Goal: Task Accomplishment & Management: Complete application form

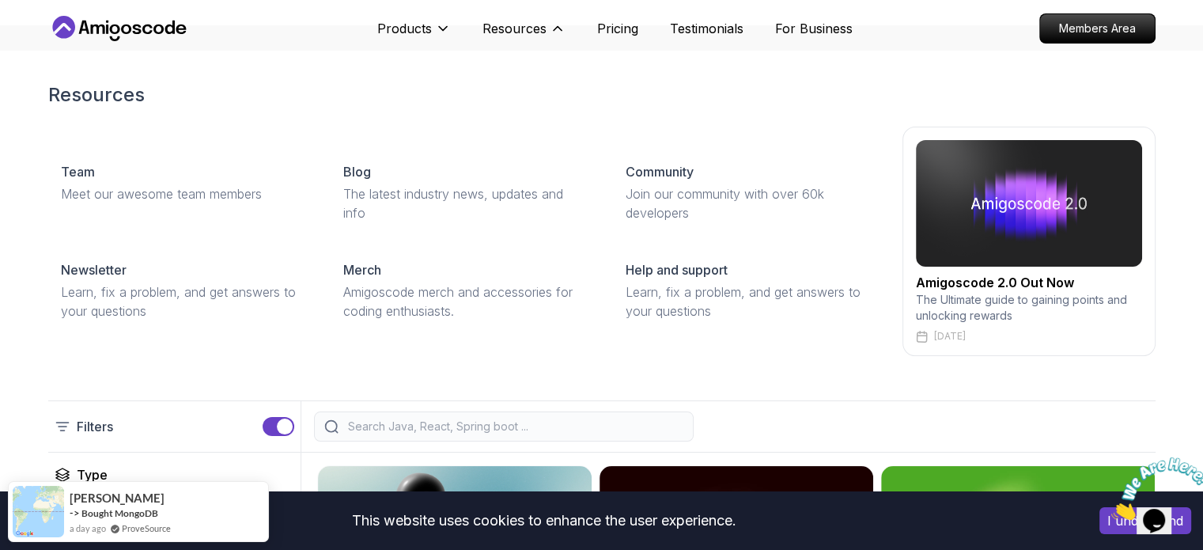
click at [478, 114] on div "Resources Team Meet our awesome team members Blog The latest industry news, upd…" at bounding box center [602, 219] width 1108 height 337
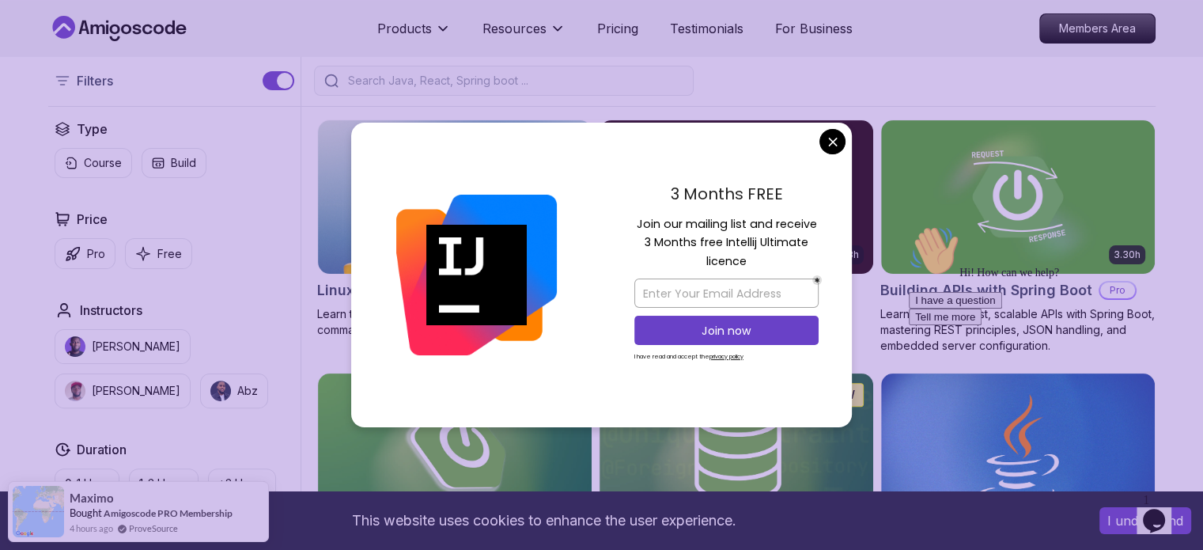
scroll to position [397, 0]
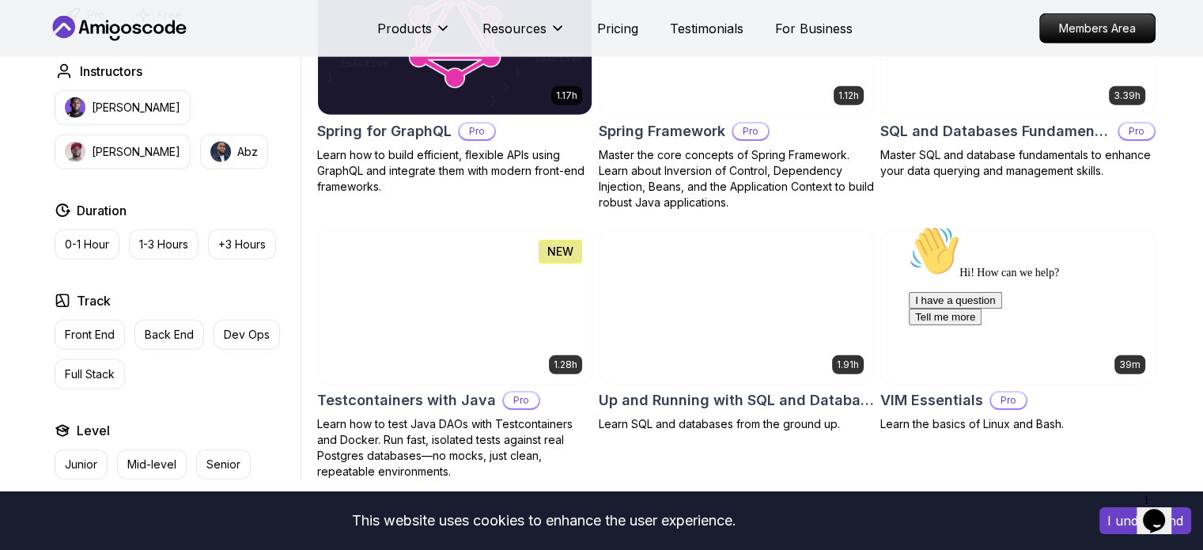
scroll to position [4030, 0]
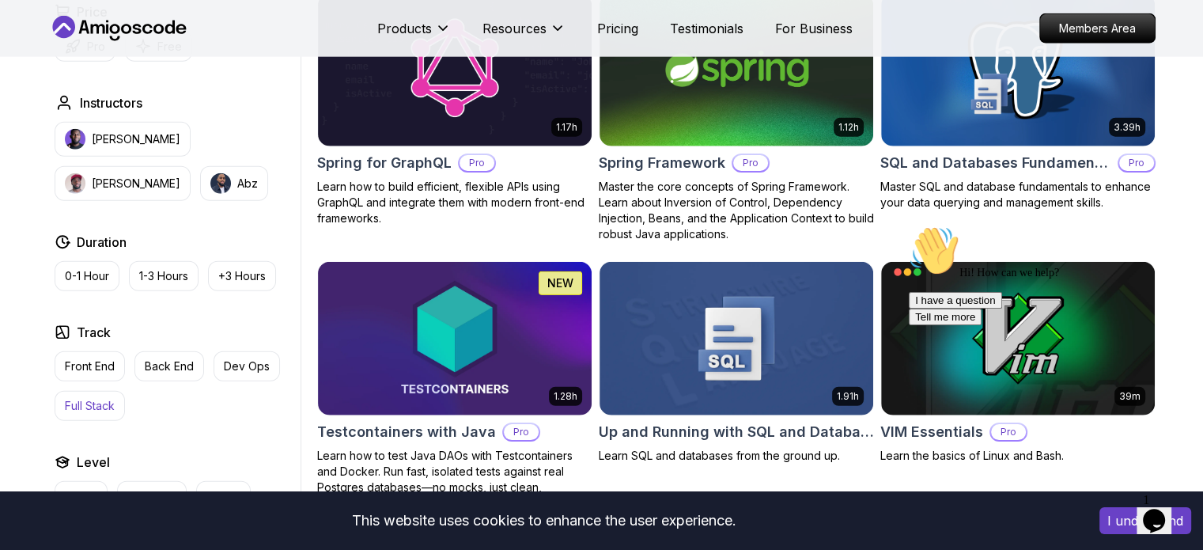
click at [106, 398] on p "Full Stack" at bounding box center [90, 406] width 50 height 16
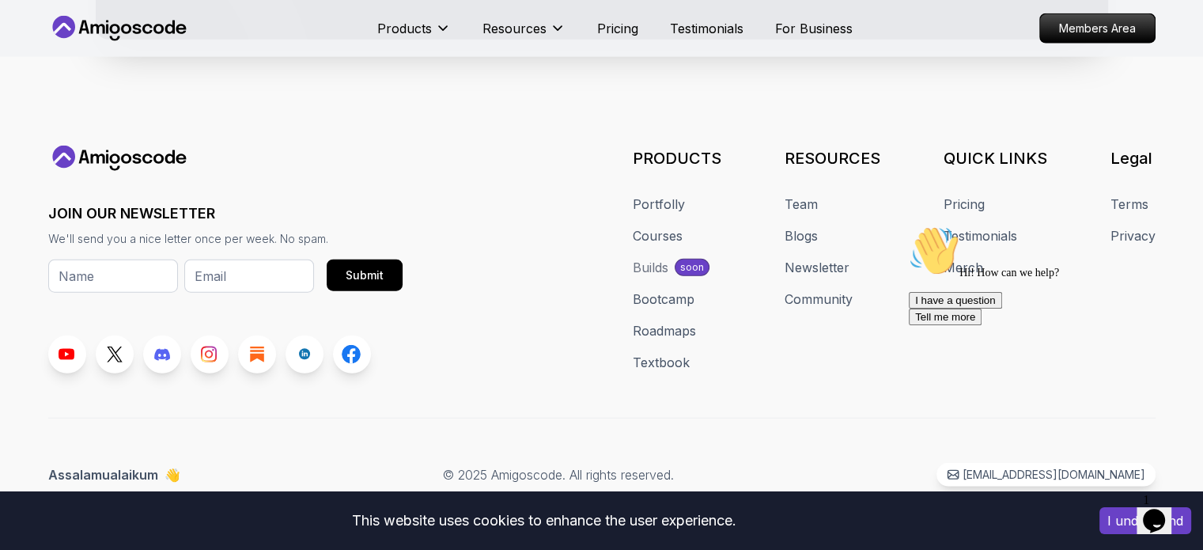
scroll to position [3971, 0]
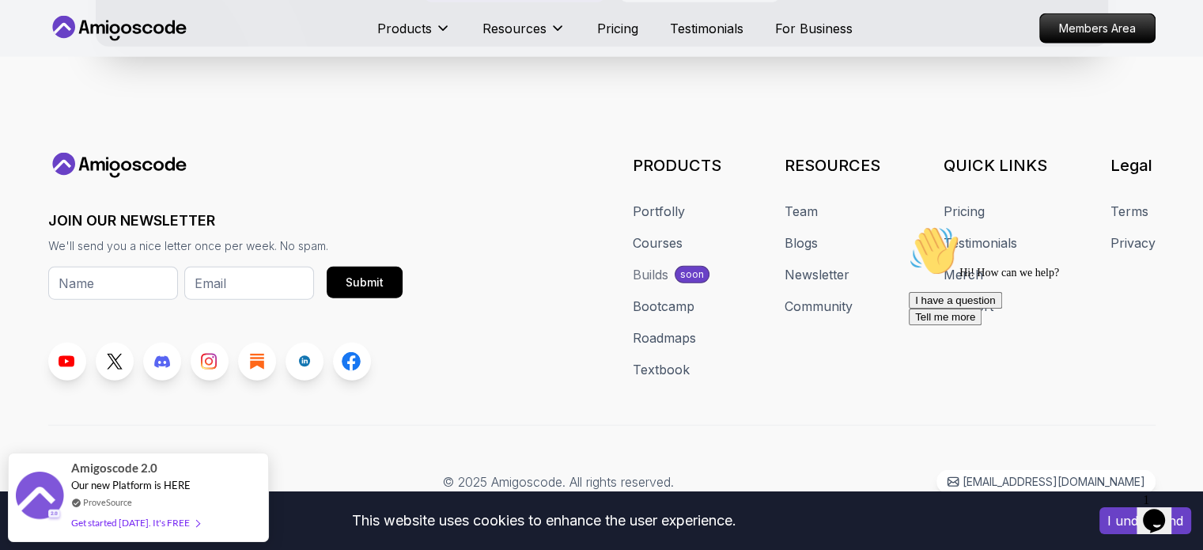
click at [386, 189] on div "JOIN OUR NEWSLETTER We'll send you a nice letter once per week. No spam. Submit" at bounding box center [225, 267] width 354 height 228
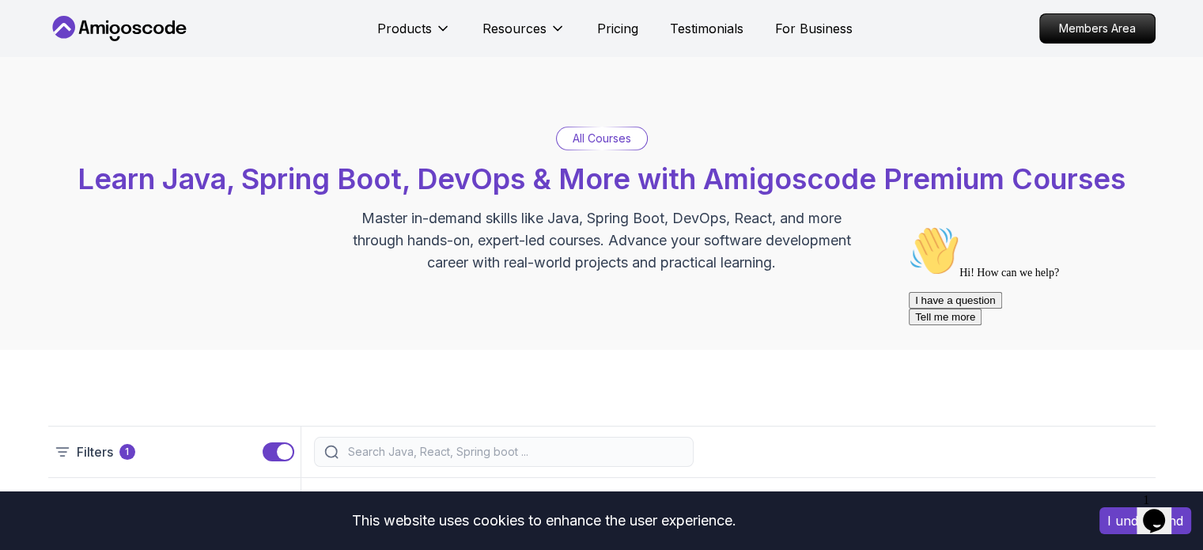
scroll to position [0, 0]
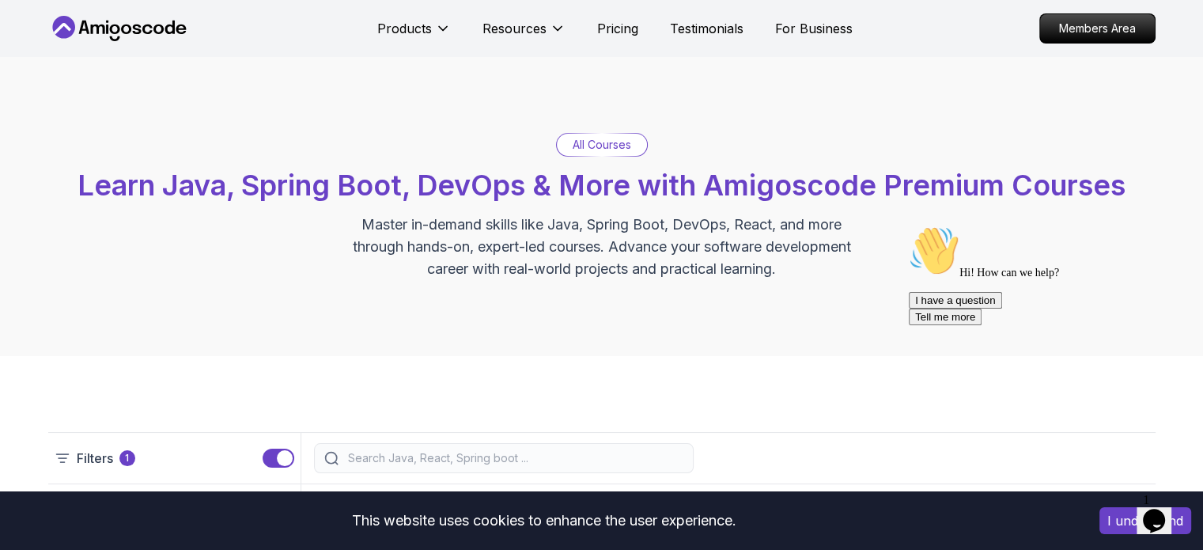
click at [595, 142] on p "All Courses" at bounding box center [602, 145] width 59 height 16
click at [582, 150] on p "All Courses" at bounding box center [602, 145] width 59 height 16
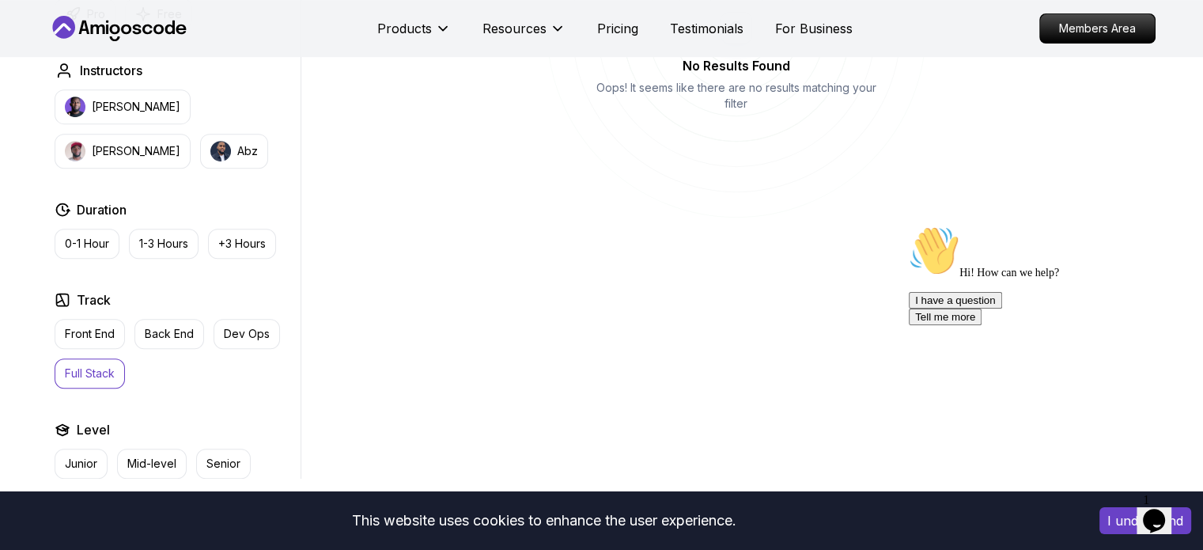
scroll to position [665, 0]
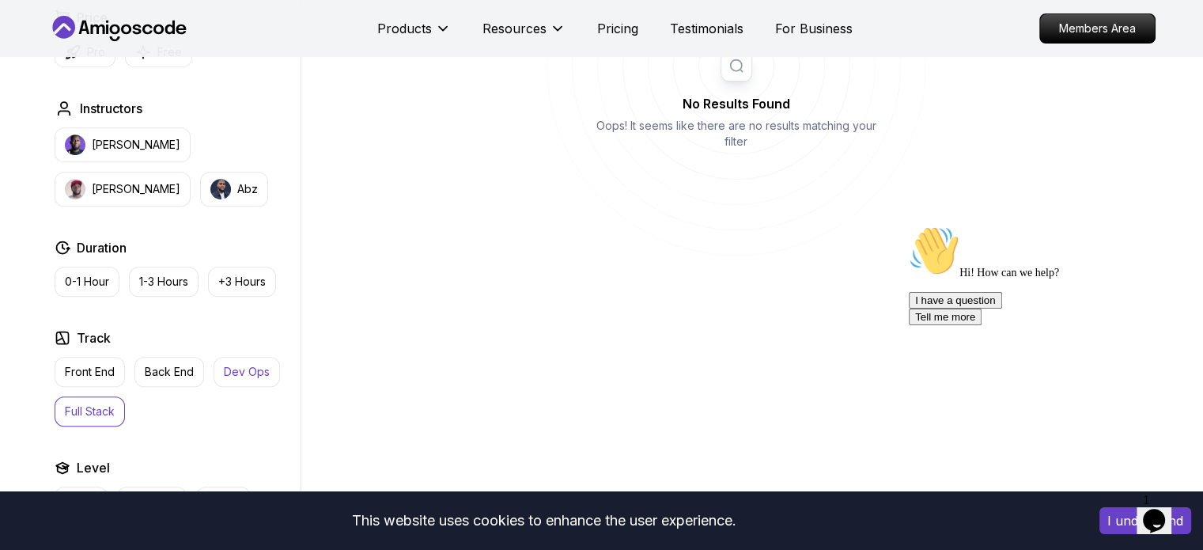
click at [228, 373] on p "Dev Ops" at bounding box center [247, 372] width 46 height 16
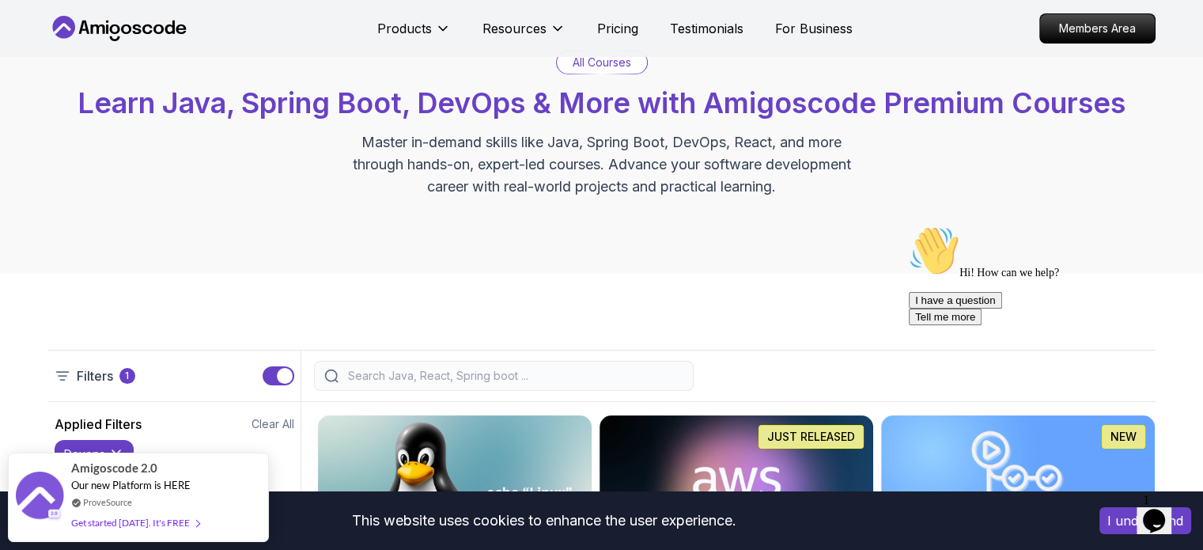
scroll to position [177, 0]
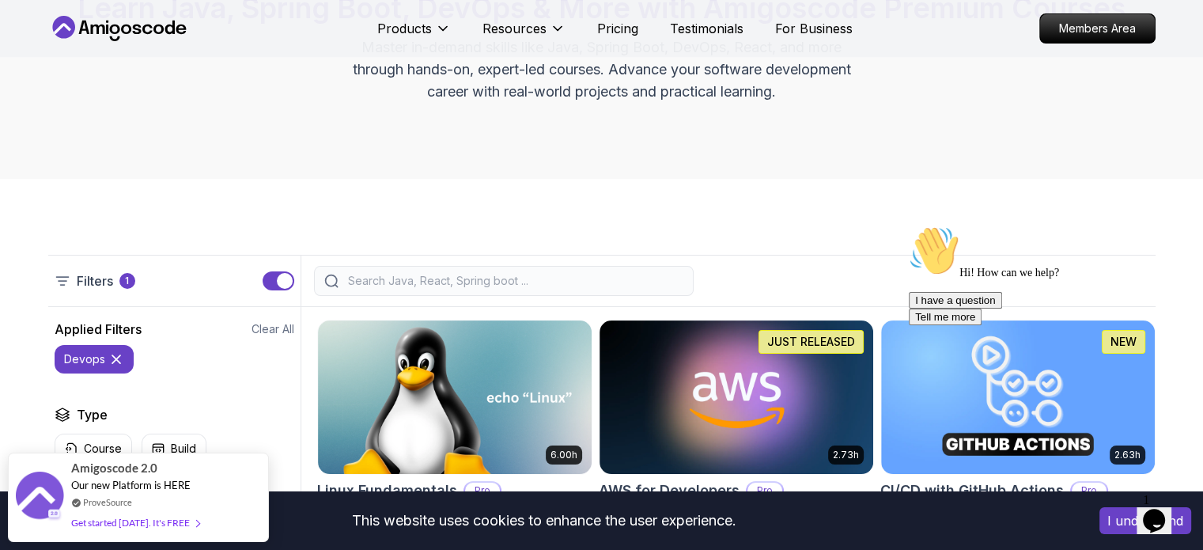
click at [120, 356] on icon at bounding box center [116, 359] width 16 height 16
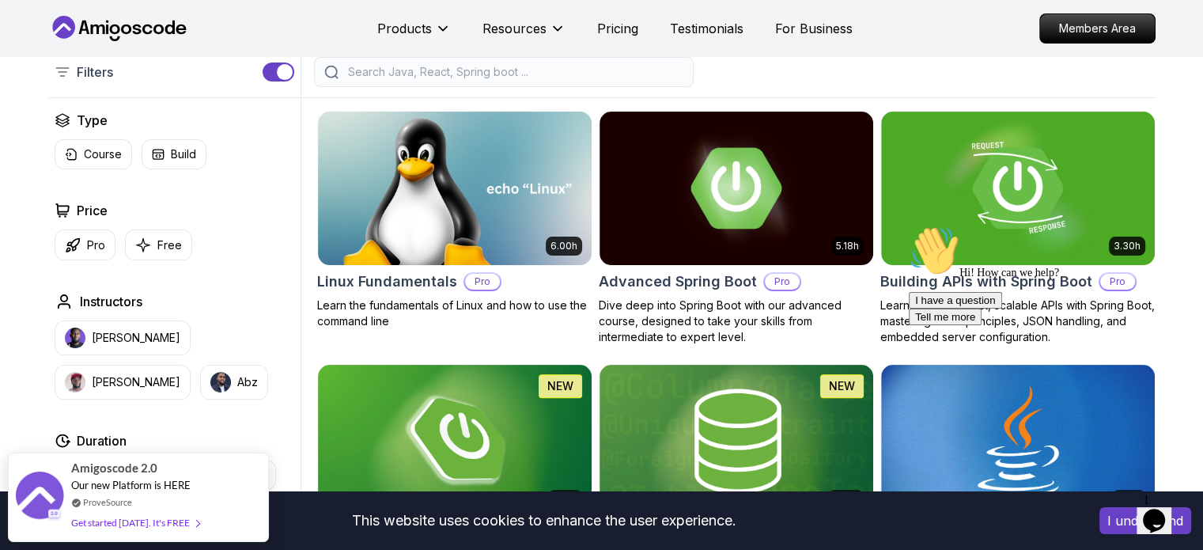
scroll to position [399, 0]
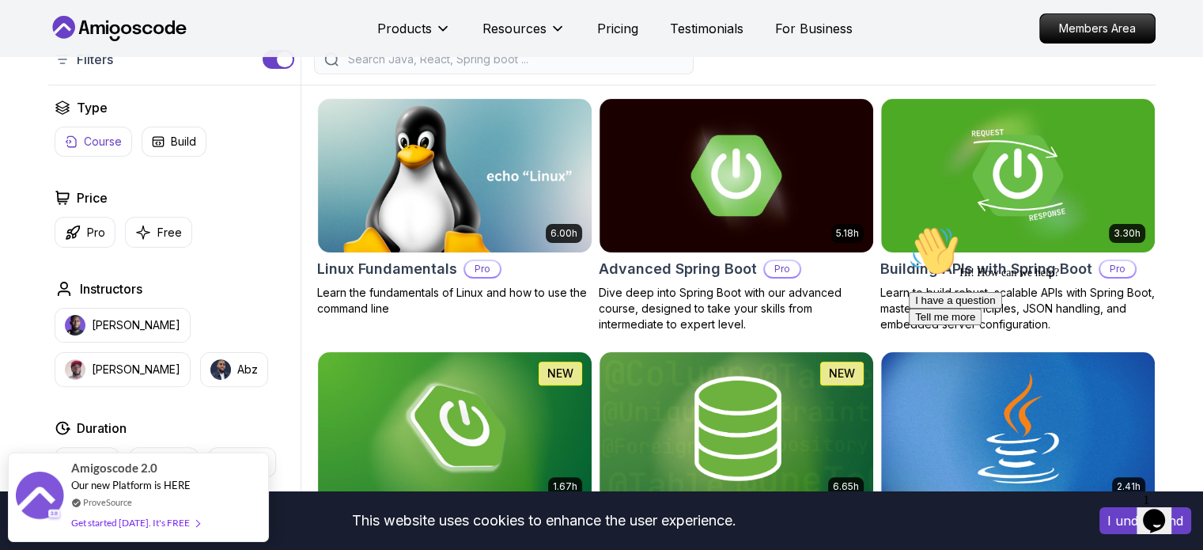
click at [100, 138] on p "Course" at bounding box center [103, 142] width 38 height 16
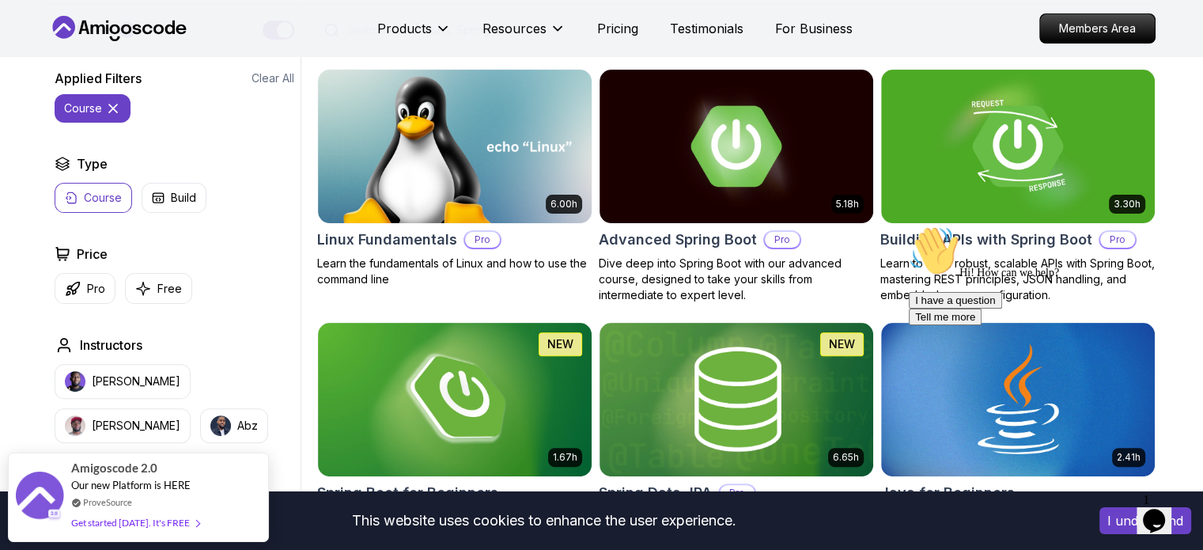
scroll to position [430, 0]
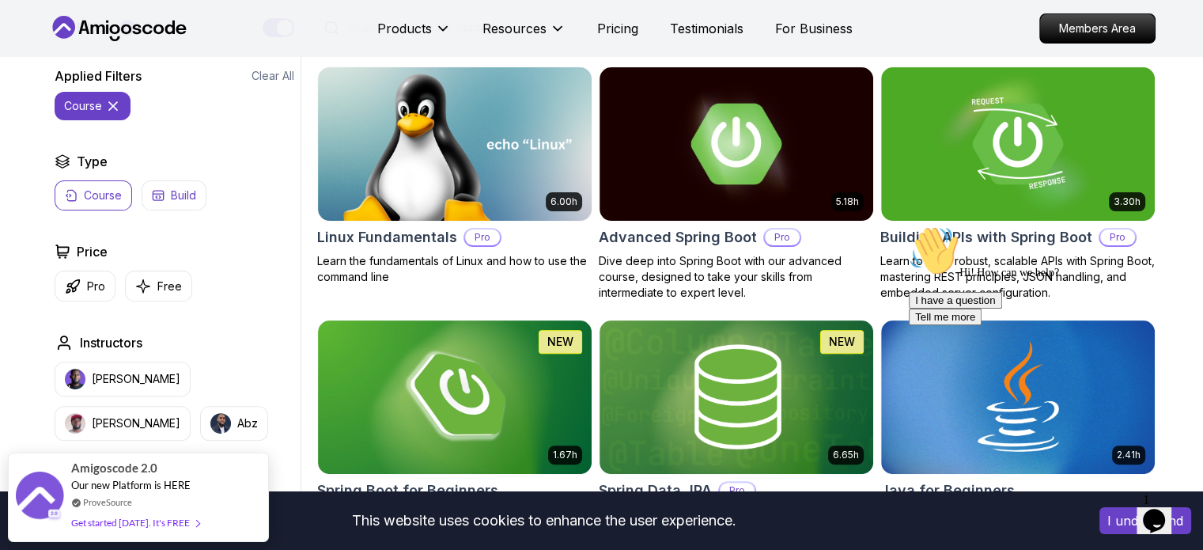
click at [171, 188] on p "Build" at bounding box center [183, 196] width 25 height 16
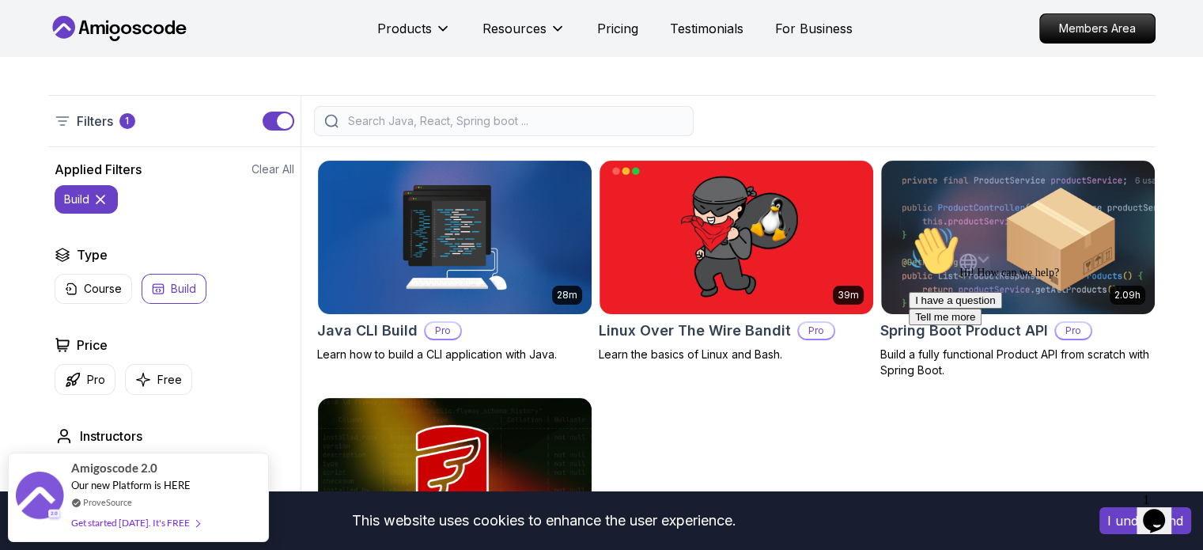
scroll to position [335, 0]
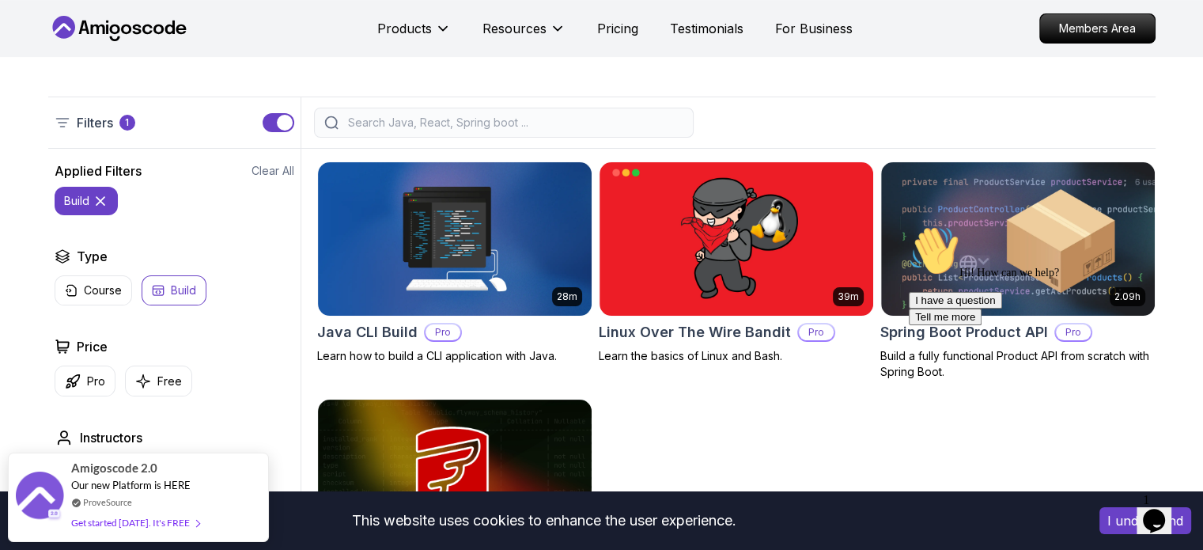
click at [92, 255] on h2 "Type" at bounding box center [92, 256] width 31 height 19
click at [161, 386] on p "Free" at bounding box center [169, 381] width 25 height 16
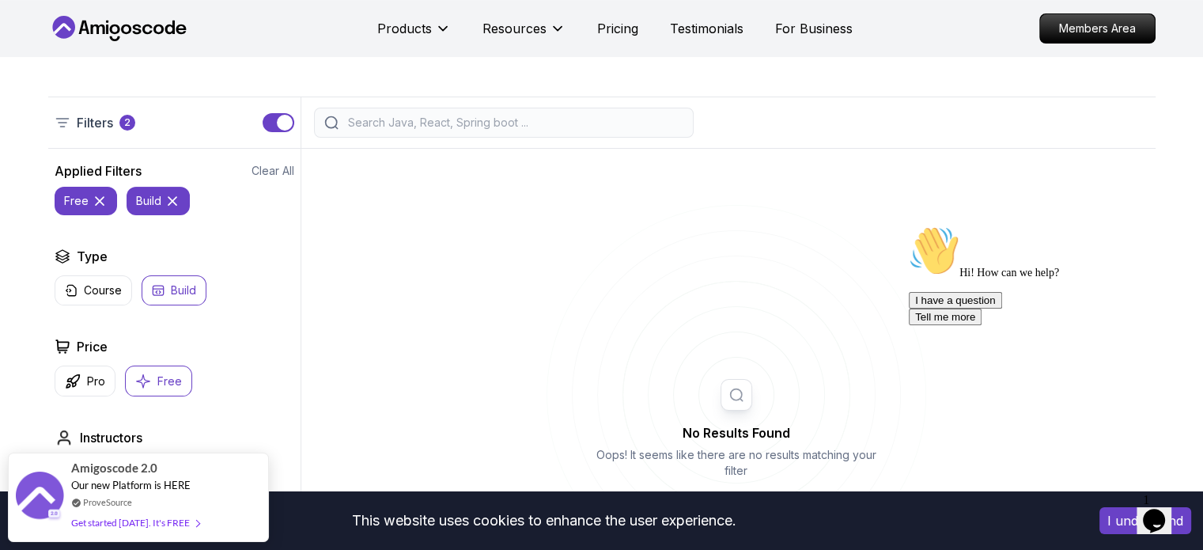
click at [173, 201] on icon at bounding box center [173, 201] width 16 height 16
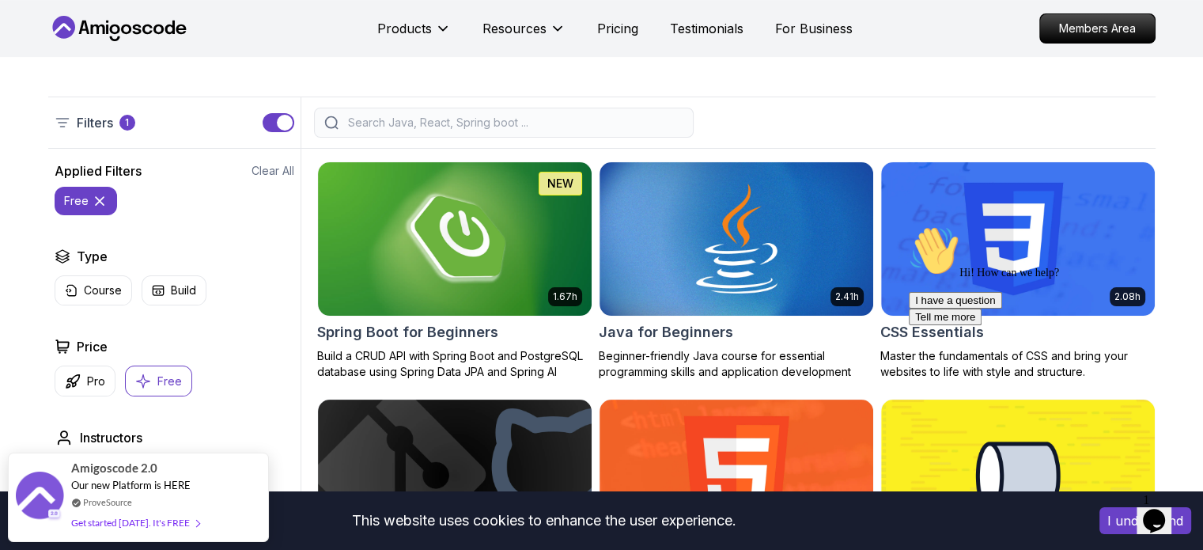
click at [100, 199] on icon at bounding box center [100, 201] width 16 height 16
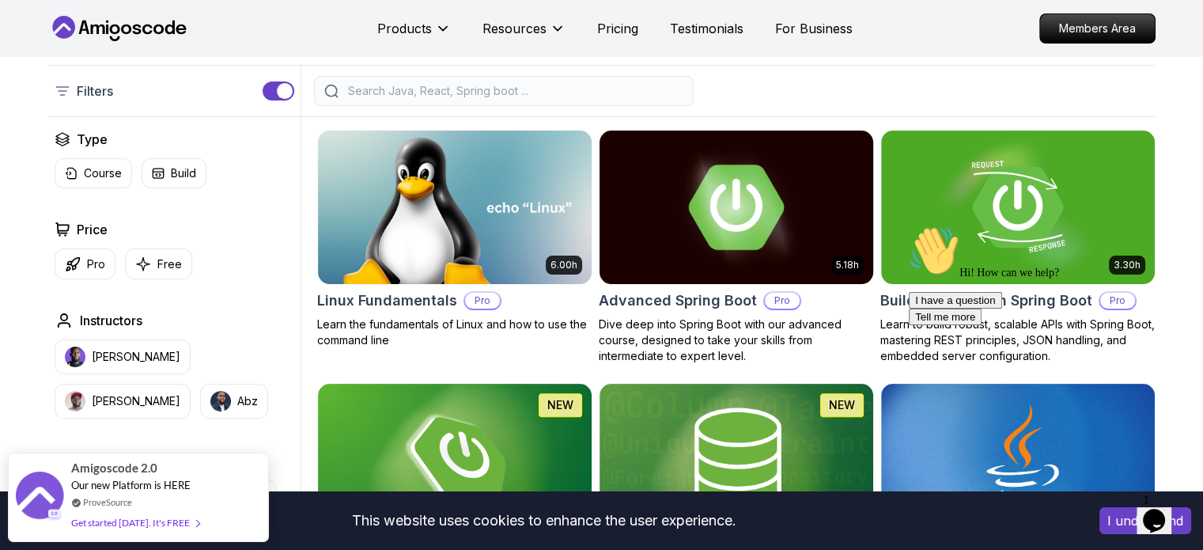
scroll to position [430, 0]
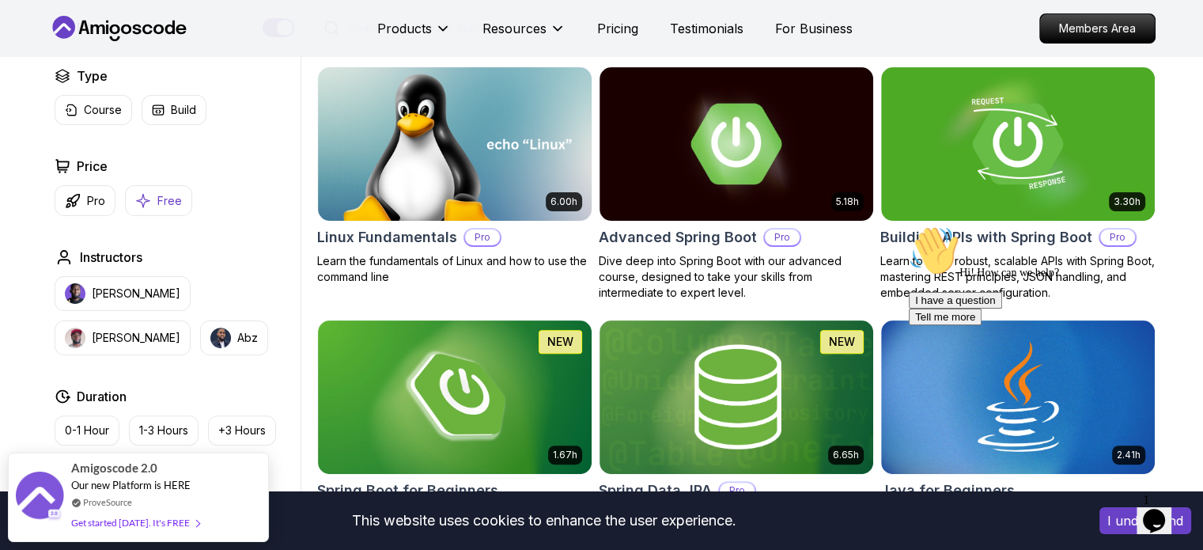
click at [160, 193] on p "Free" at bounding box center [169, 201] width 25 height 16
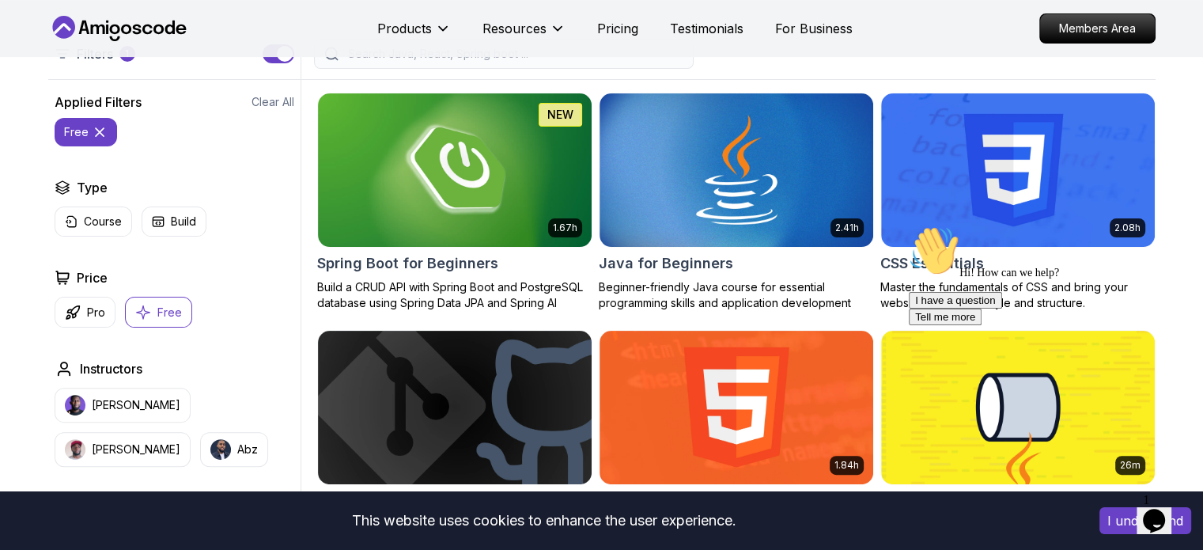
scroll to position [411, 0]
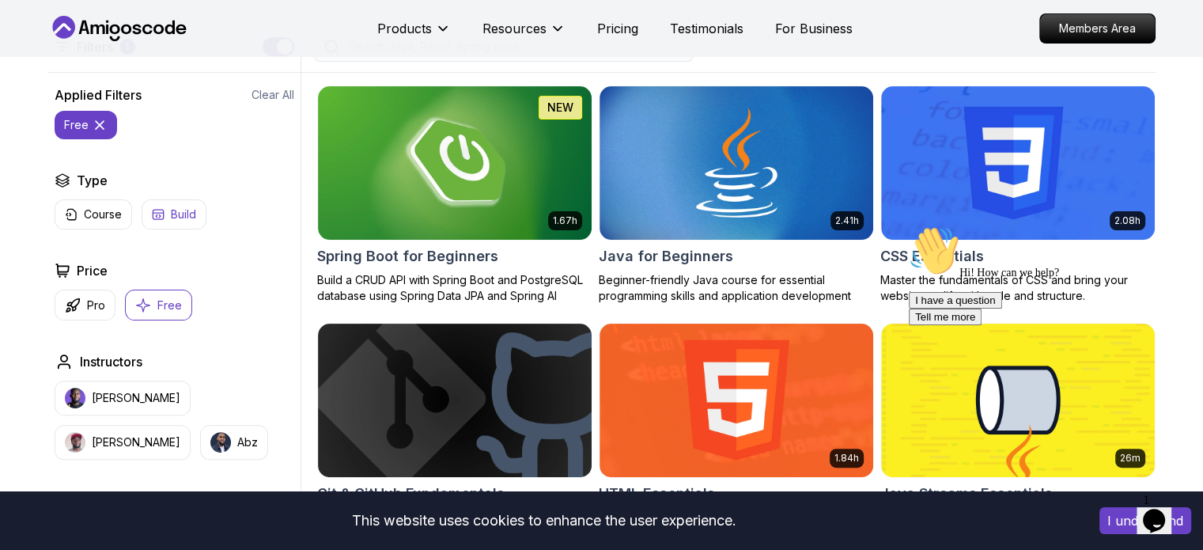
click at [171, 218] on p "Build" at bounding box center [183, 214] width 25 height 16
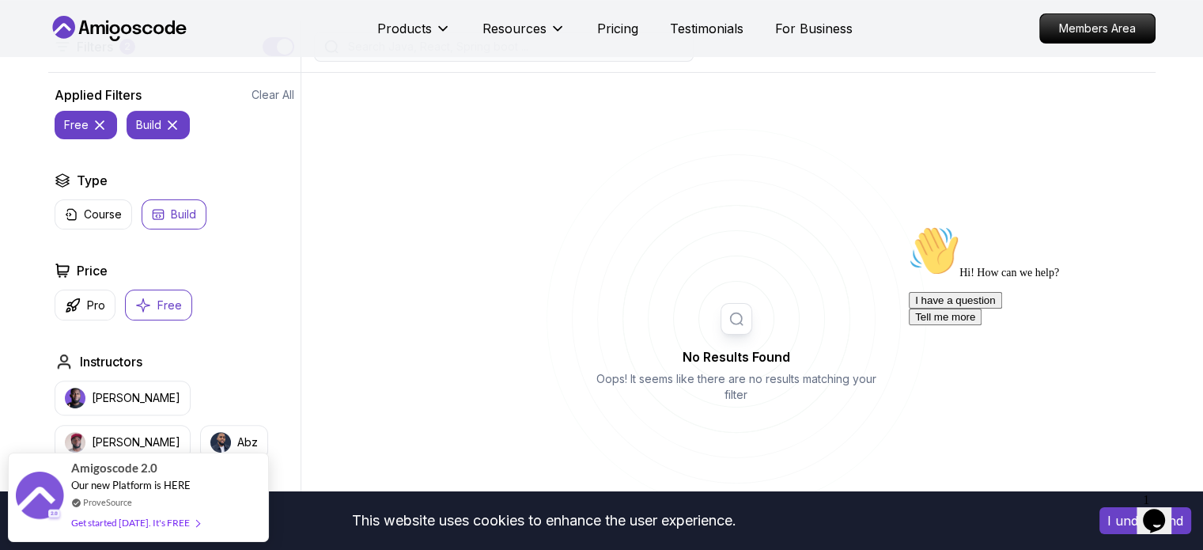
click at [160, 306] on p "Free" at bounding box center [169, 305] width 25 height 16
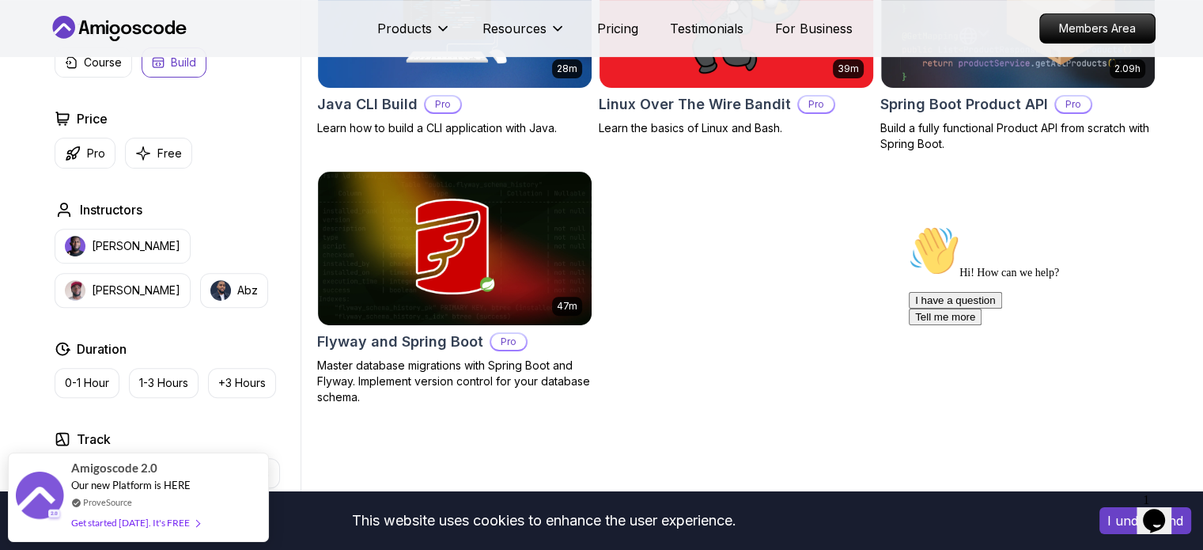
scroll to position [595, 0]
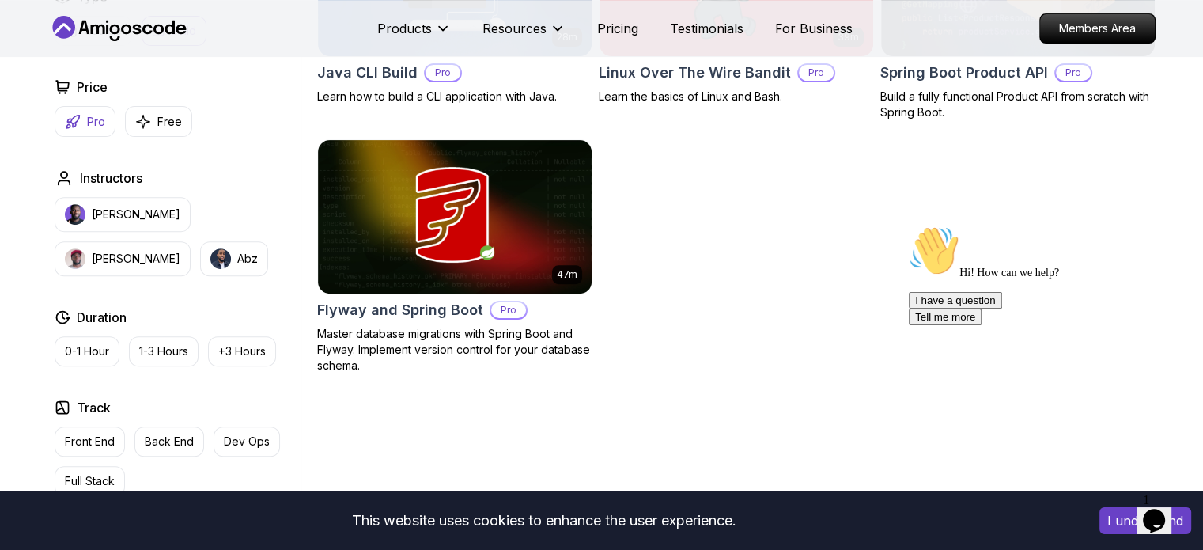
click at [92, 116] on p "Pro" at bounding box center [96, 122] width 18 height 16
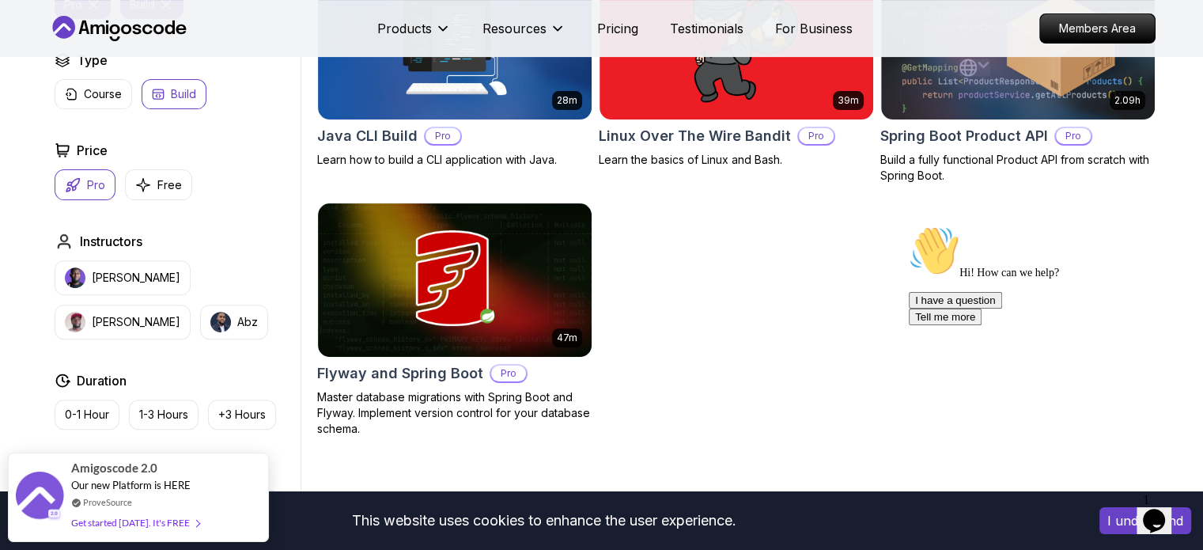
scroll to position [437, 0]
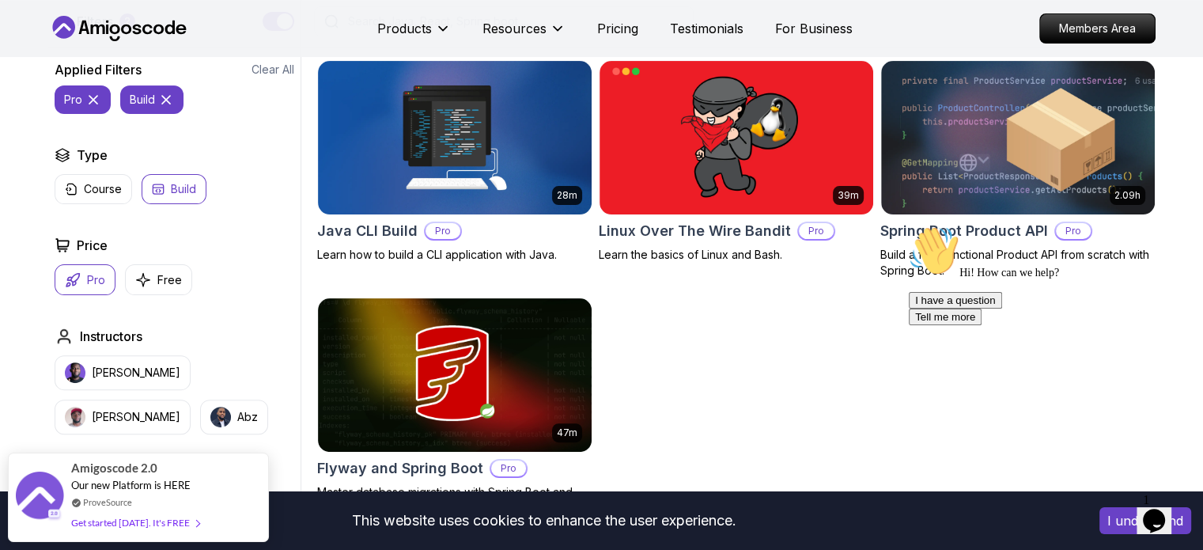
click at [168, 189] on button "Build" at bounding box center [174, 189] width 65 height 30
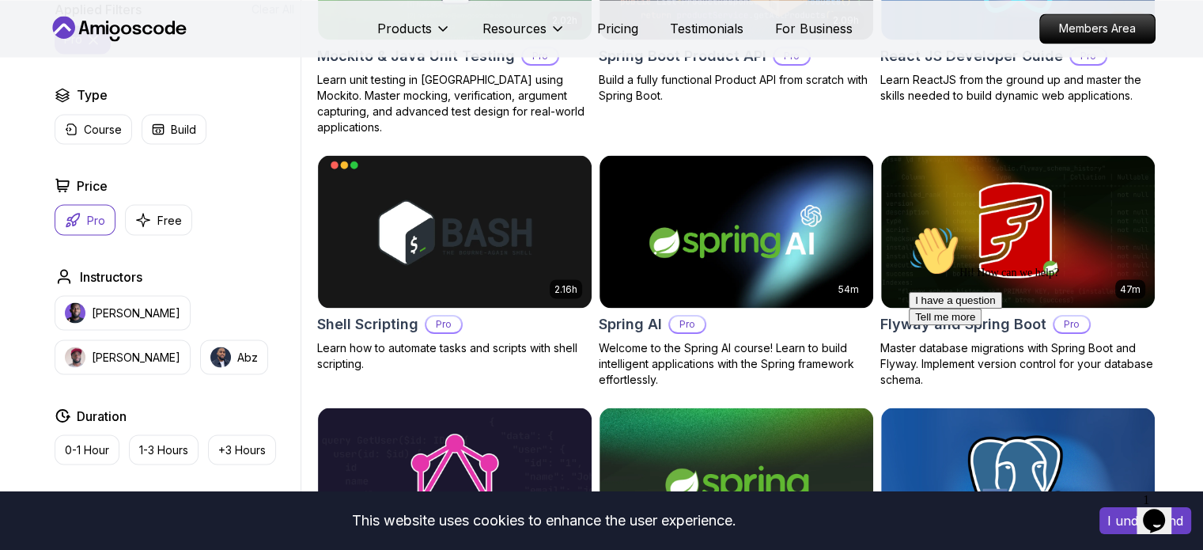
scroll to position [2747, 0]
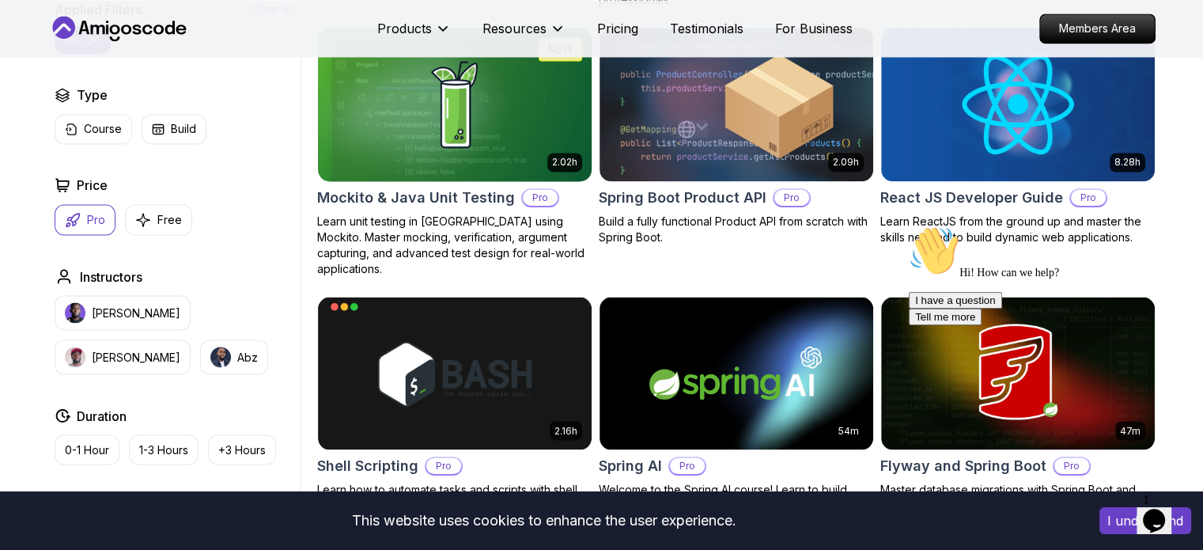
click at [524, 138] on img at bounding box center [454, 104] width 287 height 161
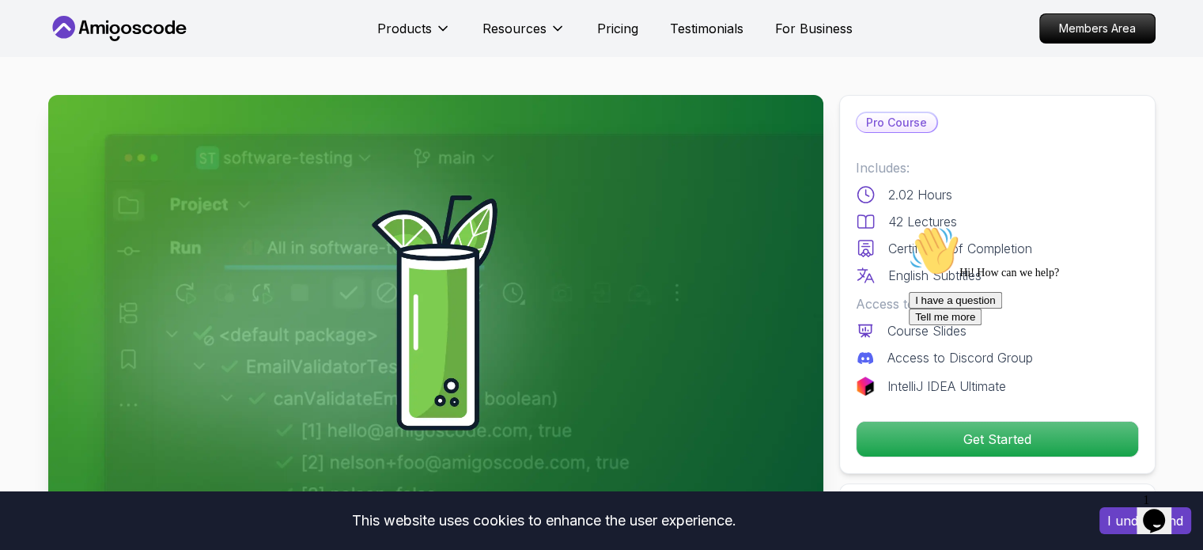
click at [1013, 325] on div "I have a question Tell me more" at bounding box center [1051, 308] width 285 height 33
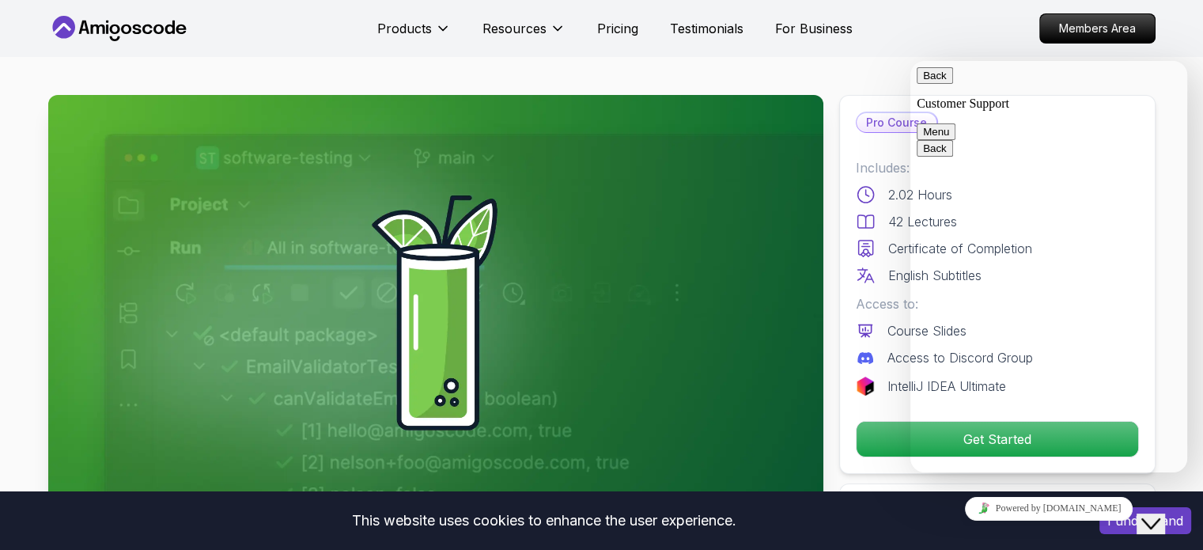
click at [956, 123] on button "Menu" at bounding box center [936, 131] width 39 height 17
click at [1168, 12] on div "Products Resources Pricing Testimonials For Business Members Area" at bounding box center [601, 28] width 1203 height 57
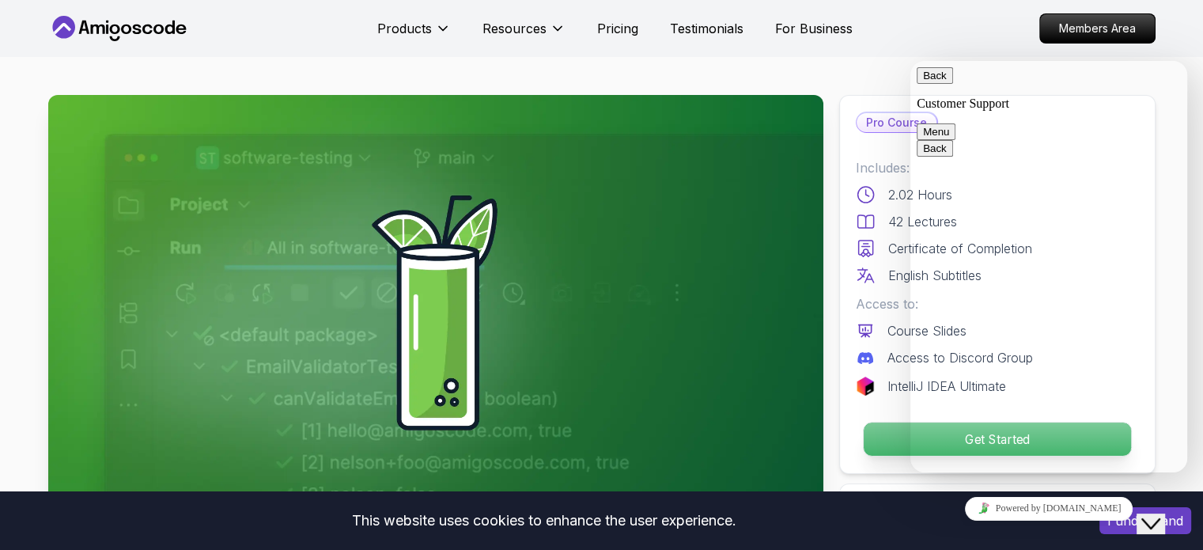
click at [886, 431] on p "Get Started" at bounding box center [996, 438] width 267 height 33
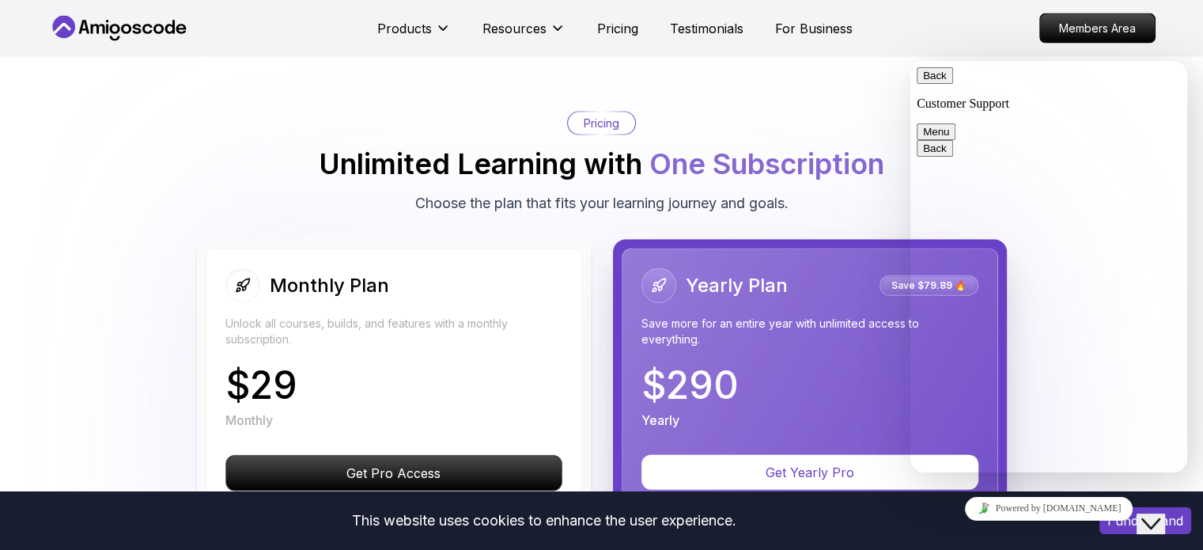
scroll to position [3516, 0]
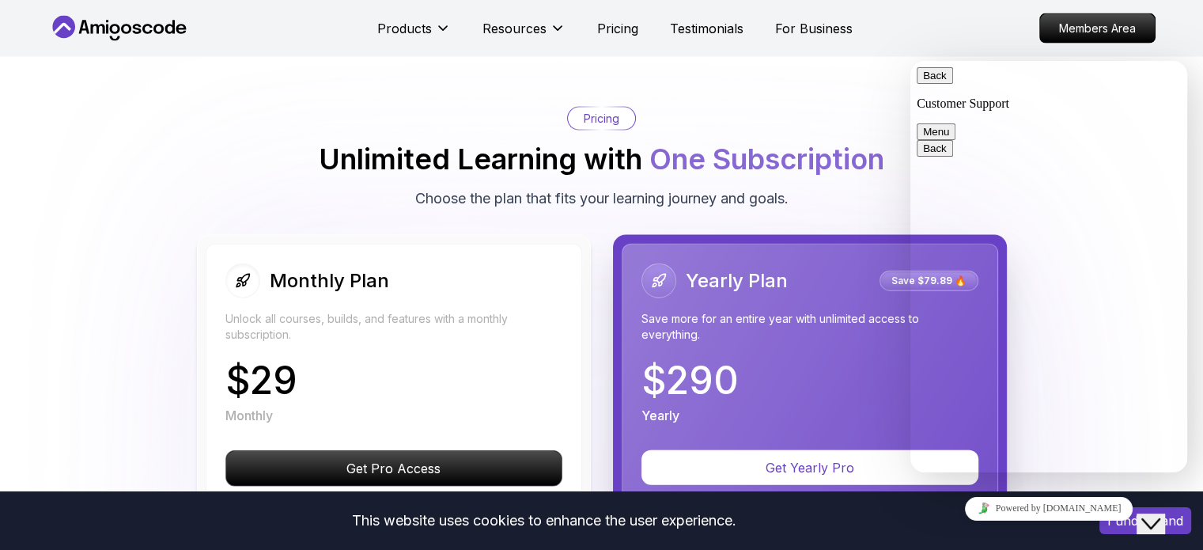
click at [484, 302] on div "Monthly Plan Unlock all courses, builds, and features with a monthly subscripti…" at bounding box center [393, 302] width 337 height 79
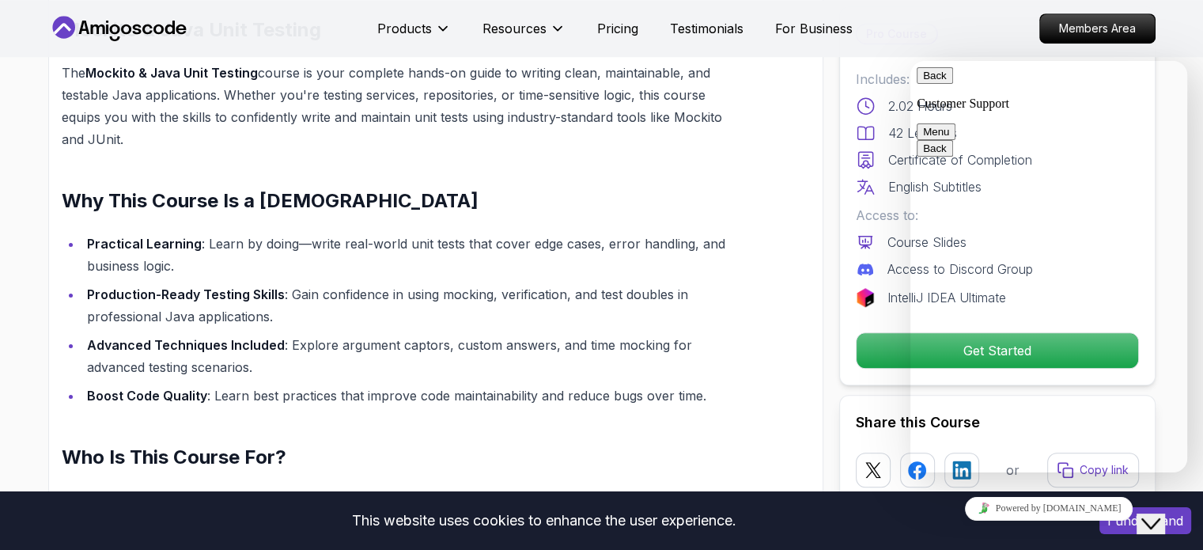
scroll to position [0, 0]
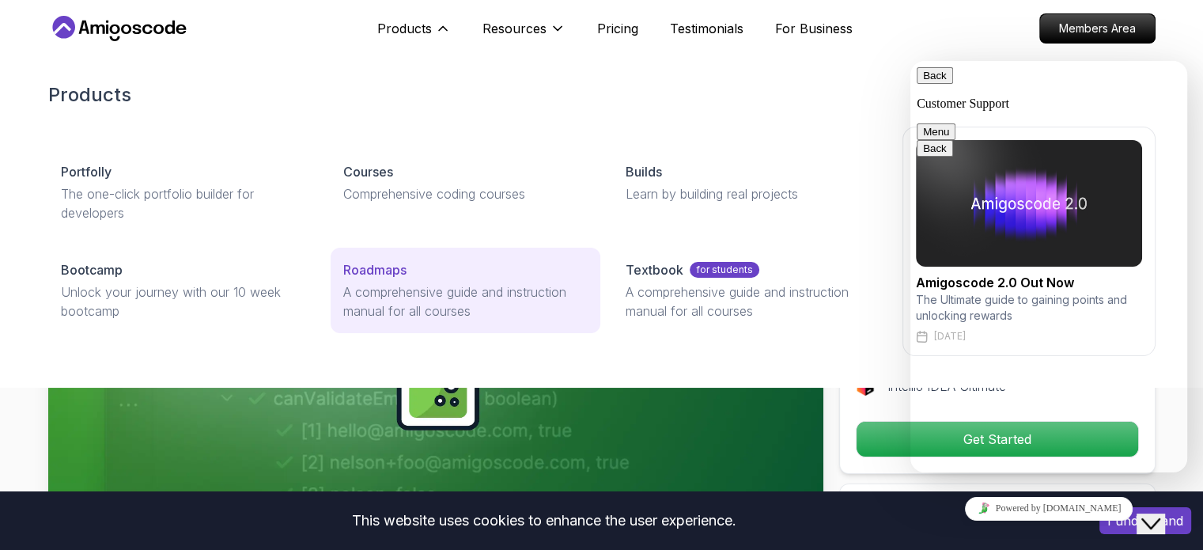
click at [343, 263] on p "Roadmaps" at bounding box center [374, 269] width 63 height 19
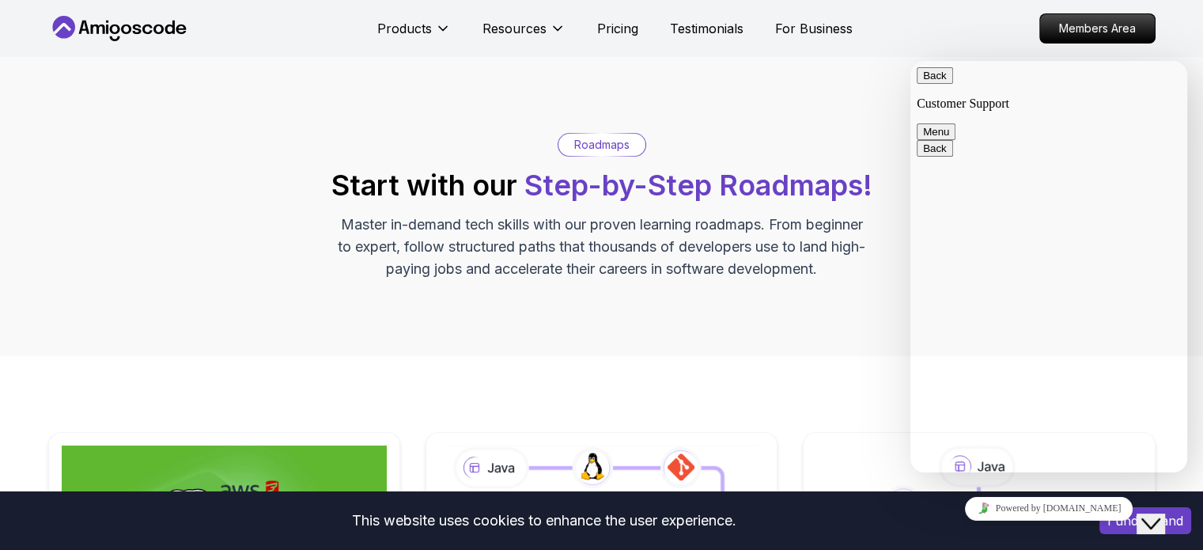
scroll to position [95, 0]
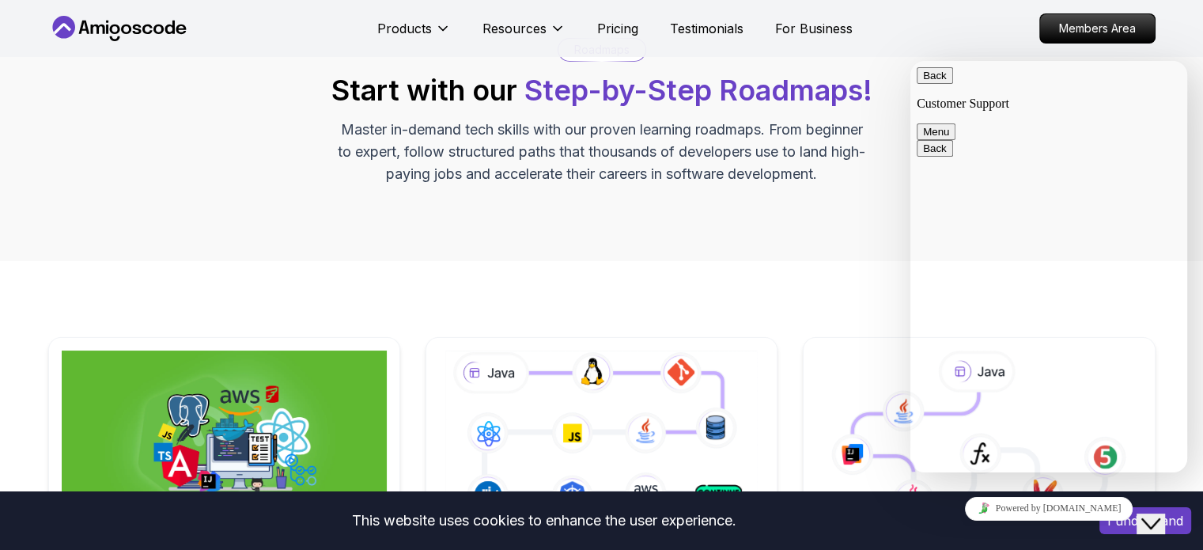
click at [1157, 514] on icon "Close Chat This icon closes the chat window." at bounding box center [1151, 523] width 19 height 19
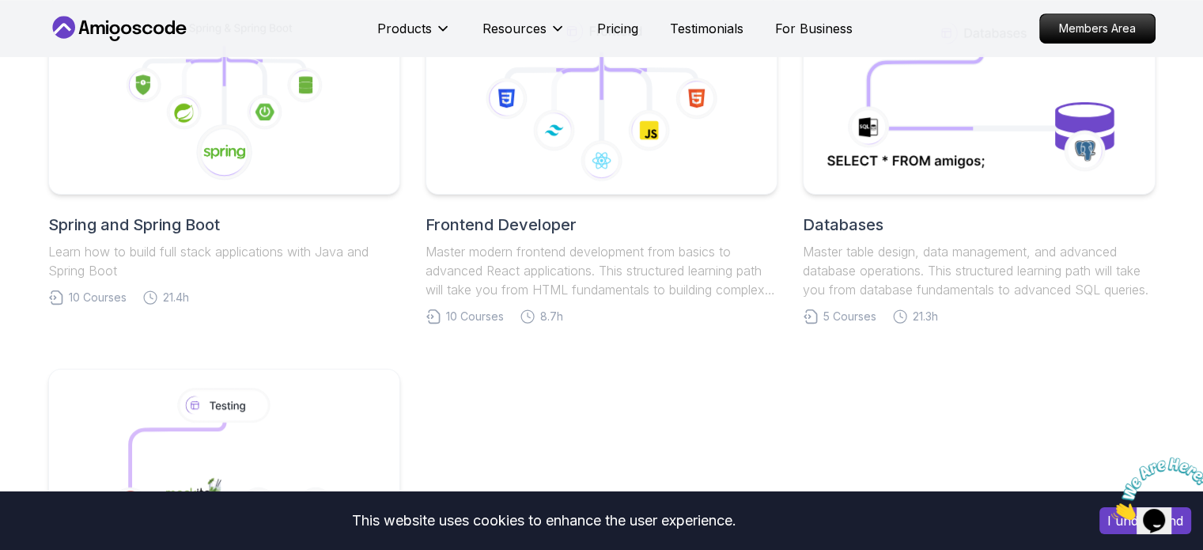
scroll to position [705, 0]
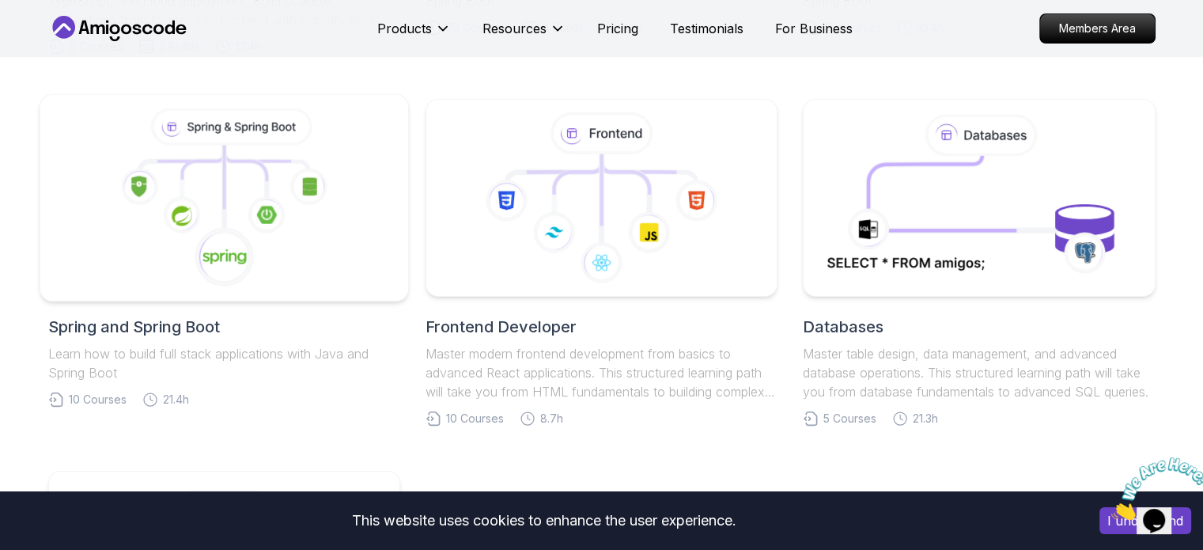
click at [230, 195] on icon at bounding box center [224, 198] width 342 height 180
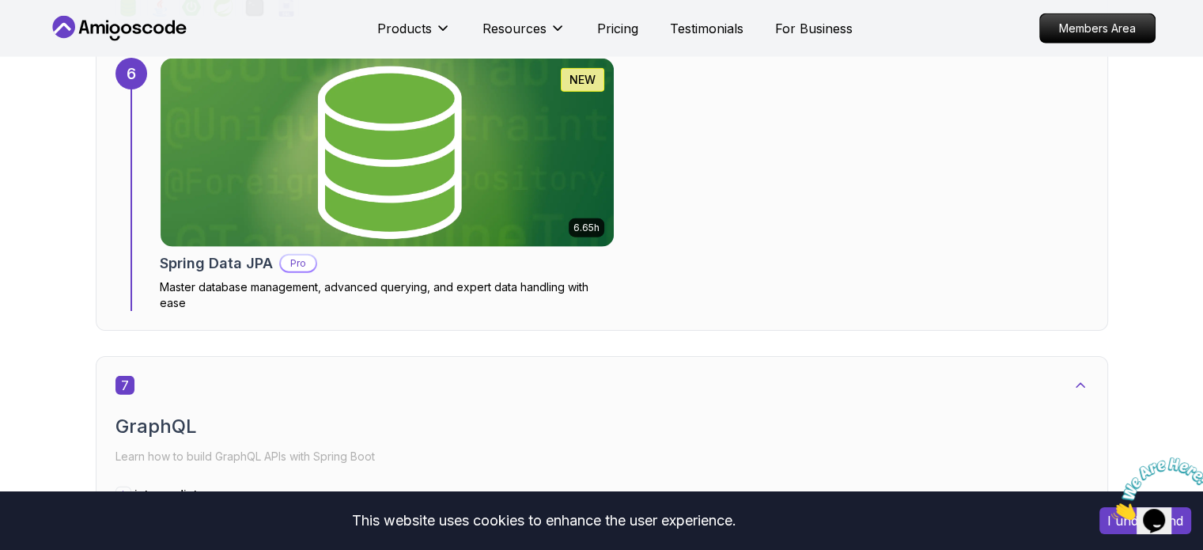
scroll to position [4065, 0]
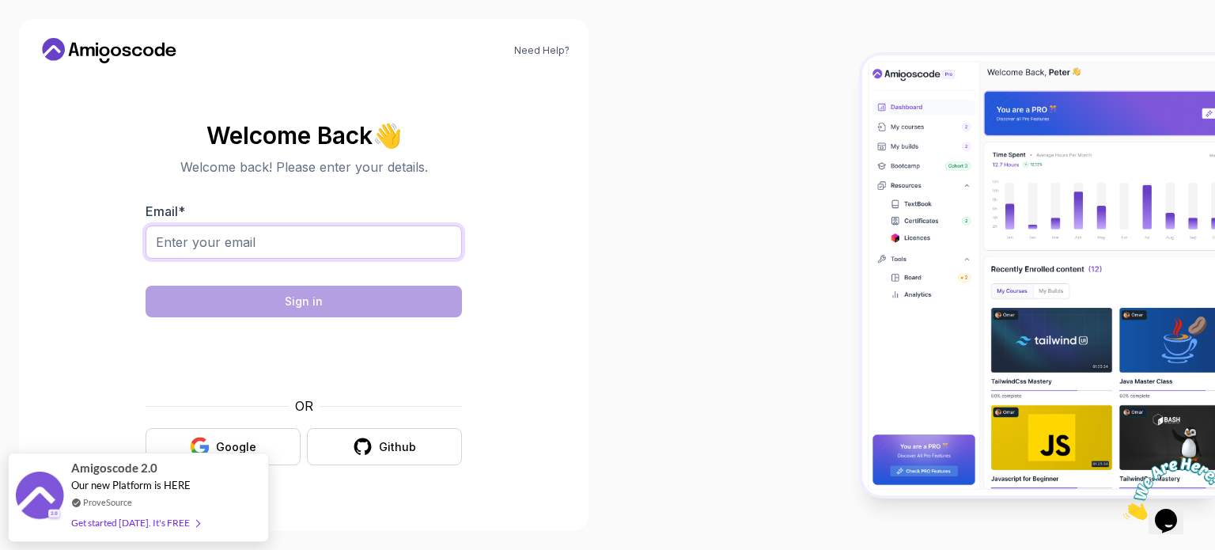
click at [279, 244] on input "Email *" at bounding box center [304, 241] width 316 height 33
click at [186, 248] on input "md.aisawi@gmail.com" at bounding box center [304, 241] width 316 height 33
type input "md.alisawi@gmail.com"
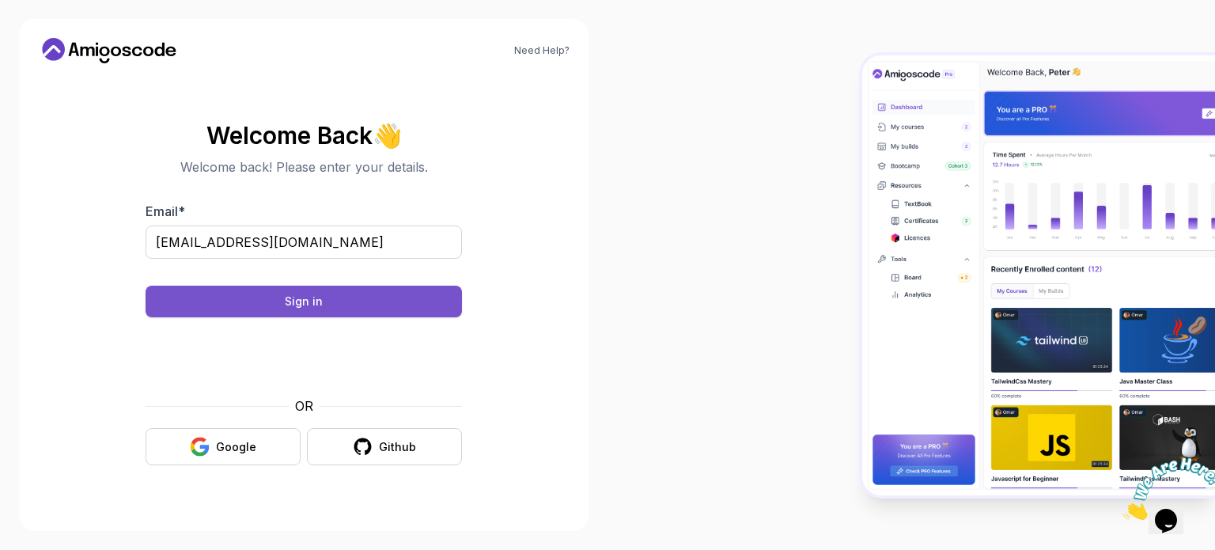
click at [338, 304] on button "Sign in" at bounding box center [304, 302] width 316 height 32
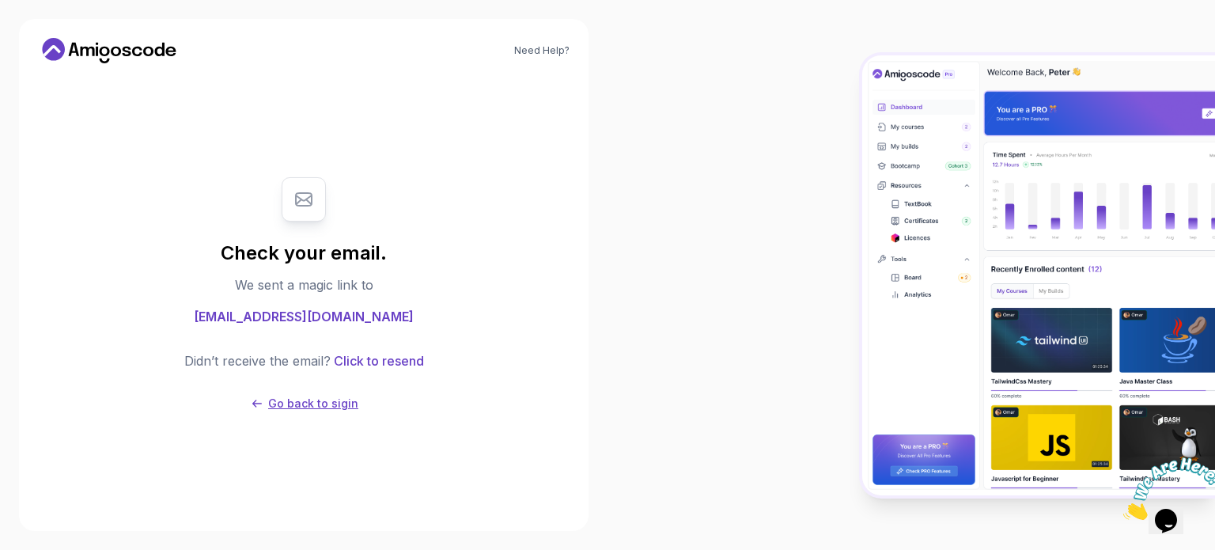
click at [301, 401] on p "Go back to sigin" at bounding box center [313, 404] width 90 height 16
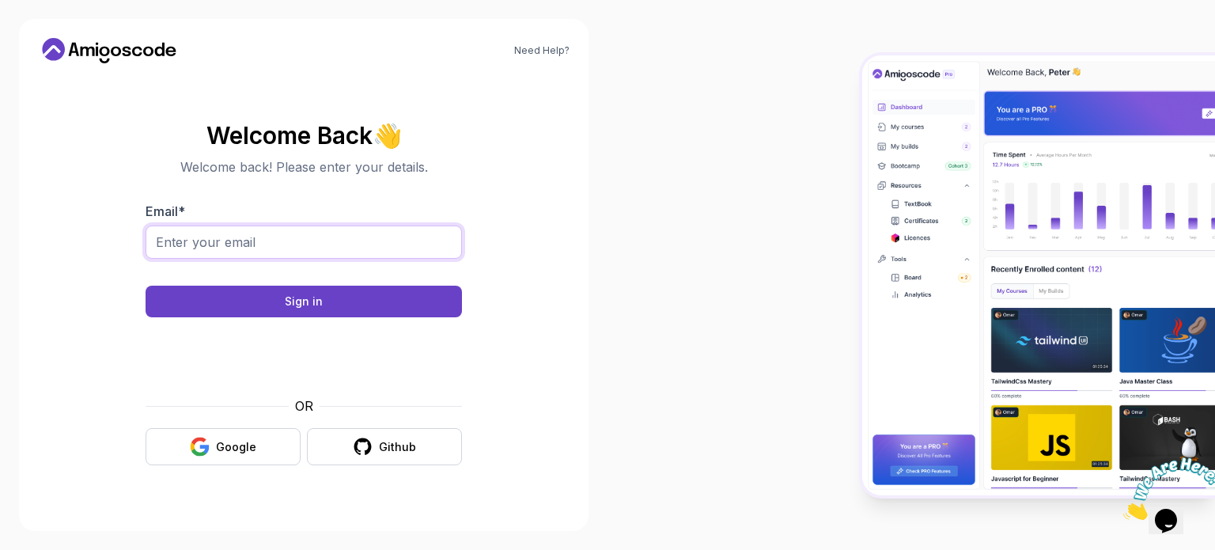
click at [344, 240] on input "Email *" at bounding box center [304, 241] width 316 height 33
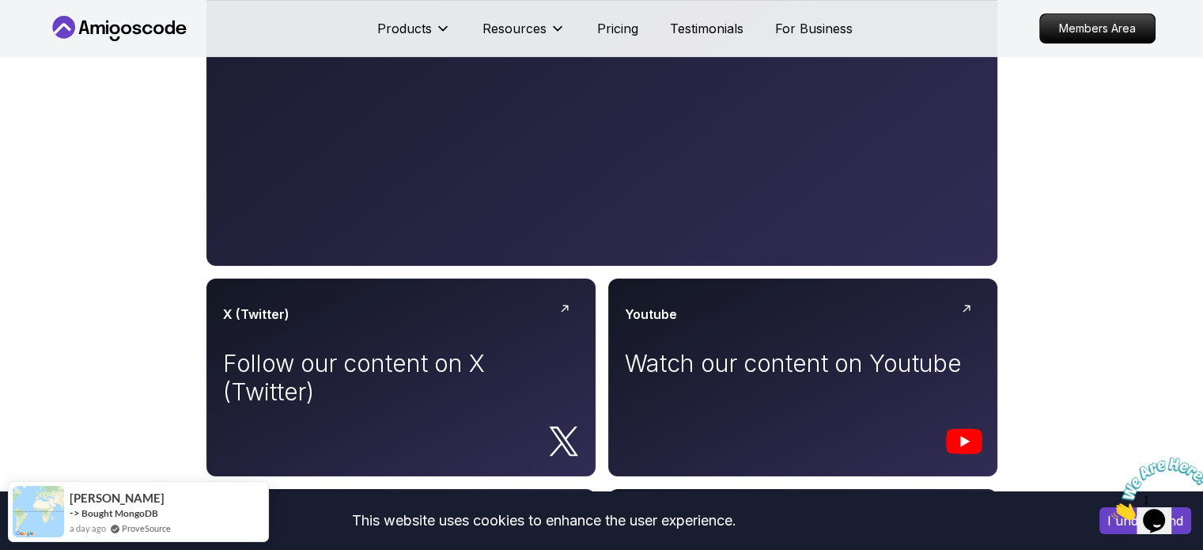
scroll to position [886, 0]
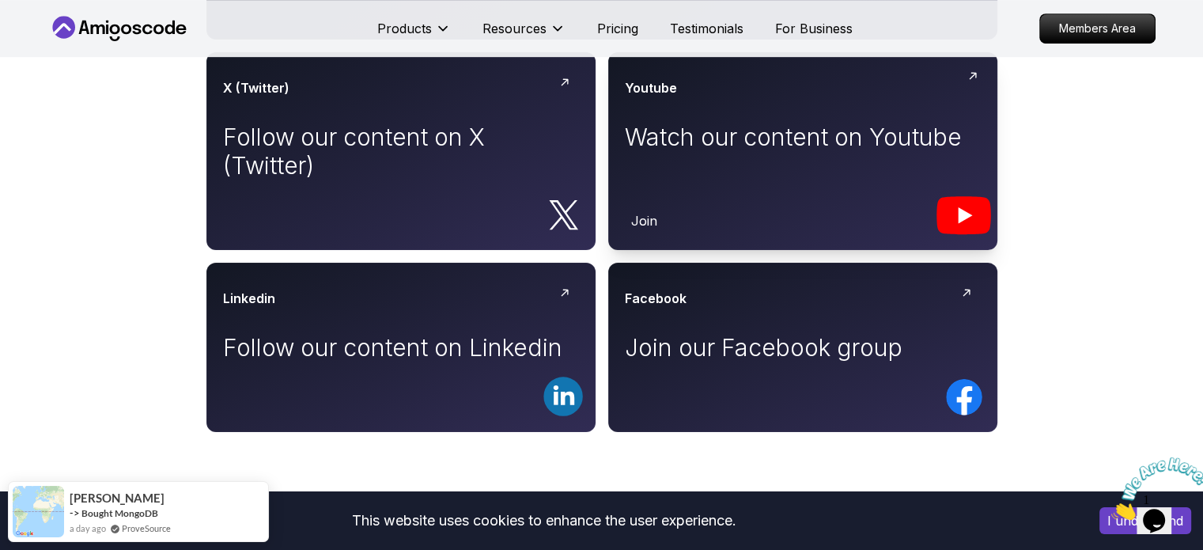
click at [826, 142] on body "This website uses cookies to enhance the user experience. I understand Products…" at bounding box center [601, 196] width 1203 height 2165
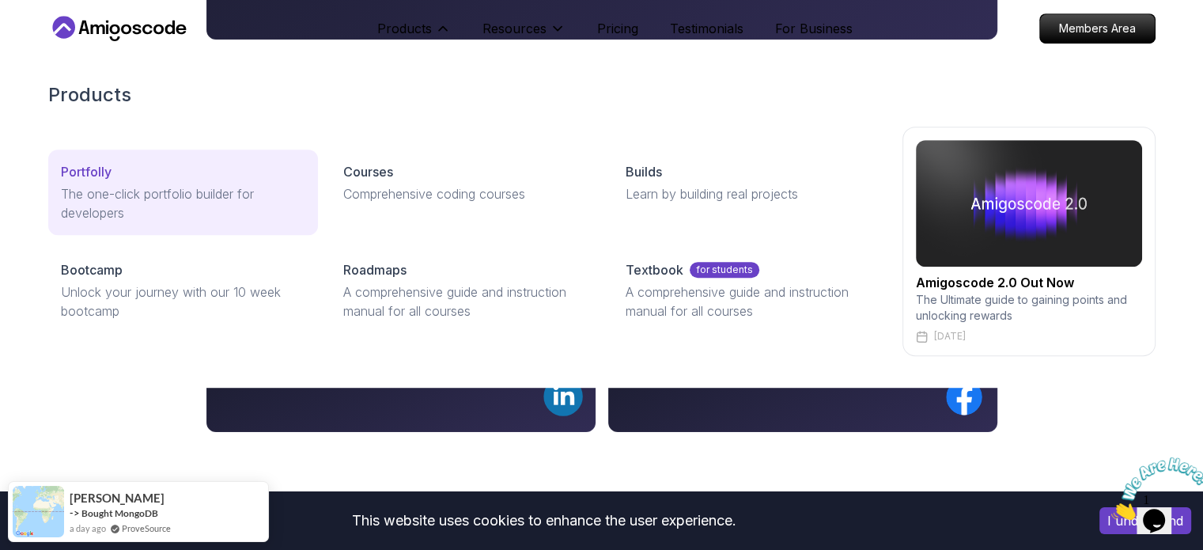
click at [148, 180] on div "Portfolly" at bounding box center [183, 171] width 244 height 19
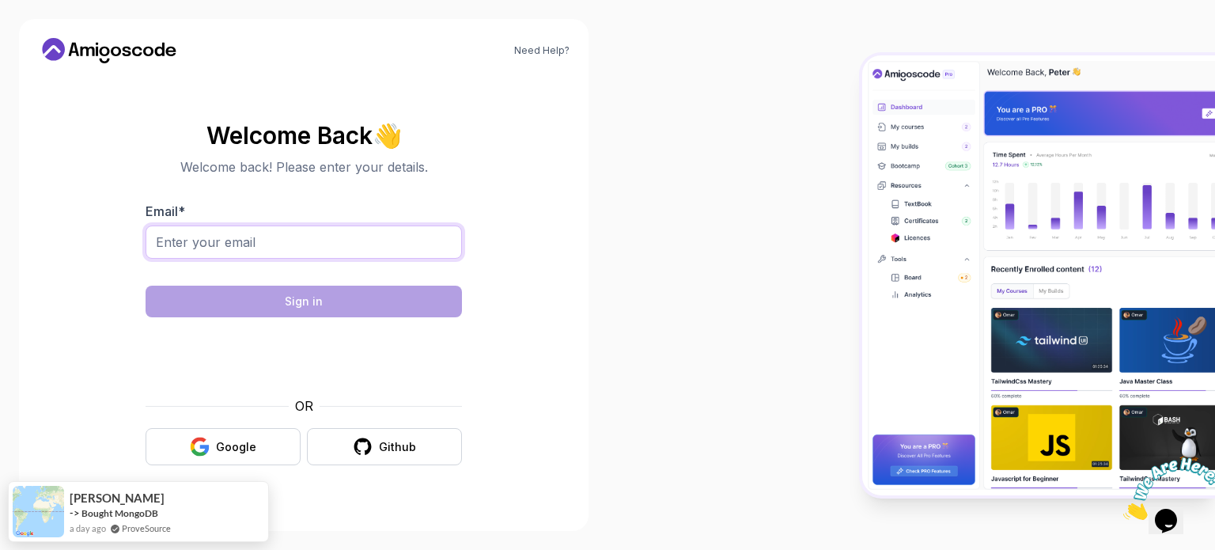
click at [331, 240] on input "Email *" at bounding box center [304, 241] width 316 height 33
type input "md.alisawi@gmail.com"
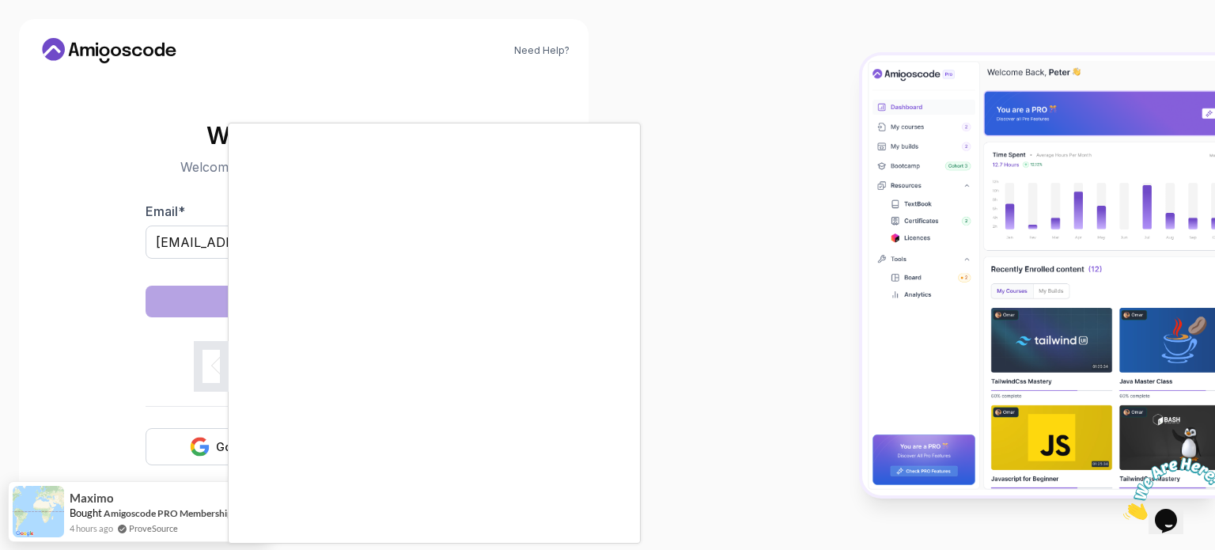
click at [837, 146] on body "Need Help? Welcome Back 👋 Welcome back! Please enter your details. Email * md.a…" at bounding box center [607, 275] width 1215 height 550
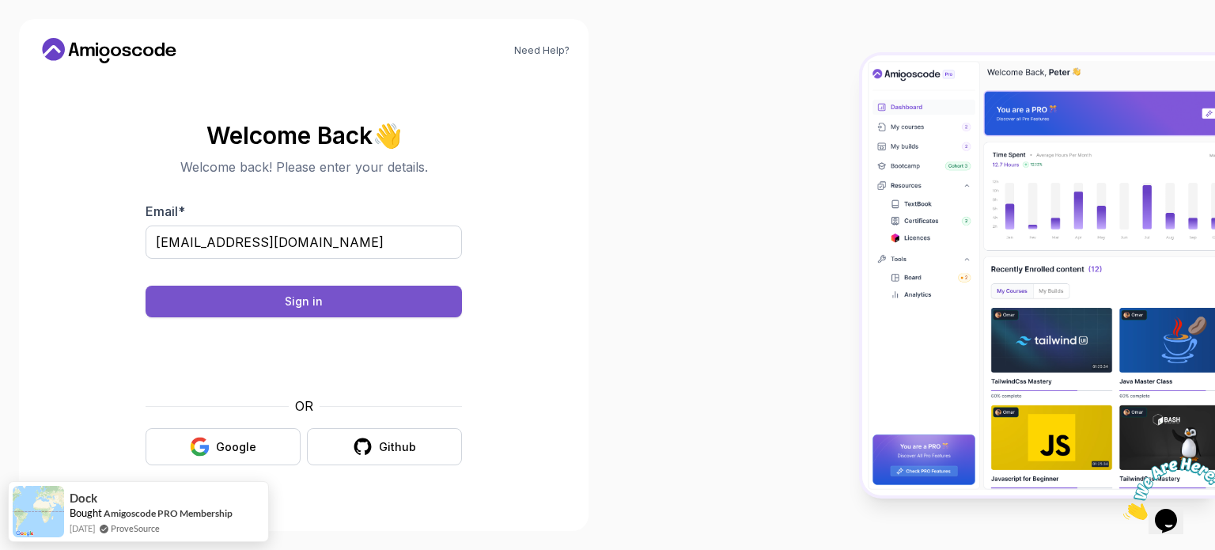
click at [278, 297] on button "Sign in" at bounding box center [304, 302] width 316 height 32
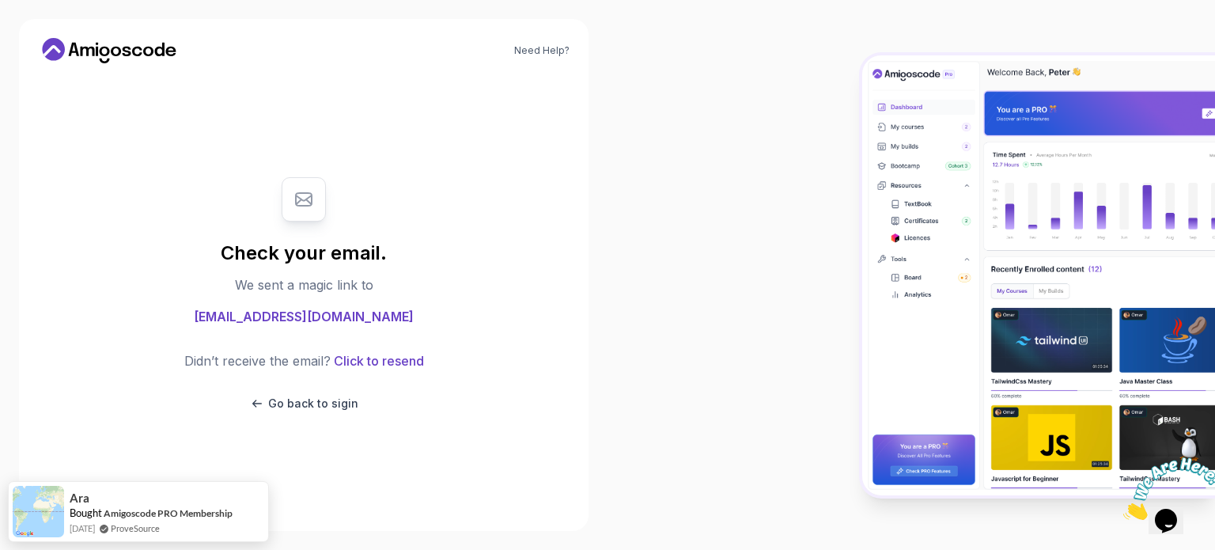
click at [98, 52] on icon at bounding box center [97, 51] width 2 height 9
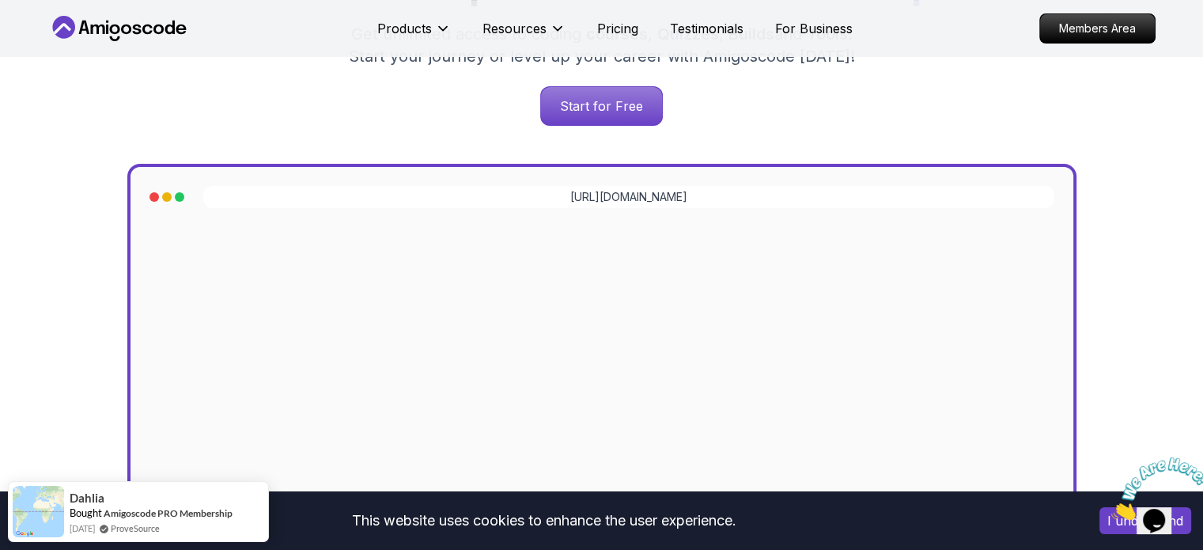
scroll to position [380, 0]
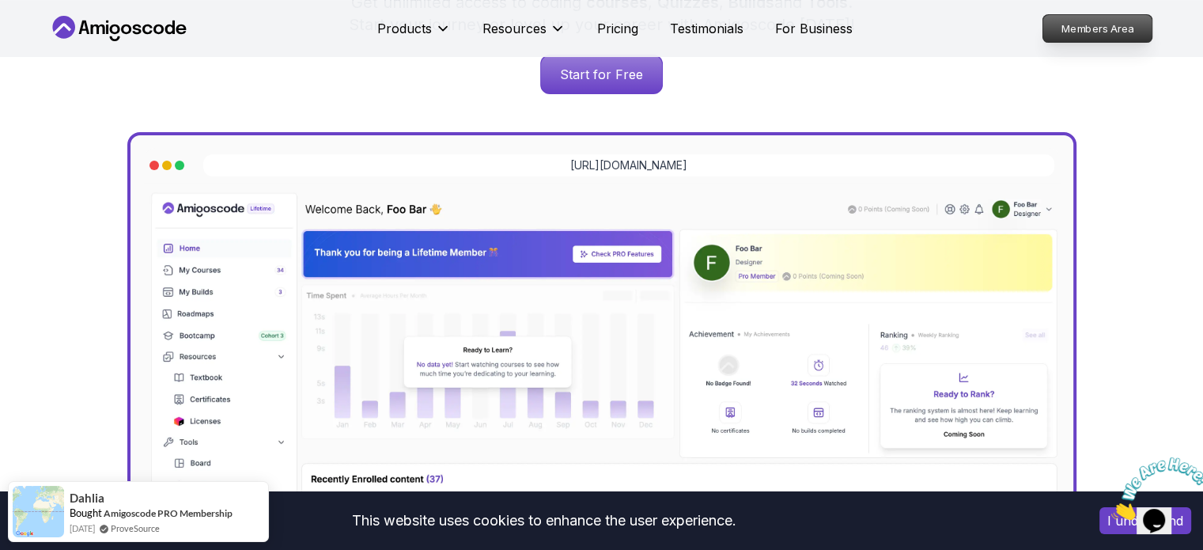
click at [1070, 37] on p "Members Area" at bounding box center [1097, 28] width 109 height 27
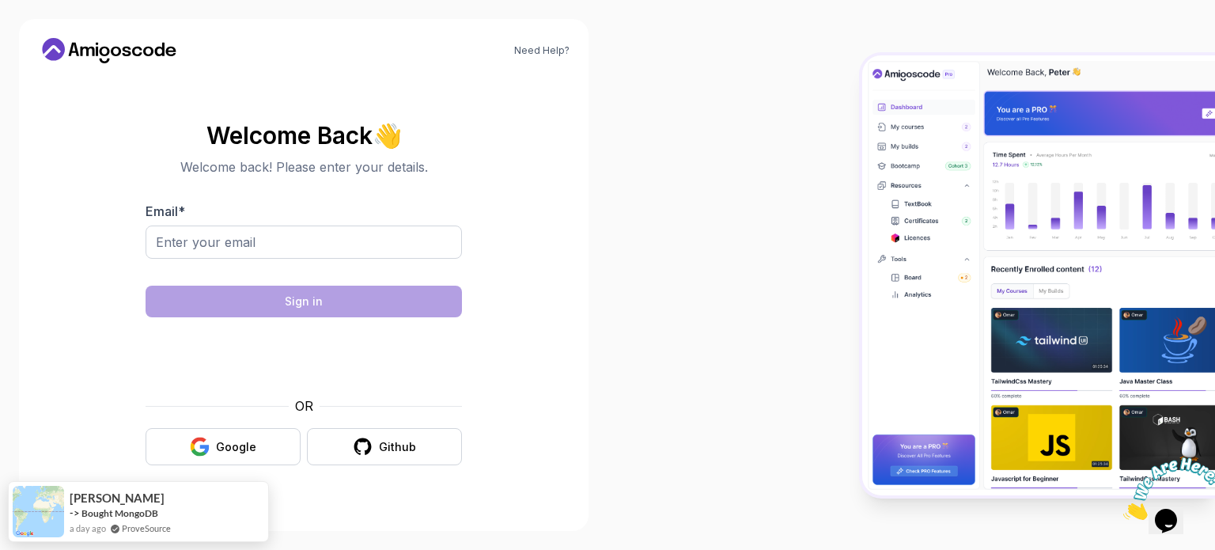
click at [346, 145] on h2 "Welcome Back 👋" at bounding box center [304, 135] width 316 height 25
click at [381, 451] on div "Github" at bounding box center [397, 447] width 37 height 16
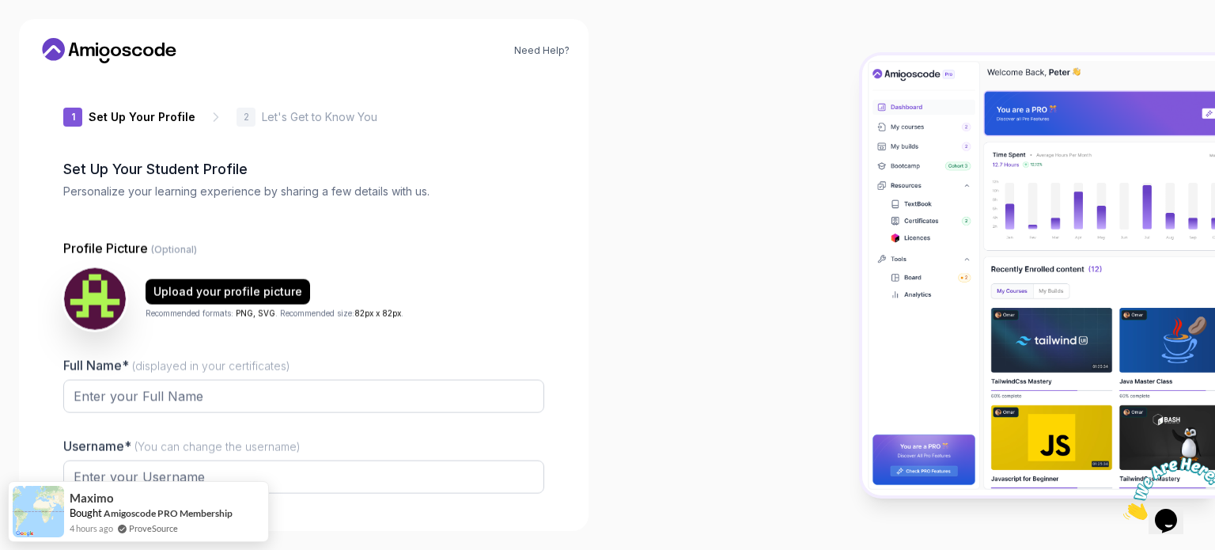
type input "spicysquirrel36b1a"
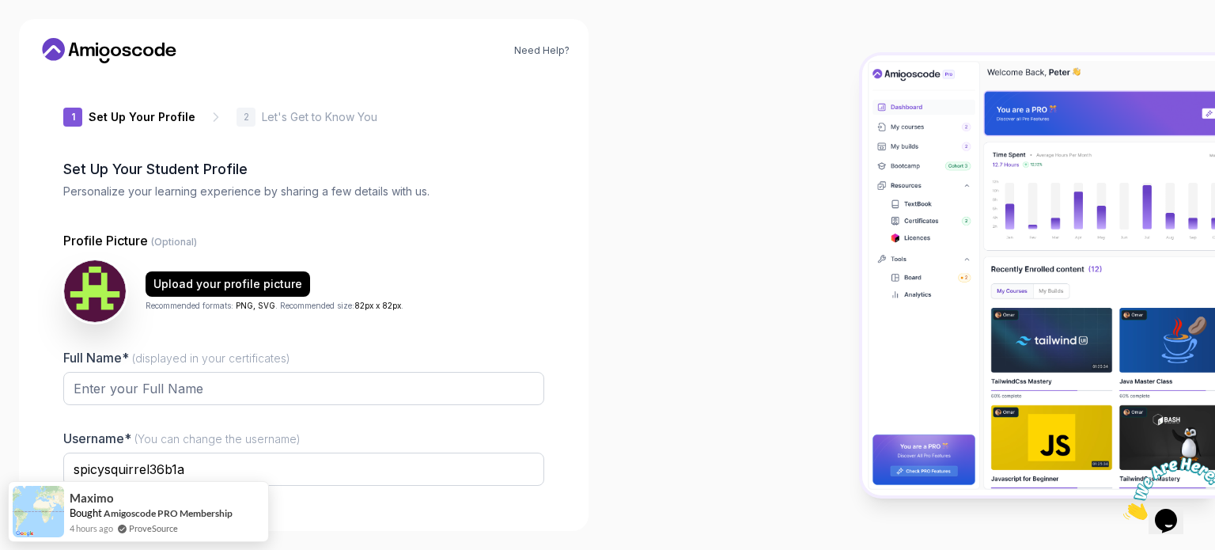
click at [513, 254] on div "Profile Picture (Optional) Upload your profile picture Recommended formats: PNG…" at bounding box center [303, 277] width 481 height 92
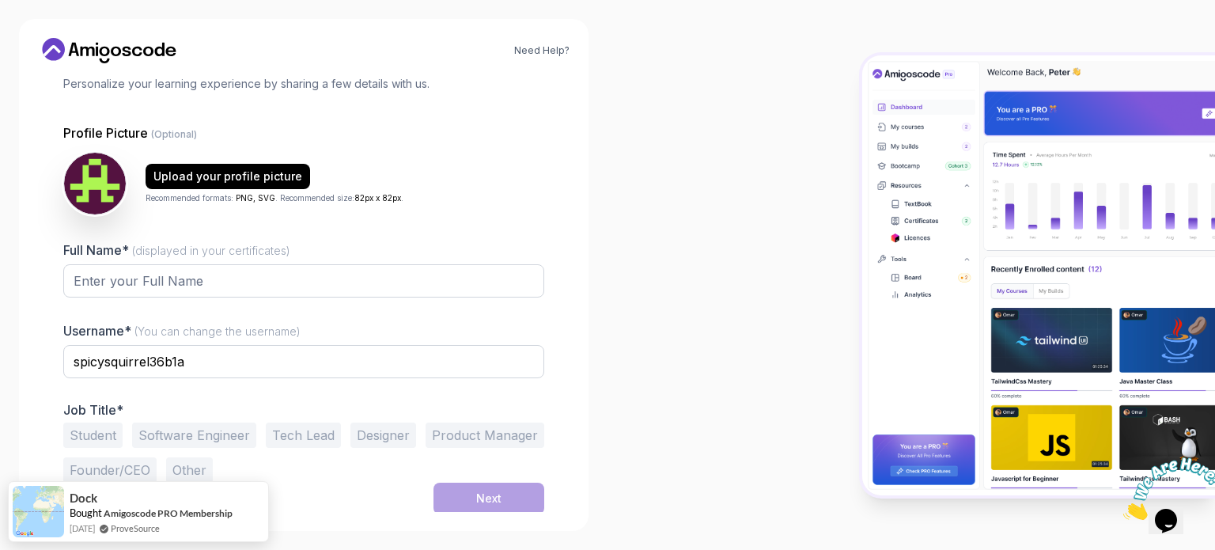
scroll to position [109, 0]
click at [187, 469] on button "Other" at bounding box center [189, 468] width 47 height 25
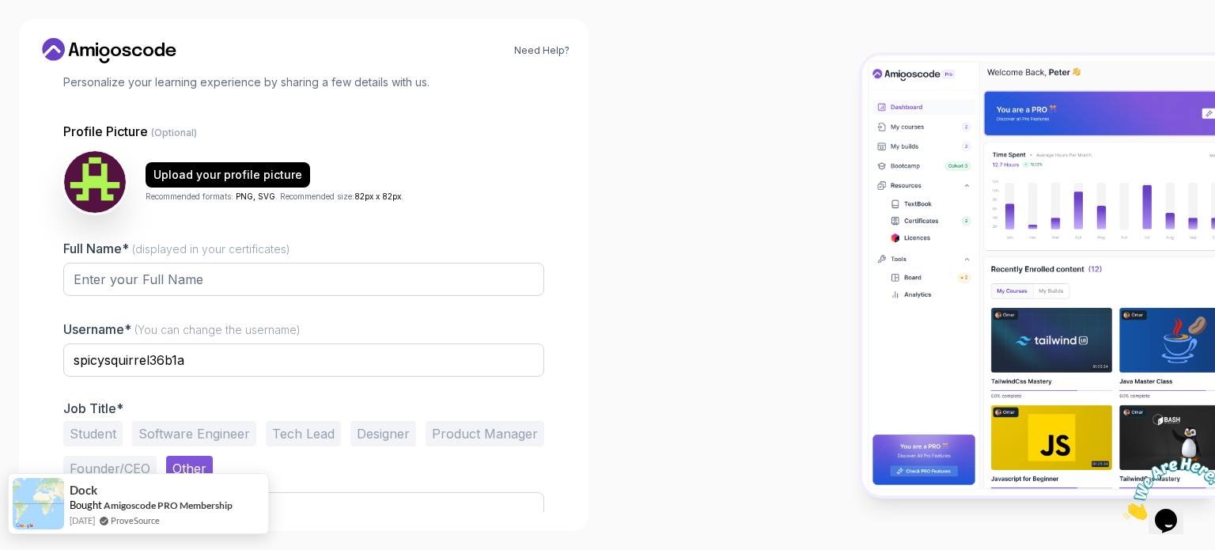
click at [46, 498] on img at bounding box center [38, 503] width 51 height 51
click at [36, 434] on div "Need Help? 1 Set Up Your Profile 1 Set Up Your Profile 2 Let's Get to Know You …" at bounding box center [304, 275] width 570 height 512
click at [598, 493] on div "Need Help? 1 Set Up Your Profile 1 Set Up Your Profile 2 Let's Get to Know You …" at bounding box center [304, 275] width 608 height 550
click at [737, 259] on div at bounding box center [912, 275] width 608 height 550
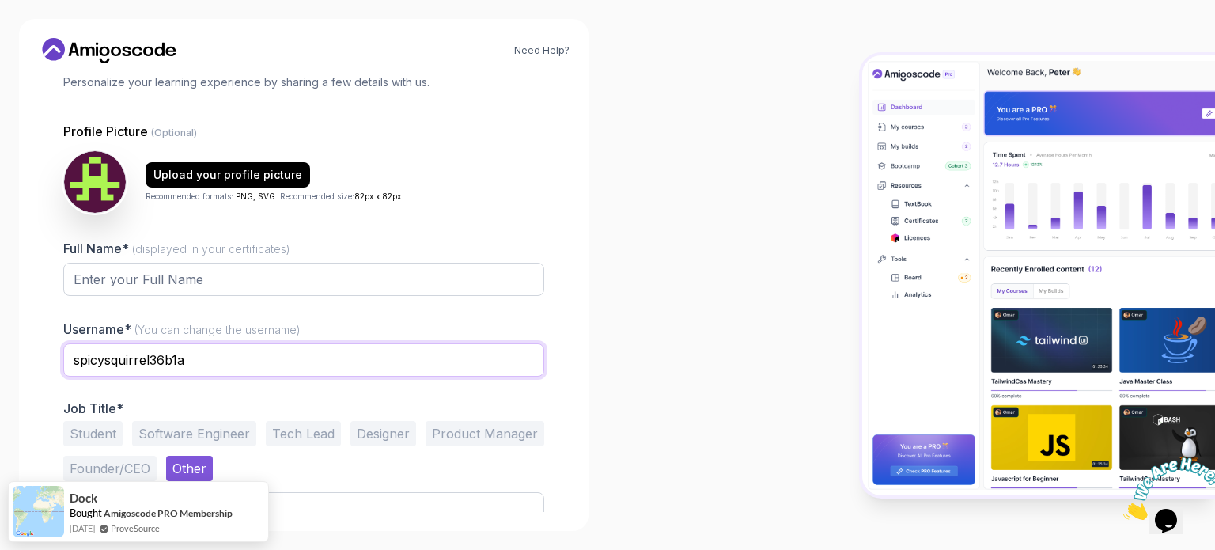
click at [204, 365] on input "spicysquirrel36b1a" at bounding box center [303, 359] width 481 height 33
click at [23, 387] on div "Need Help? 1 Set Up Your Profile 1 Set Up Your Profile 2 Let's Get to Know You …" at bounding box center [304, 275] width 570 height 512
click at [445, 437] on button "Product Manager" at bounding box center [485, 433] width 119 height 25
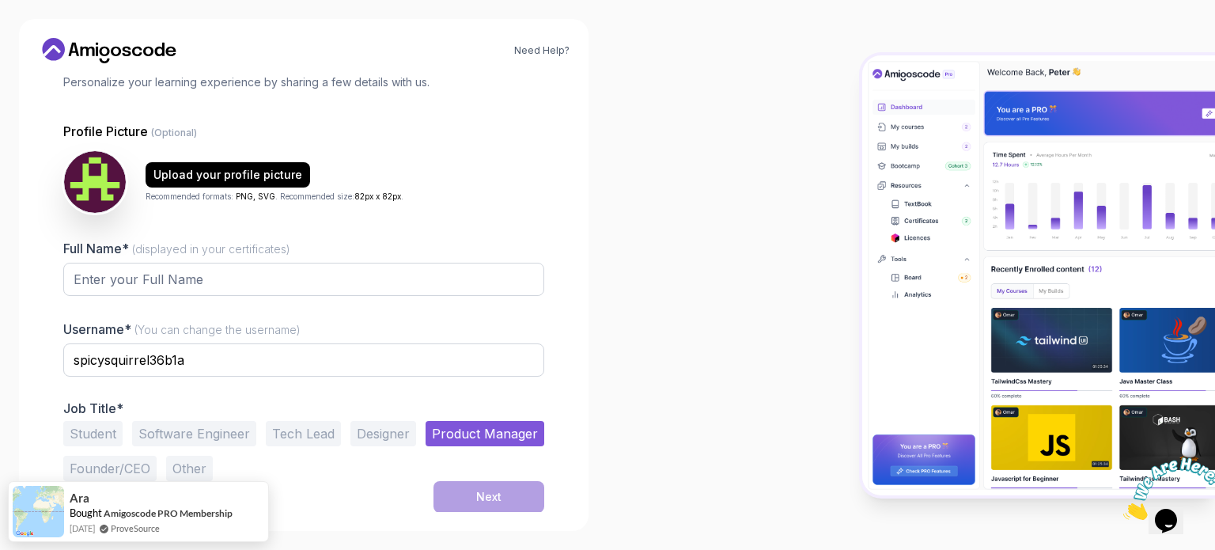
click at [390, 434] on button "Designer" at bounding box center [383, 433] width 66 height 25
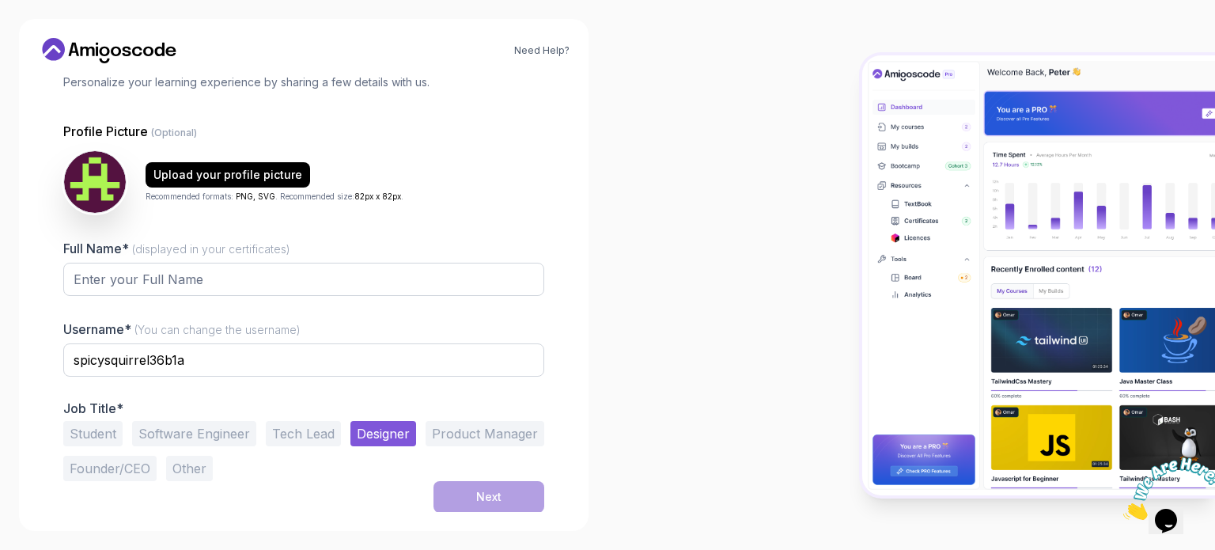
click at [293, 434] on button "Tech Lead" at bounding box center [303, 433] width 75 height 25
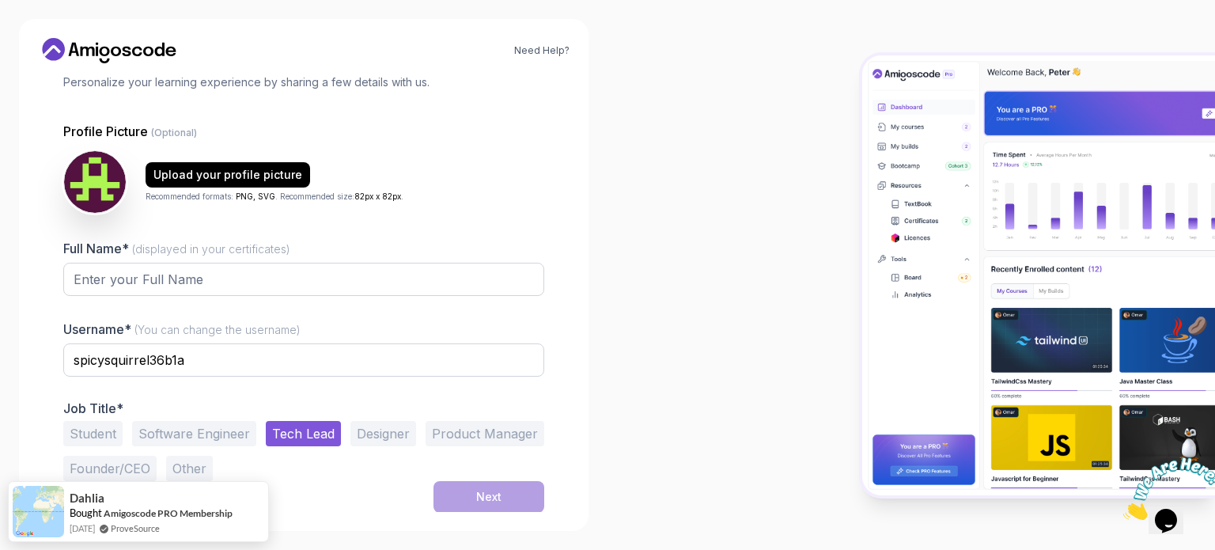
click at [199, 426] on button "Software Engineer" at bounding box center [194, 433] width 124 height 25
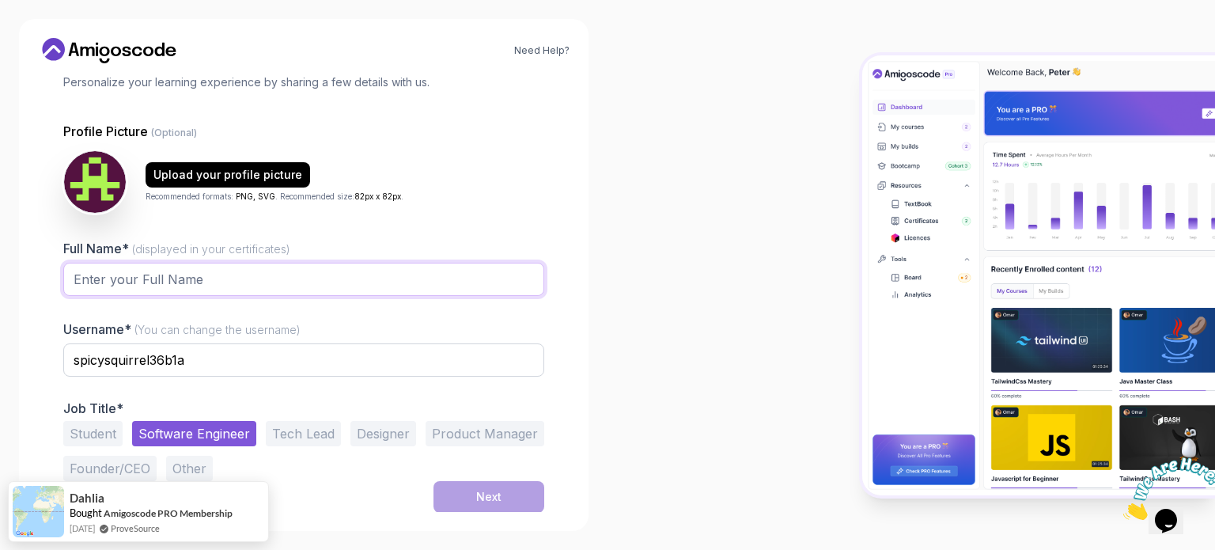
click at [180, 275] on input "Full Name* (displayed in your certificates)" at bounding box center [303, 279] width 481 height 33
type input "[PERSON_NAME]"
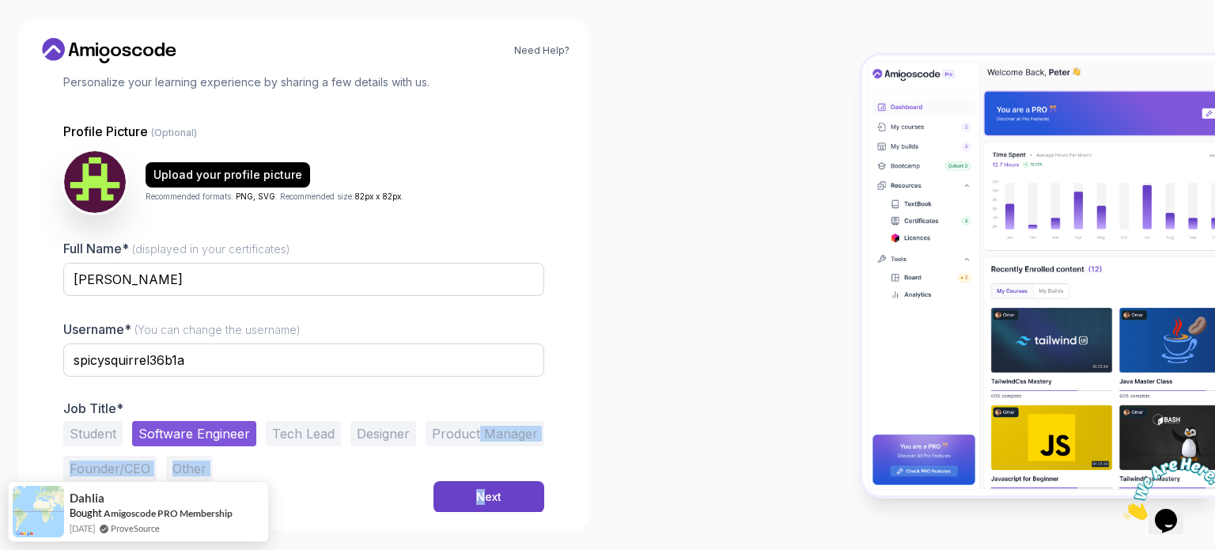
drag, startPoint x: 487, startPoint y: 512, endPoint x: 475, endPoint y: 477, distance: 37.0
click at [475, 477] on div "1 Set Up Your Profile 1 Set Up Your Profile 2 Let's Get to Know You Set Up Your…" at bounding box center [304, 294] width 532 height 436
click at [475, 477] on div "Student Software Engineer Tech Lead Designer Product Manager Founder/CEO Other" at bounding box center [303, 451] width 481 height 60
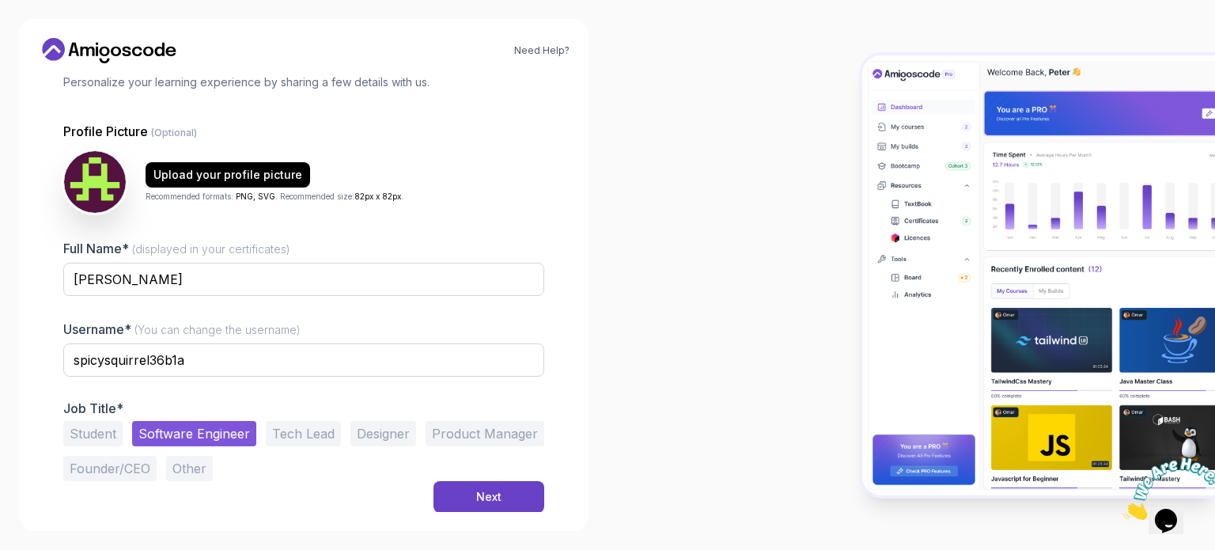
click at [481, 515] on div "Need Help? 1 Set Up Your Profile 1 Set Up Your Profile 2 Let's Get to Know You …" at bounding box center [304, 275] width 570 height 512
click at [481, 498] on div "Next" at bounding box center [488, 497] width 25 height 16
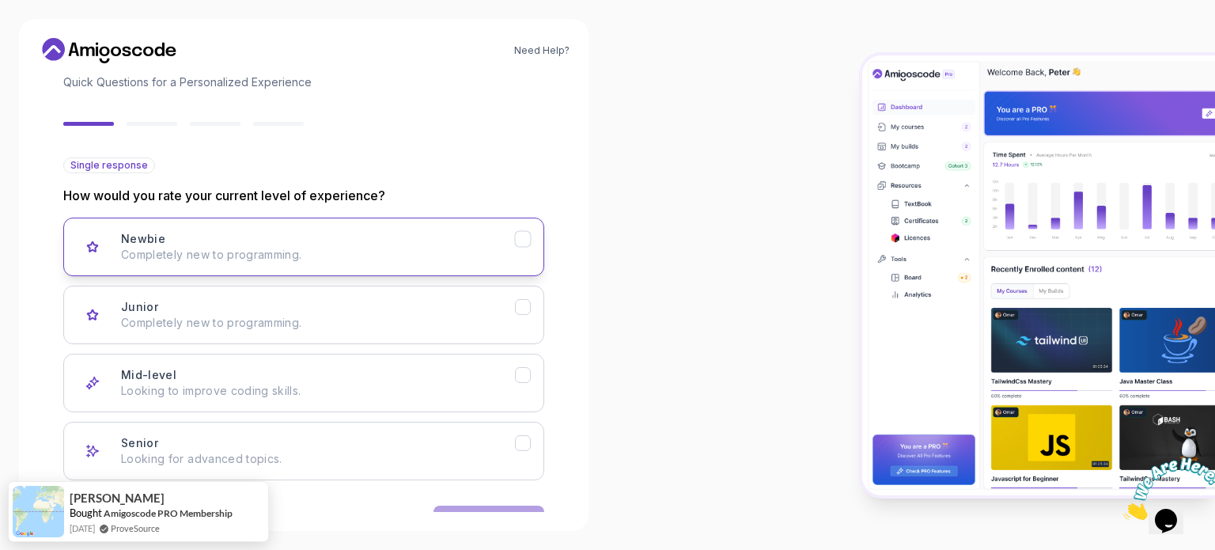
click at [198, 257] on p "Completely new to programming." at bounding box center [318, 255] width 394 height 16
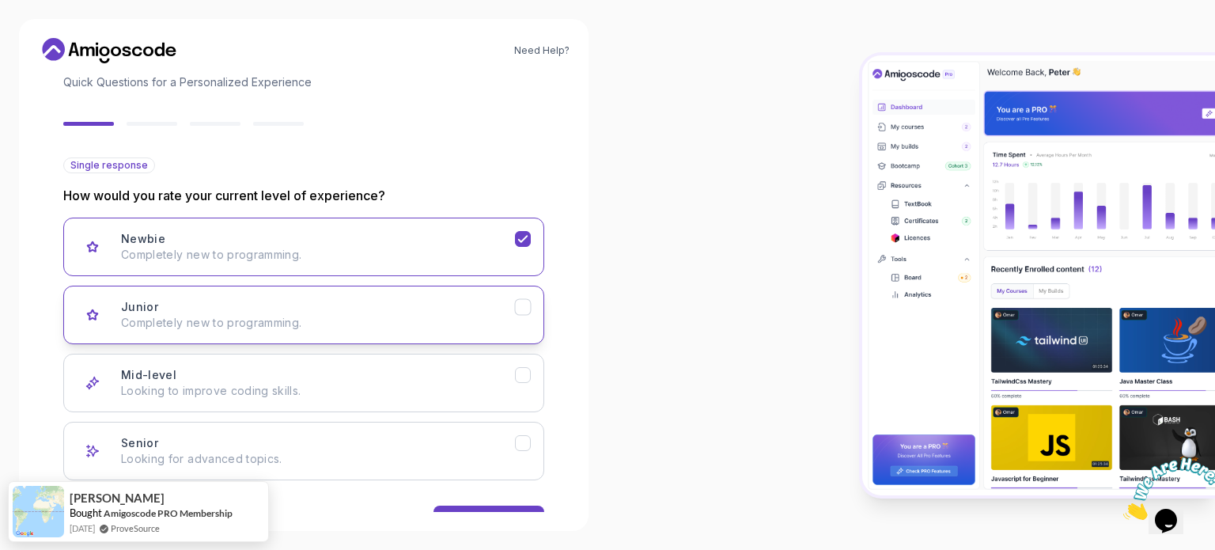
click at [174, 315] on p "Completely new to programming." at bounding box center [318, 323] width 394 height 16
click at [479, 506] on button "Next" at bounding box center [489, 522] width 111 height 32
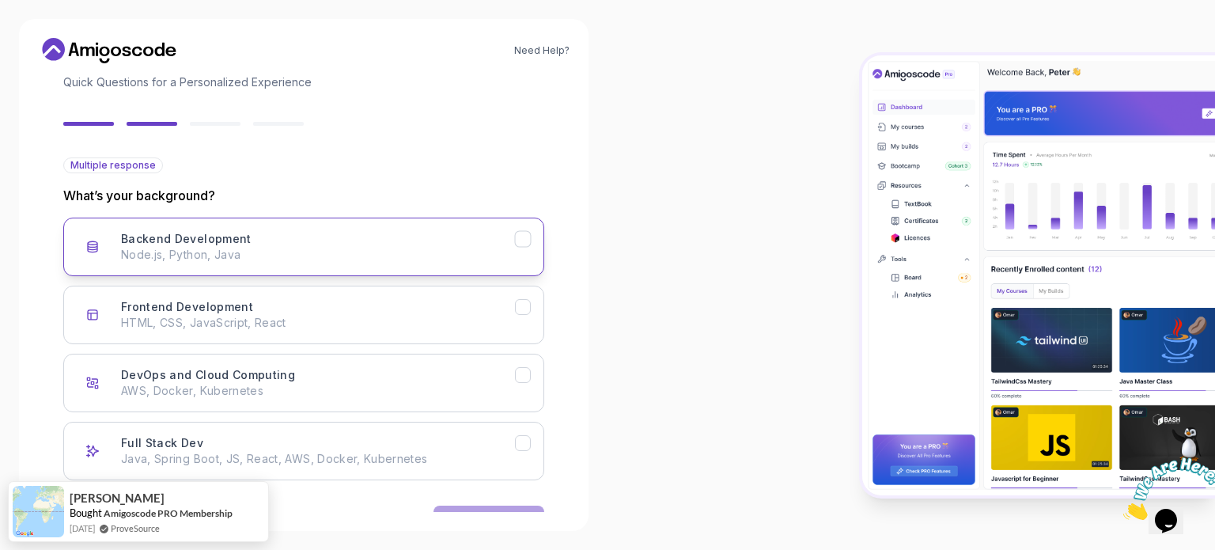
click at [286, 235] on div "Backend Development Node.js, Python, Java" at bounding box center [318, 247] width 394 height 32
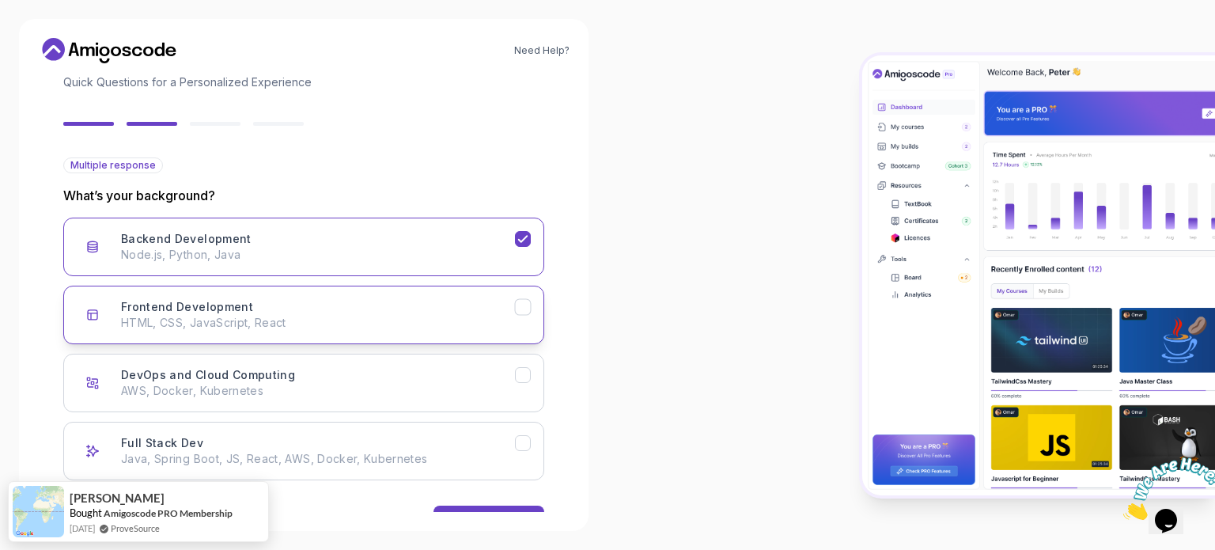
click at [253, 322] on p "HTML, CSS, JavaScript, React" at bounding box center [318, 323] width 394 height 16
click at [256, 385] on p "AWS, Docker, Kubernetes" at bounding box center [318, 391] width 394 height 16
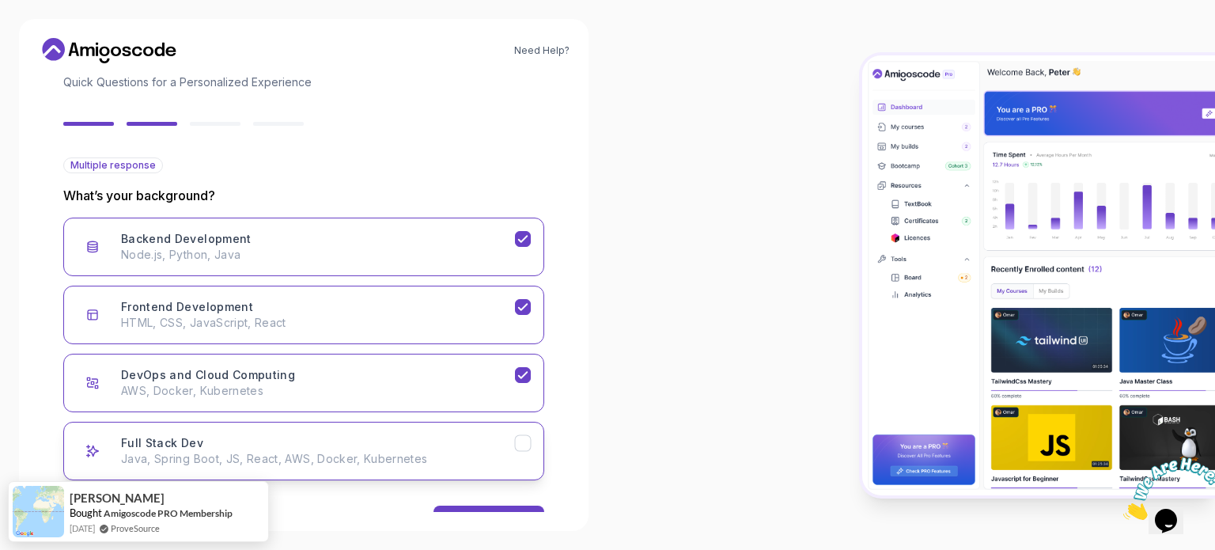
click at [267, 445] on div "Full Stack Dev Java, Spring Boot, JS, React, AWS, Docker, Kubernetes" at bounding box center [318, 451] width 394 height 32
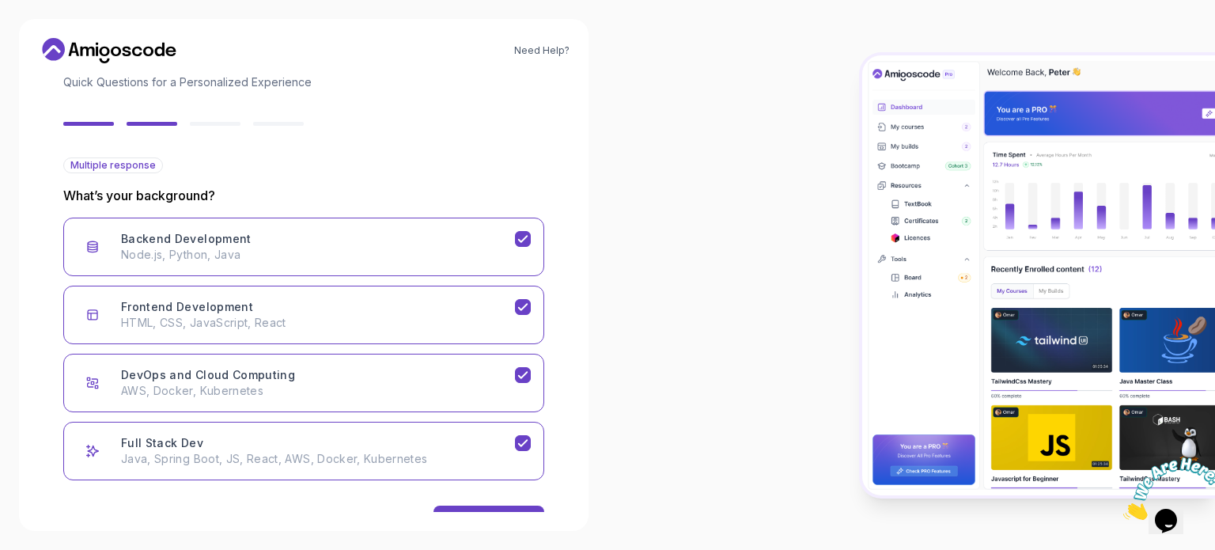
click at [453, 502] on div "Back Next" at bounding box center [303, 521] width 481 height 82
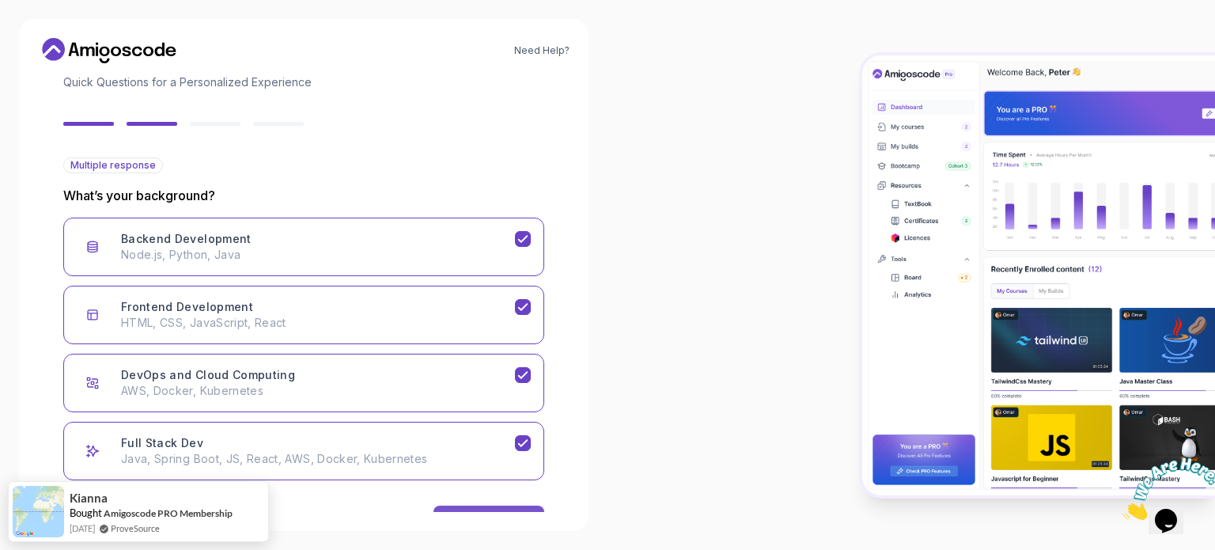
click at [455, 510] on button "Next" at bounding box center [489, 522] width 111 height 32
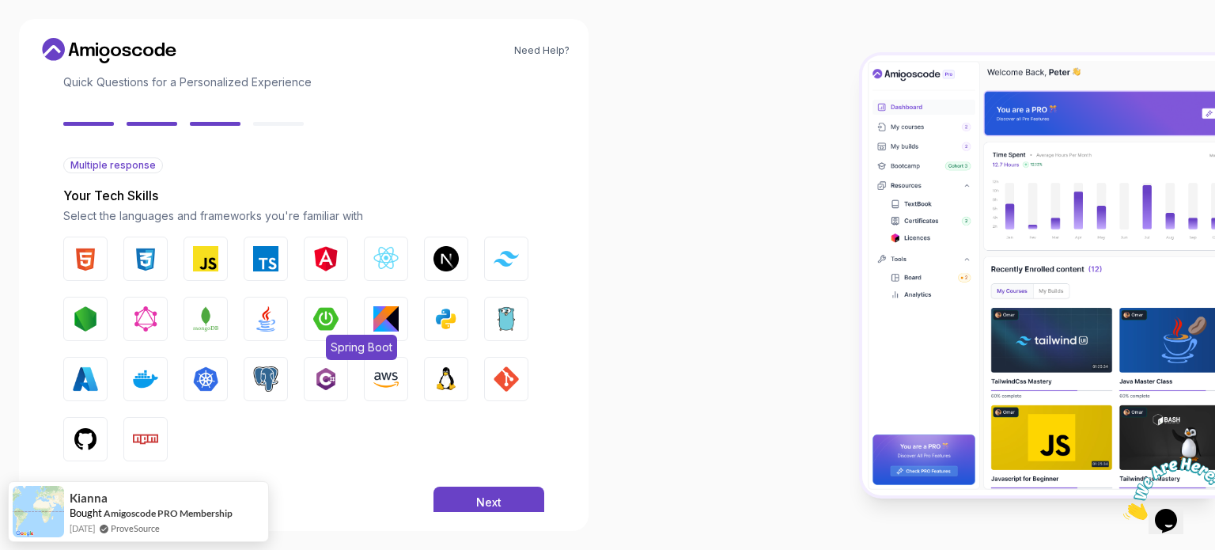
click at [316, 319] on img "button" at bounding box center [325, 318] width 25 height 25
click at [199, 331] on button "MongoDB" at bounding box center [206, 319] width 44 height 44
click at [263, 319] on img "button" at bounding box center [265, 318] width 25 height 25
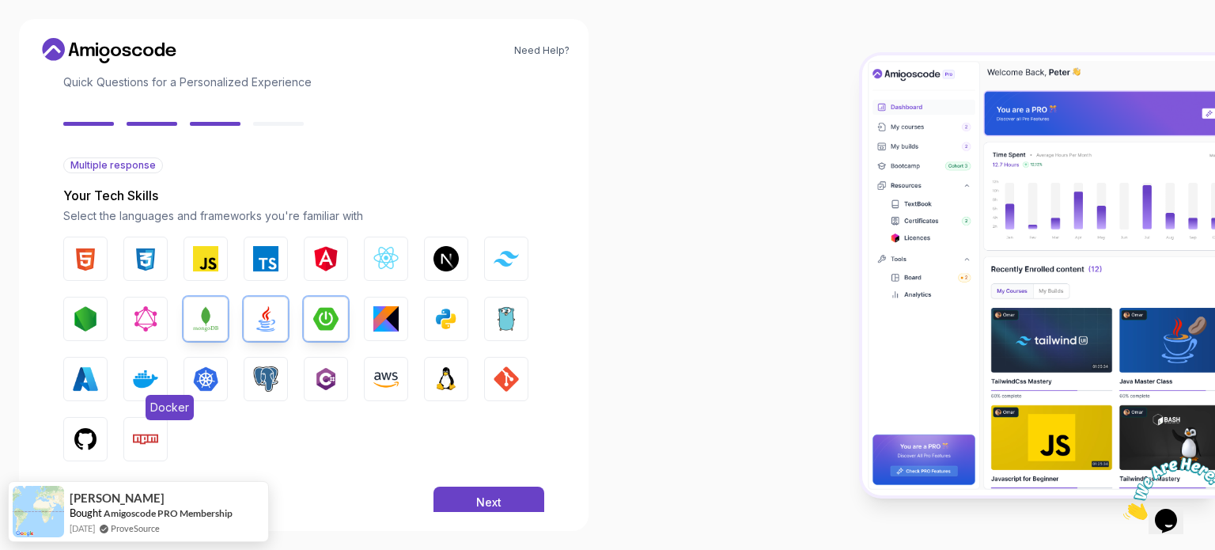
click at [143, 375] on img "button" at bounding box center [145, 378] width 25 height 25
click at [208, 379] on img "button" at bounding box center [205, 378] width 25 height 25
click at [256, 384] on img "button" at bounding box center [265, 378] width 25 height 25
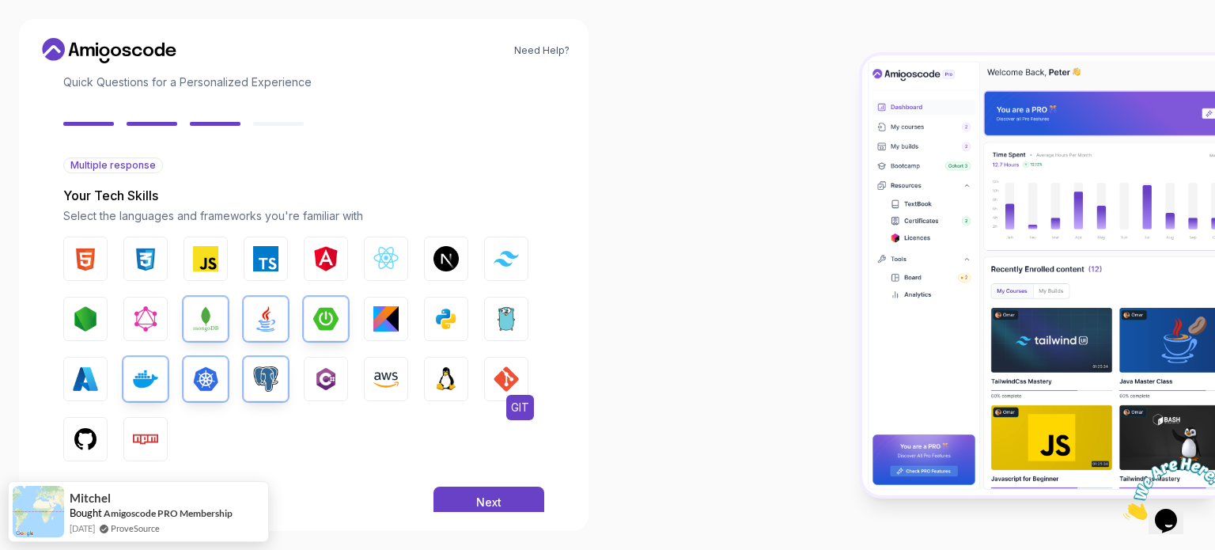
click at [502, 380] on img "button" at bounding box center [506, 378] width 25 height 25
click at [510, 263] on img "button" at bounding box center [506, 258] width 25 height 15
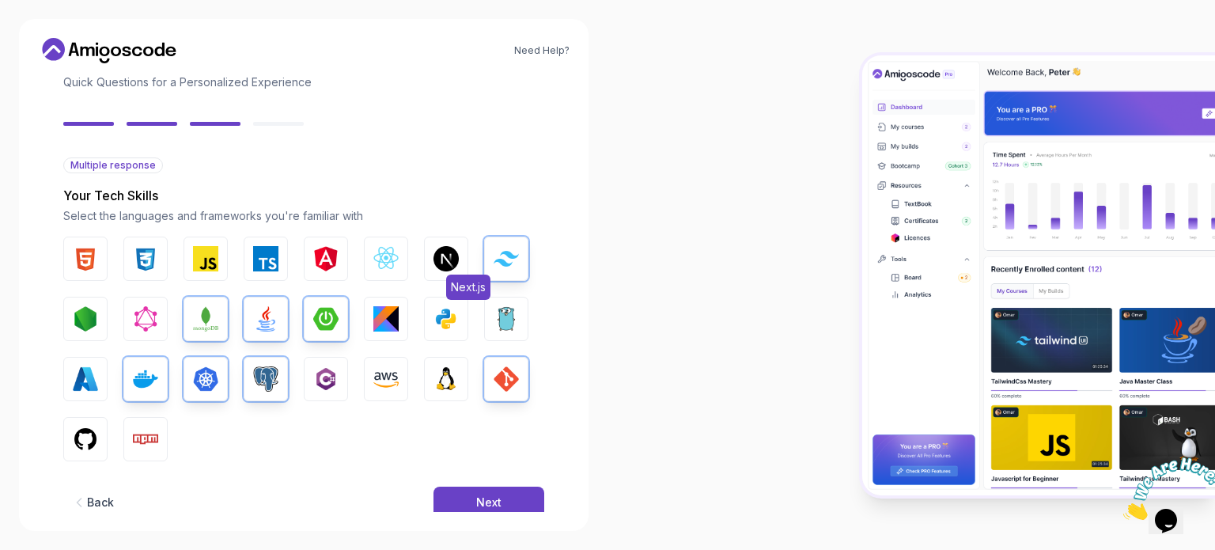
click at [441, 260] on img "button" at bounding box center [446, 258] width 25 height 25
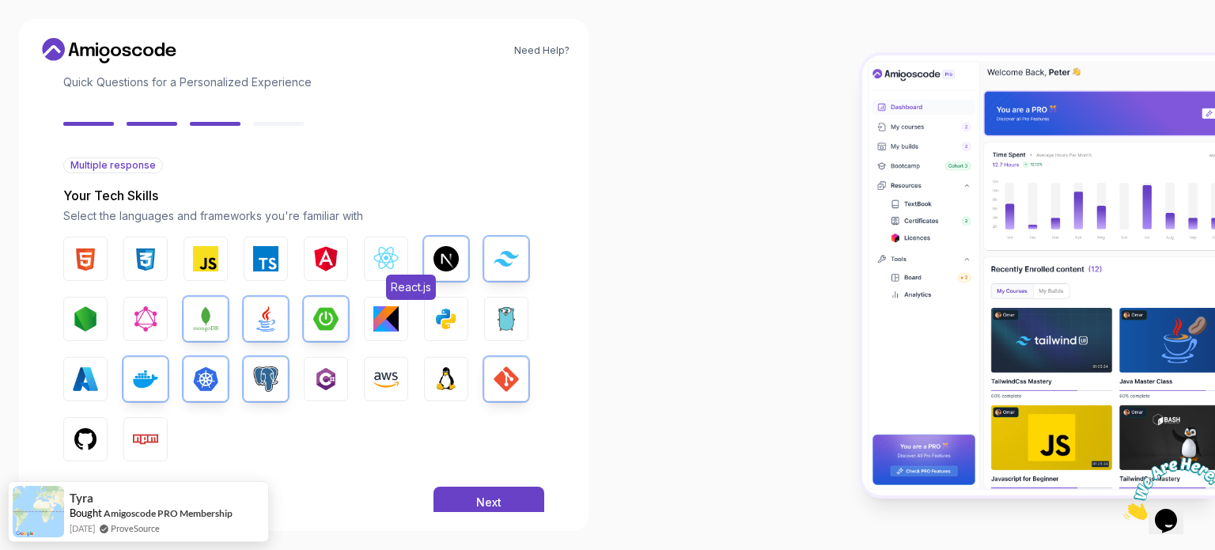
click at [375, 259] on img "button" at bounding box center [385, 258] width 25 height 25
click at [207, 256] on img "button" at bounding box center [205, 258] width 25 height 25
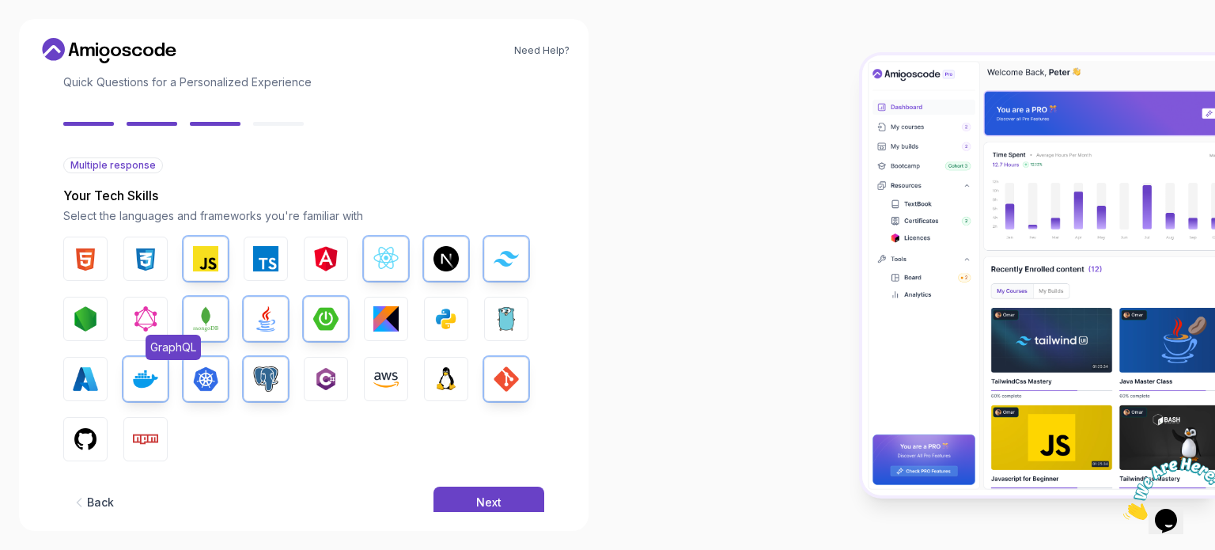
click at [146, 319] on img "button" at bounding box center [145, 318] width 25 height 25
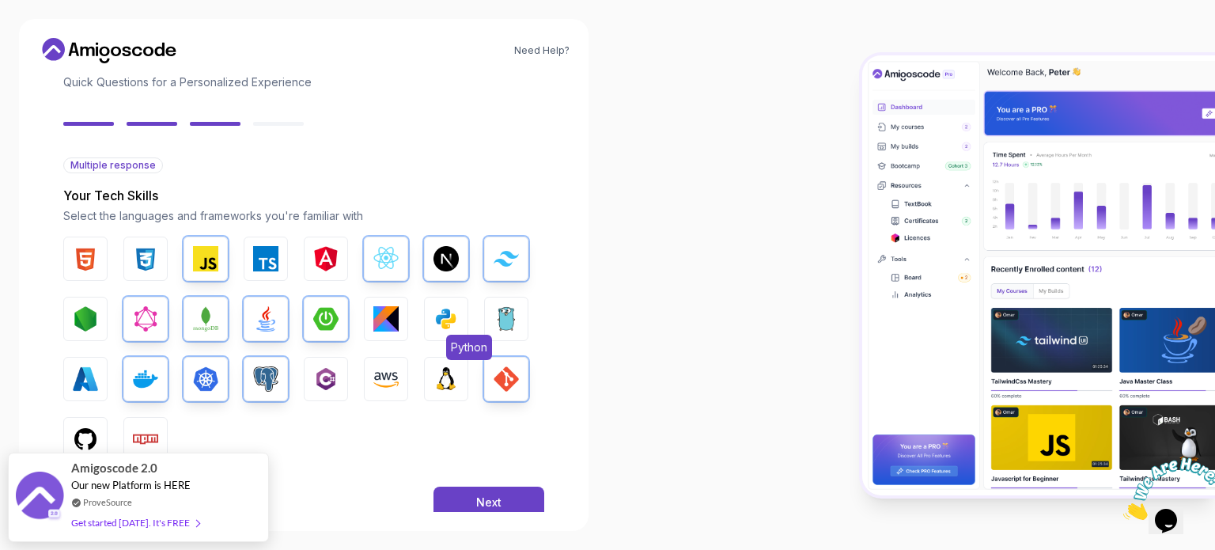
click at [449, 316] on img "button" at bounding box center [446, 318] width 25 height 25
click at [516, 492] on button "Next" at bounding box center [489, 503] width 111 height 32
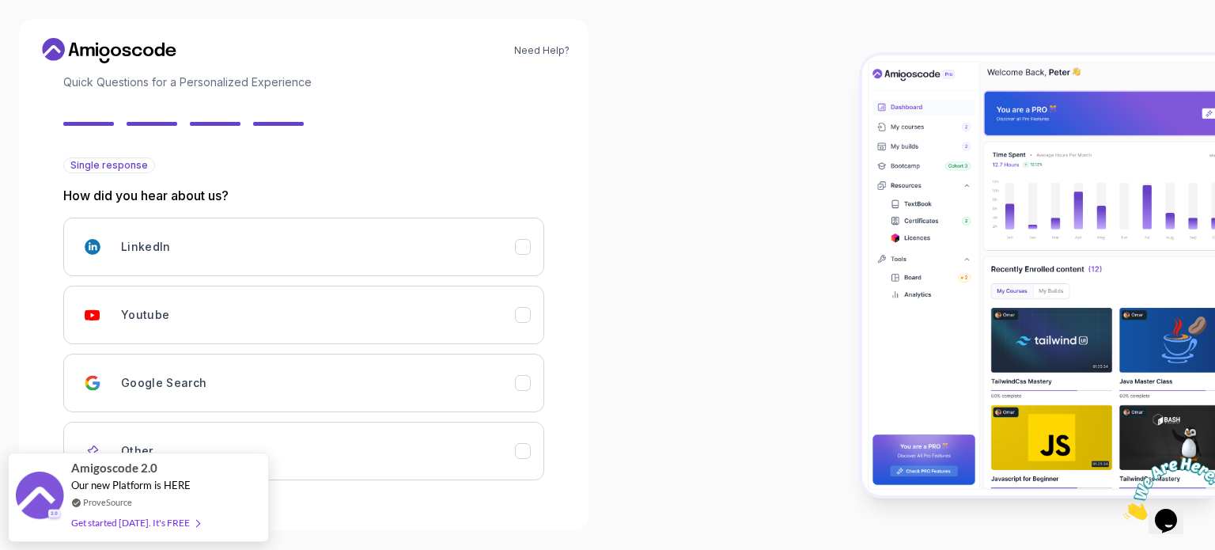
click at [32, 315] on div "Need Help? 2 Let's Get to Know You 1 Set Up Your Profile 2 Let's Get to Know Yo…" at bounding box center [304, 275] width 570 height 512
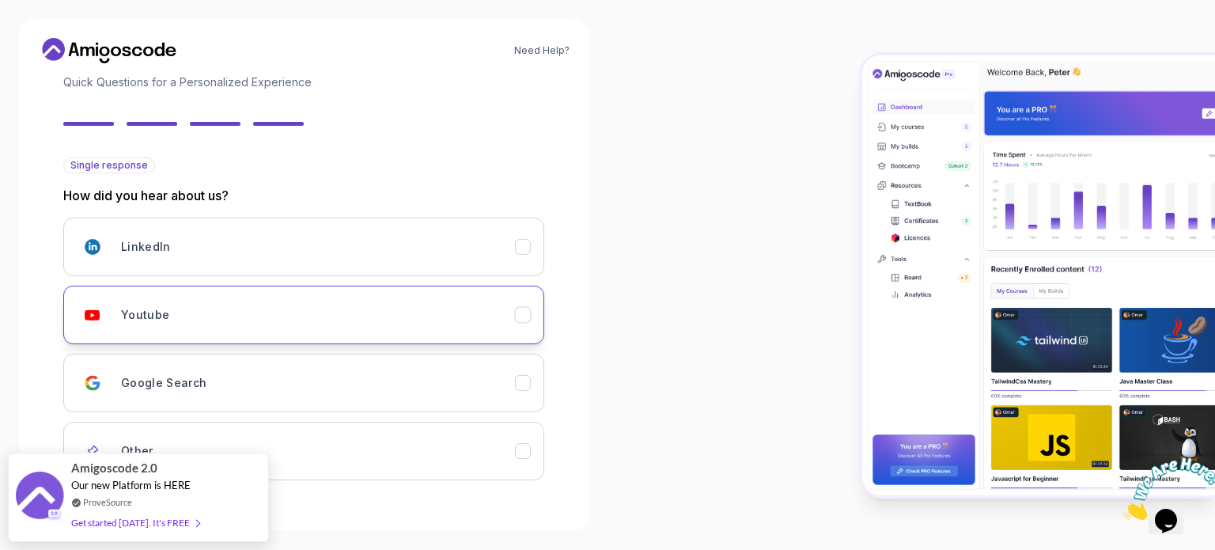
click at [190, 309] on div "Youtube" at bounding box center [318, 315] width 394 height 32
click at [642, 338] on div at bounding box center [912, 275] width 608 height 550
click at [9, 401] on div "Need Help? 2 Let's Get to Know You 1 Set Up Your Profile 2 Let's Get to Know Yo…" at bounding box center [304, 275] width 608 height 550
click at [651, 424] on div at bounding box center [912, 275] width 608 height 550
drag, startPoint x: 22, startPoint y: 449, endPoint x: 123, endPoint y: 513, distance: 119.8
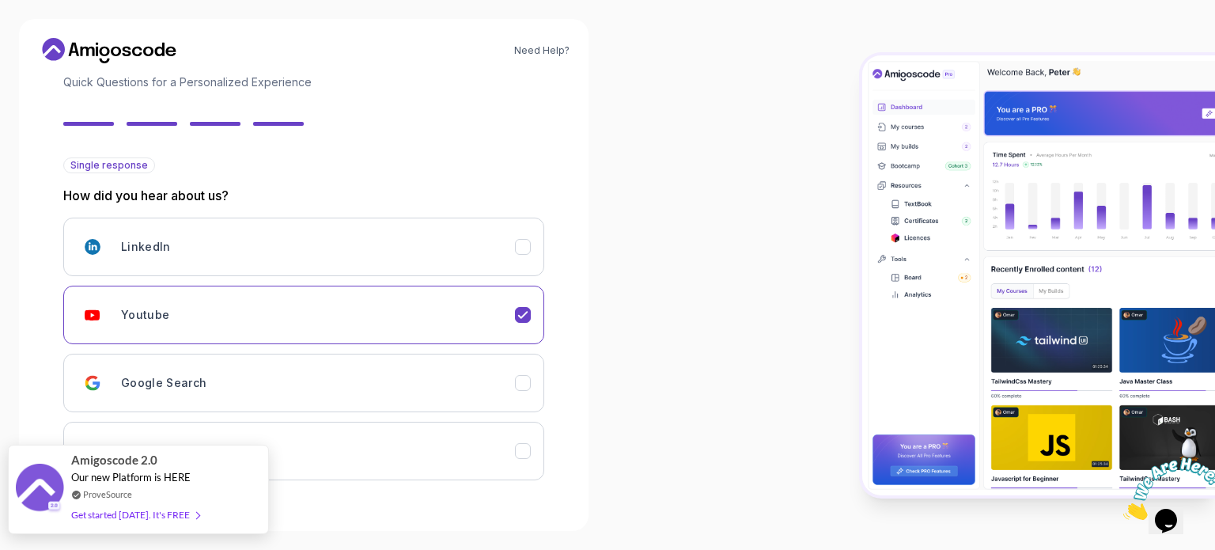
click at [123, 513] on div "Amigoscode 2.0 Our new Platform is HERE ProveSource Get started today. It's FREE" at bounding box center [138, 489] width 261 height 89
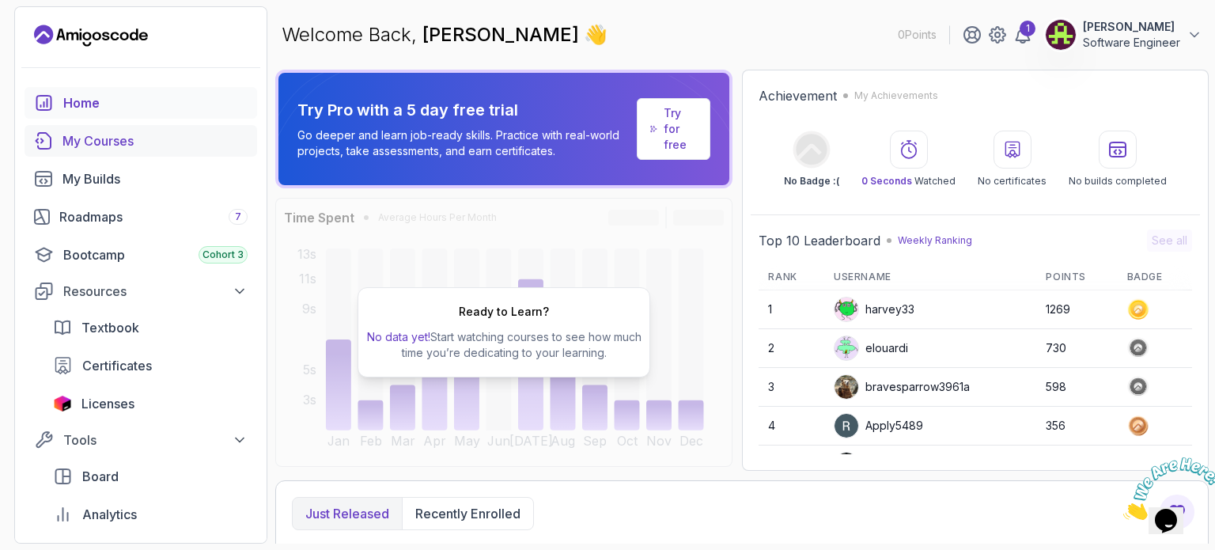
click at [97, 147] on div "My Courses" at bounding box center [155, 140] width 185 height 19
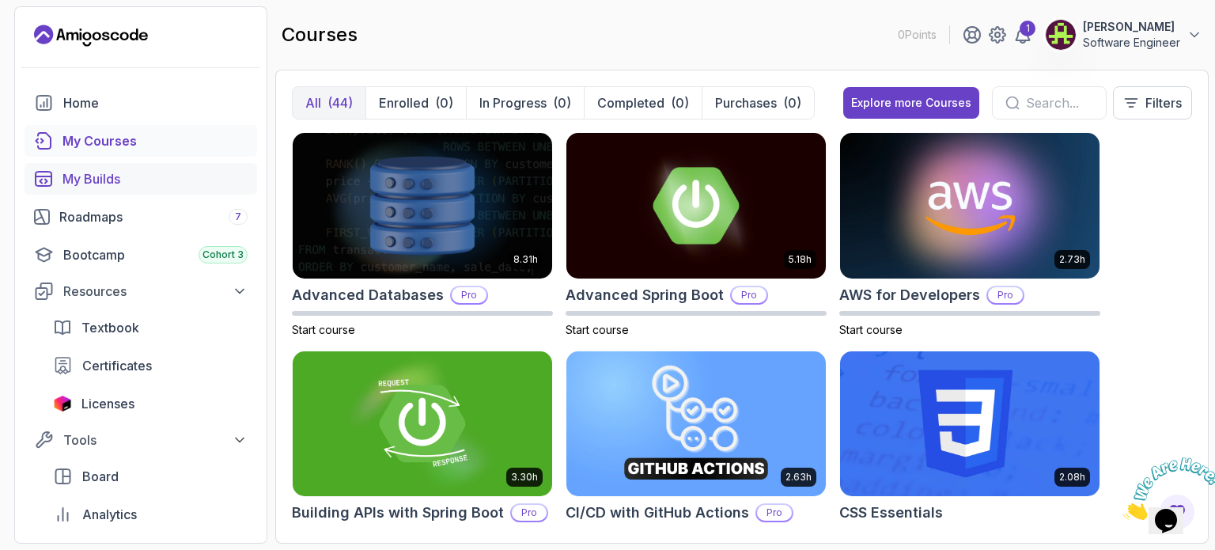
click at [116, 180] on div "My Builds" at bounding box center [155, 178] width 185 height 19
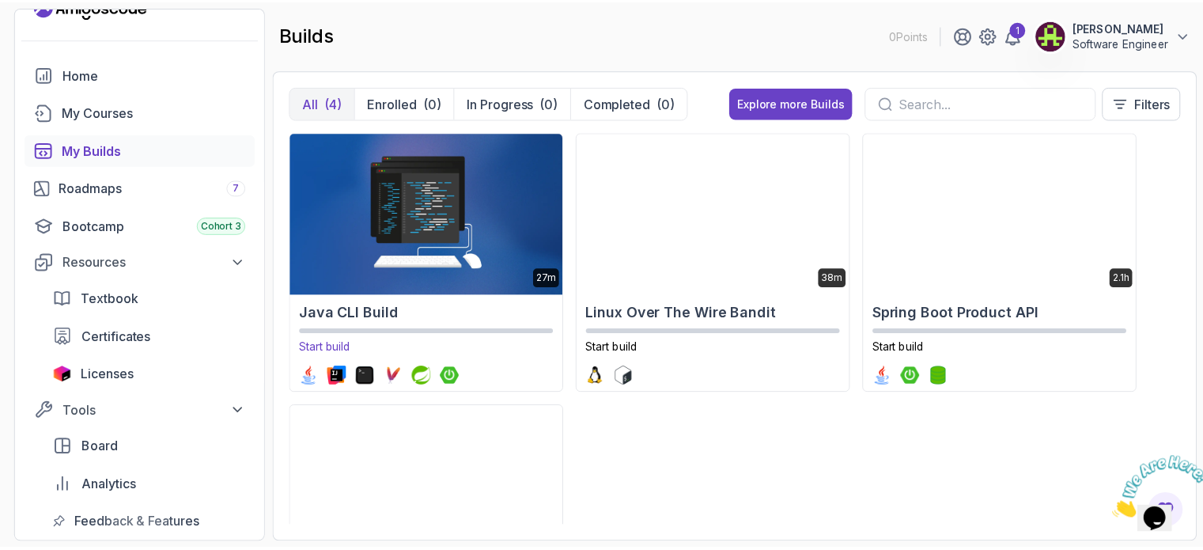
scroll to position [32, 0]
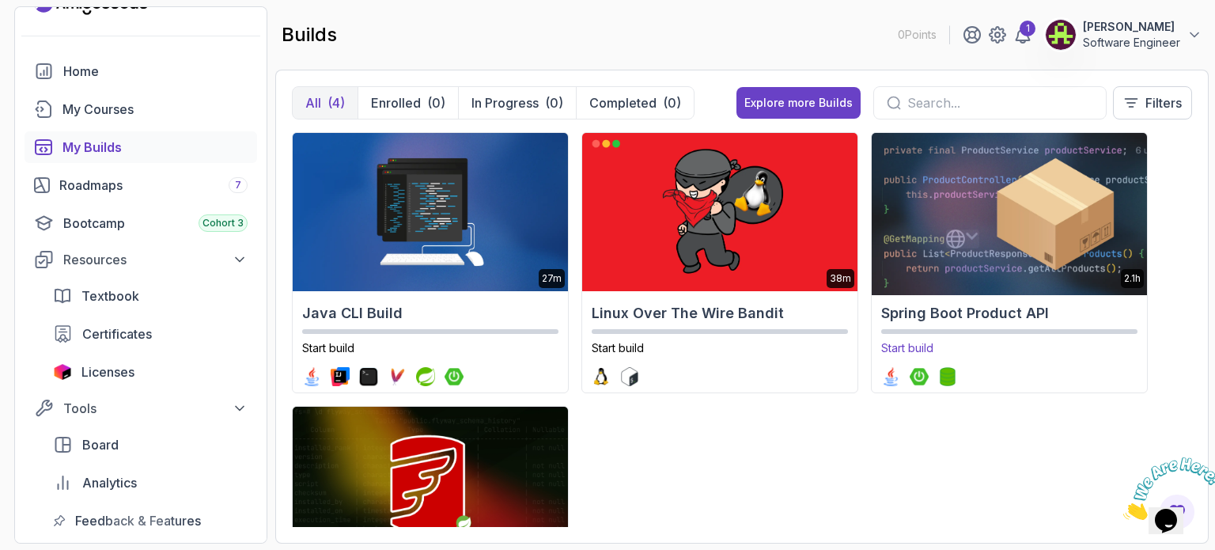
click at [953, 267] on img at bounding box center [1009, 212] width 289 height 166
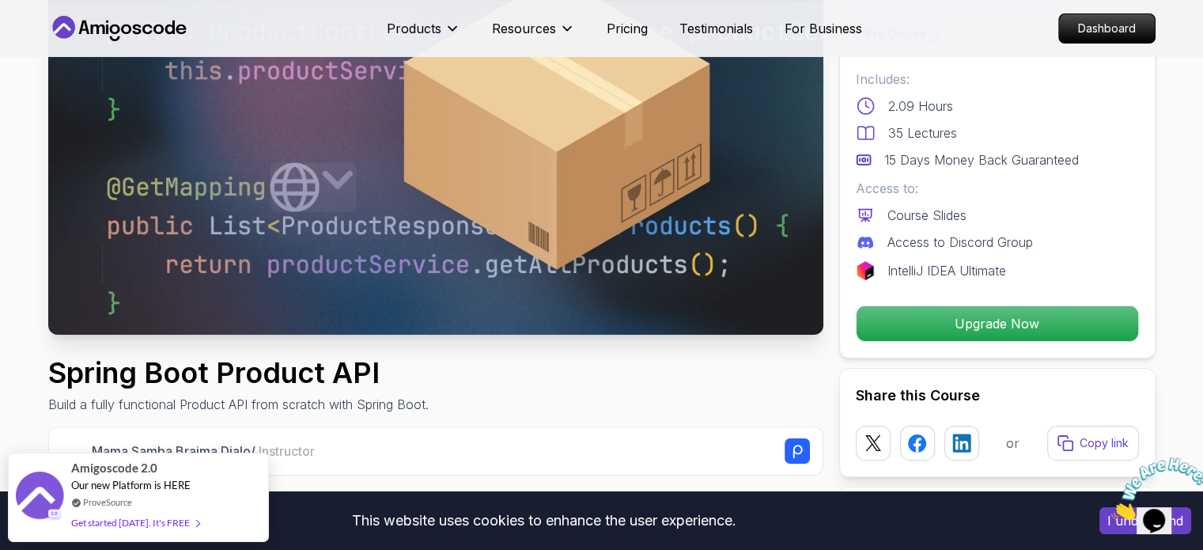
scroll to position [222, 0]
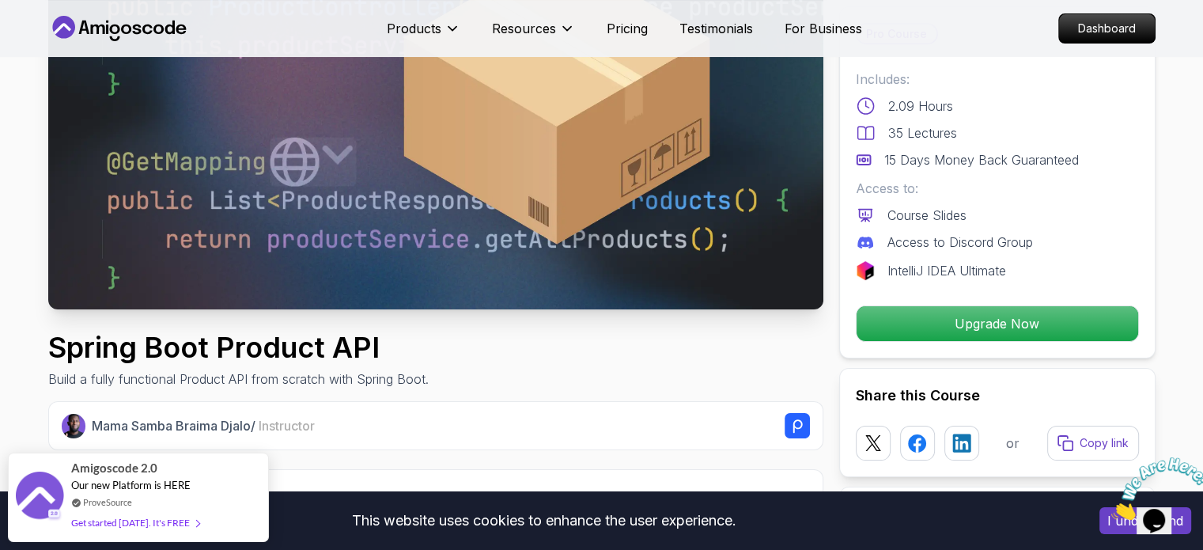
click at [252, 235] on img at bounding box center [435, 91] width 775 height 436
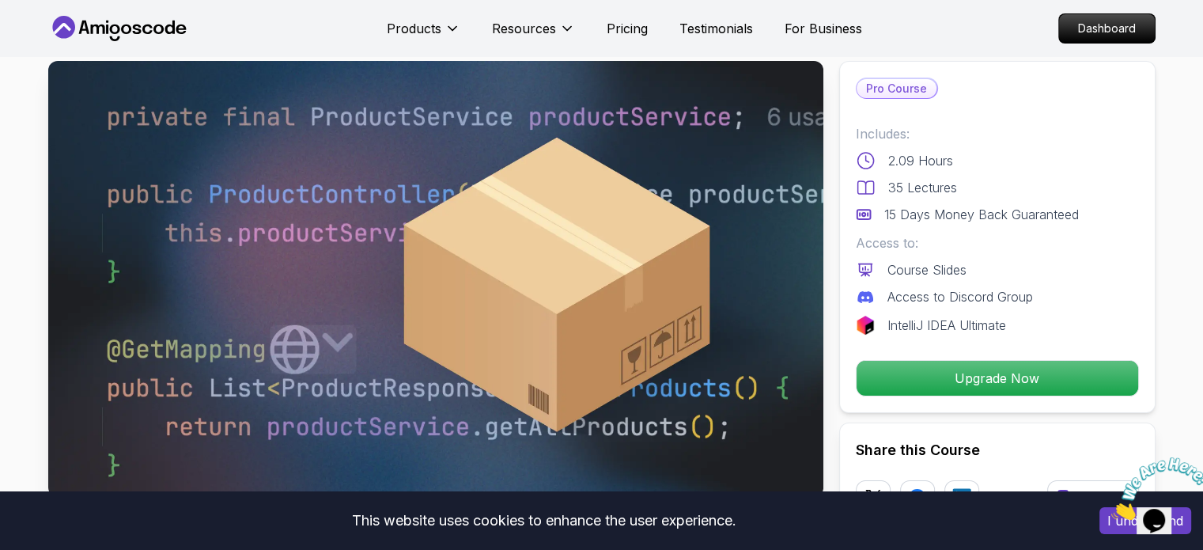
scroll to position [0, 0]
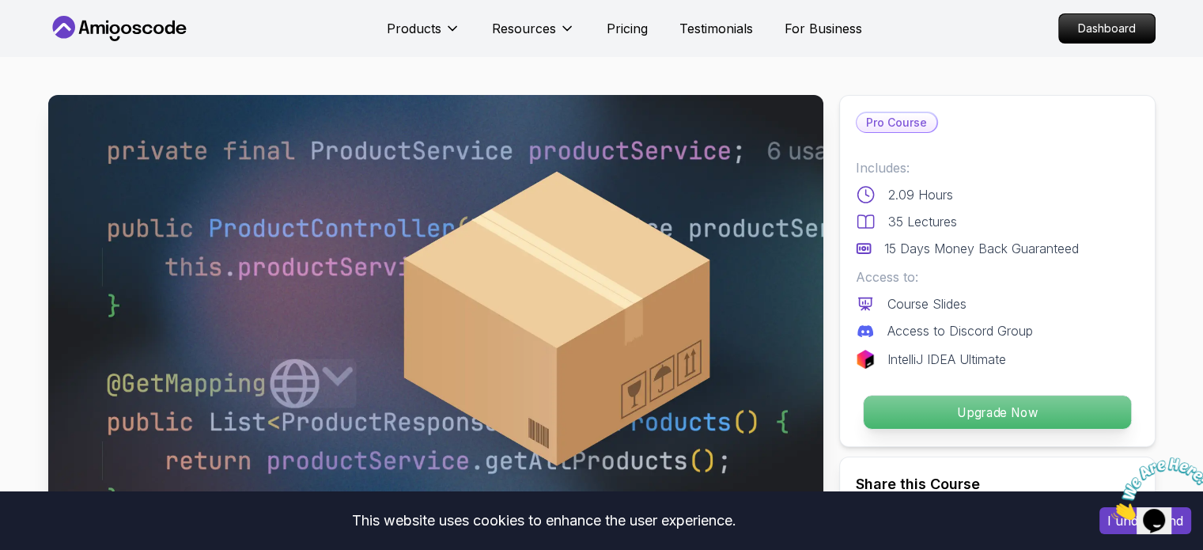
click at [918, 407] on p "Upgrade Now" at bounding box center [996, 412] width 267 height 33
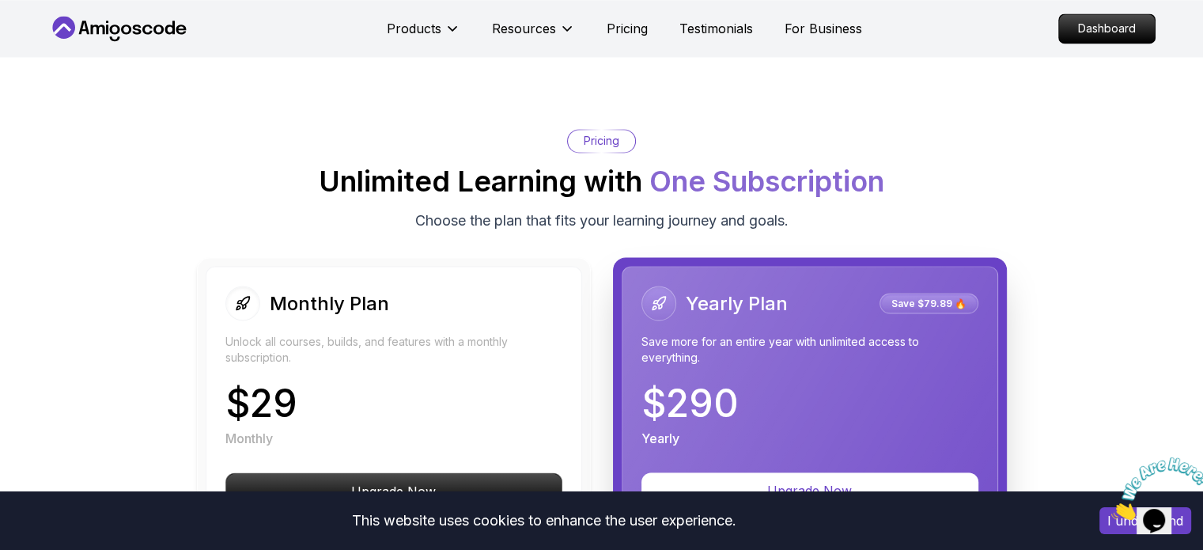
scroll to position [2733, 0]
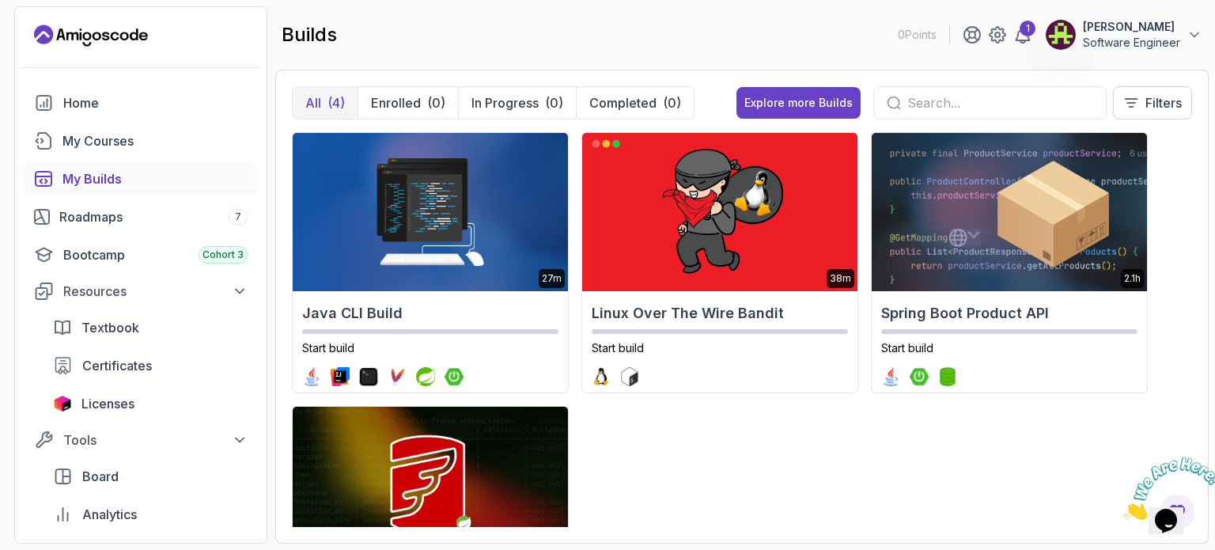
click at [106, 184] on div "My Builds" at bounding box center [155, 178] width 185 height 19
click at [104, 141] on div "My Courses" at bounding box center [155, 140] width 185 height 19
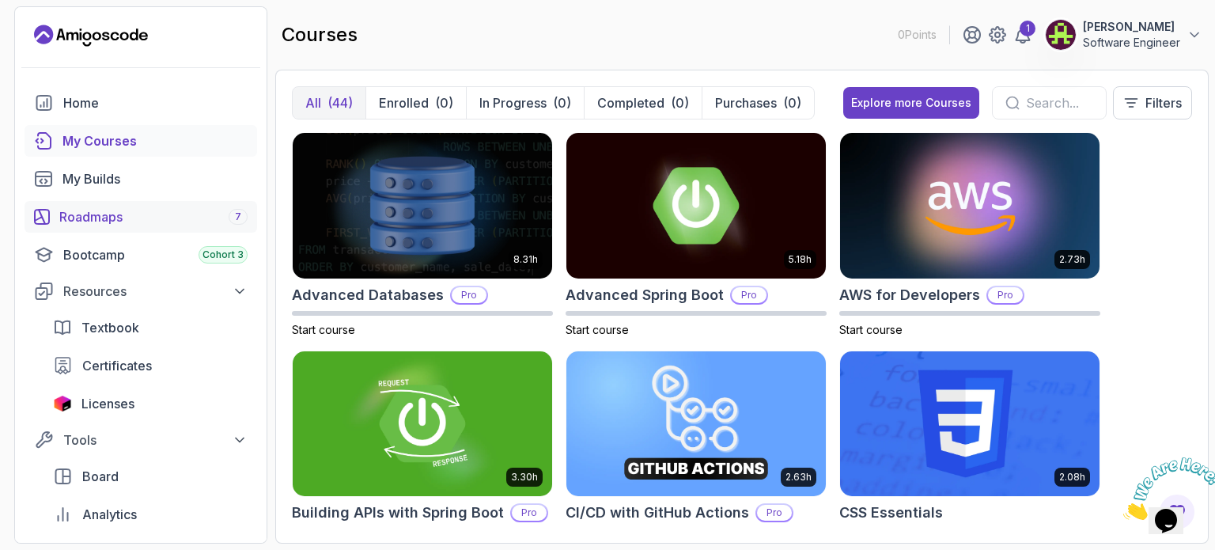
click at [105, 221] on div "Roadmaps 7" at bounding box center [153, 216] width 188 height 19
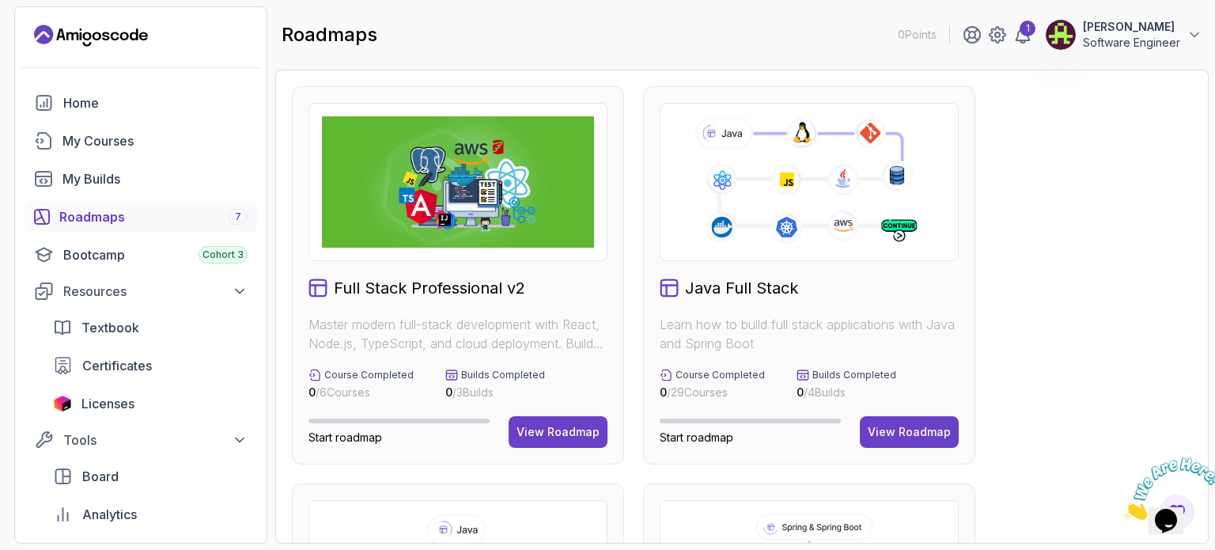
scroll to position [32, 0]
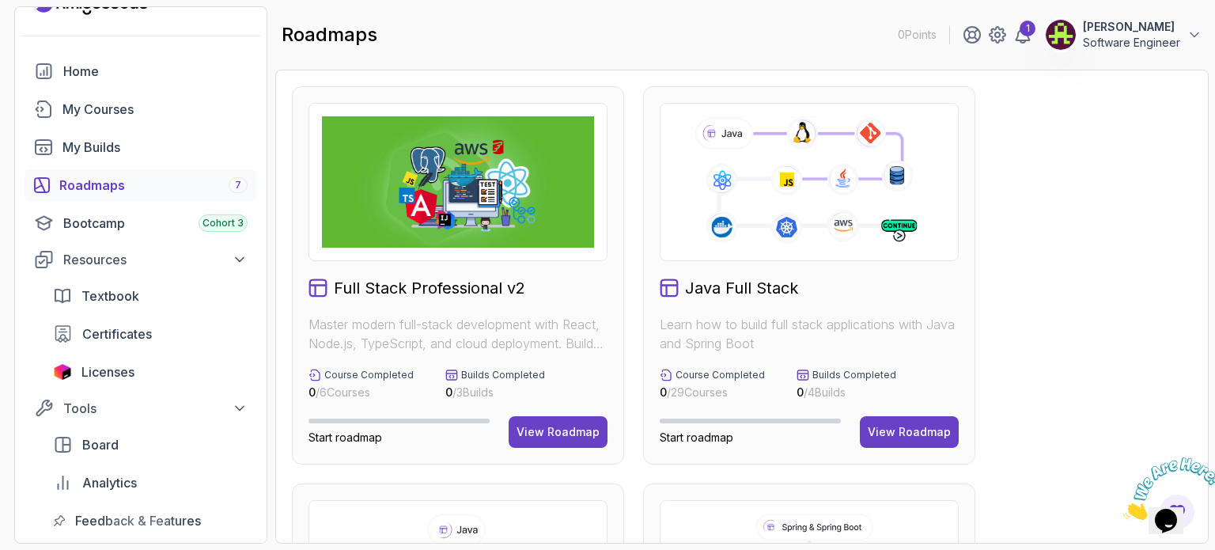
click at [506, 81] on div "Full Stack Professional v2 Master modern full-stack development with React, Nod…" at bounding box center [742, 307] width 934 height 474
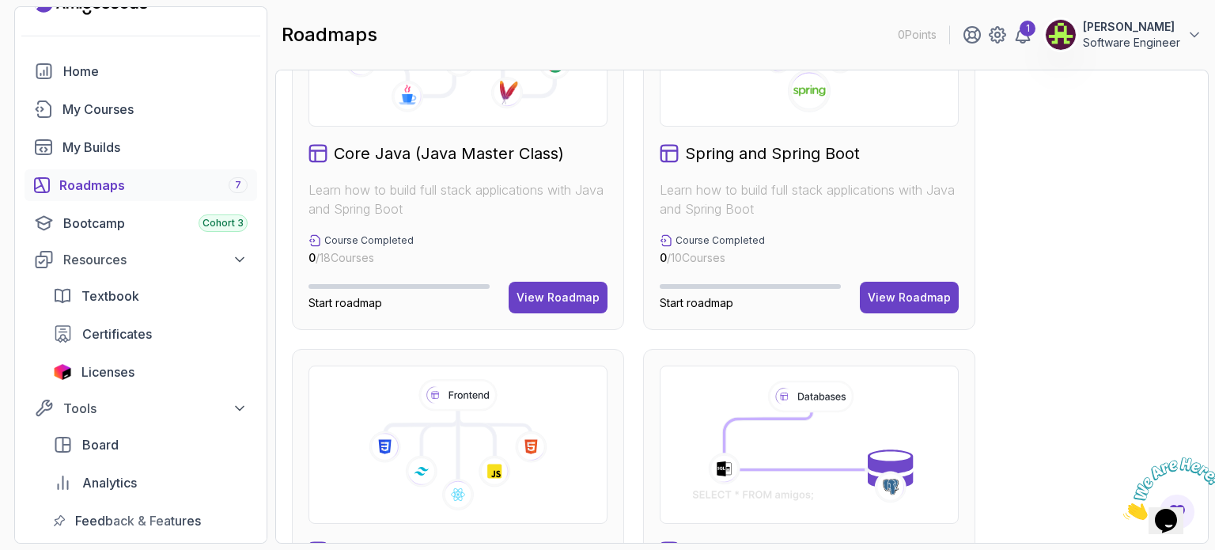
scroll to position [538, 0]
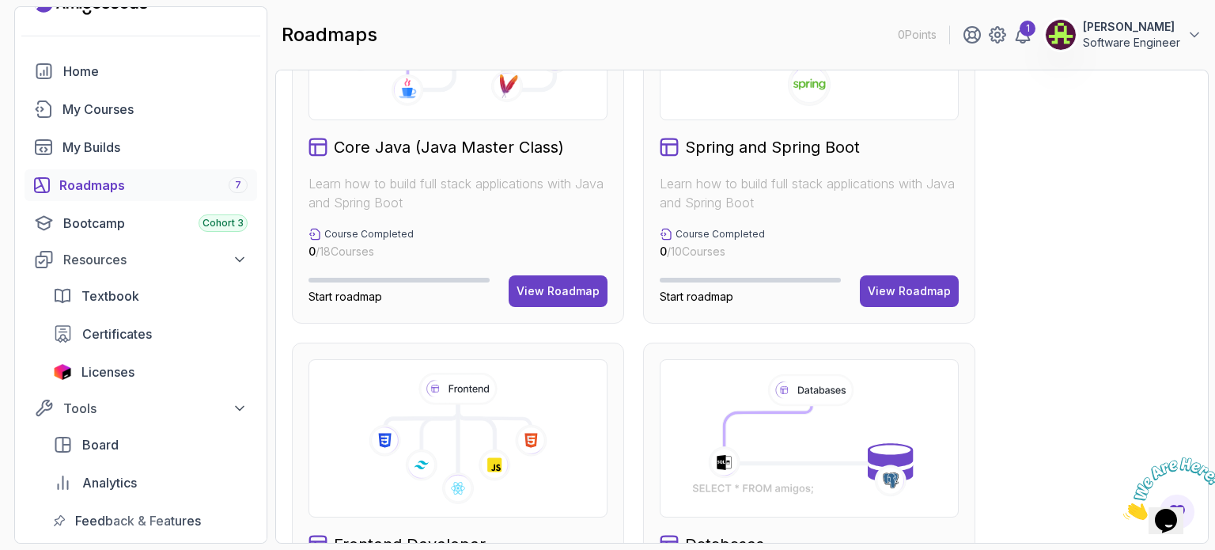
click at [882, 195] on p "Learn how to build full stack applications with Java and Spring Boot" at bounding box center [809, 193] width 299 height 38
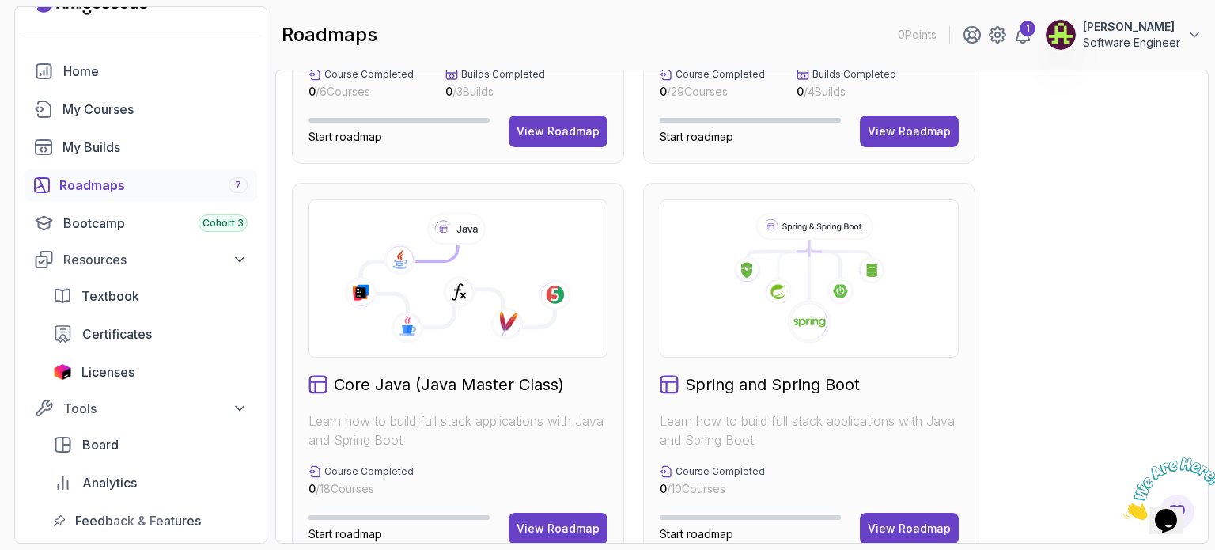
scroll to position [332, 0]
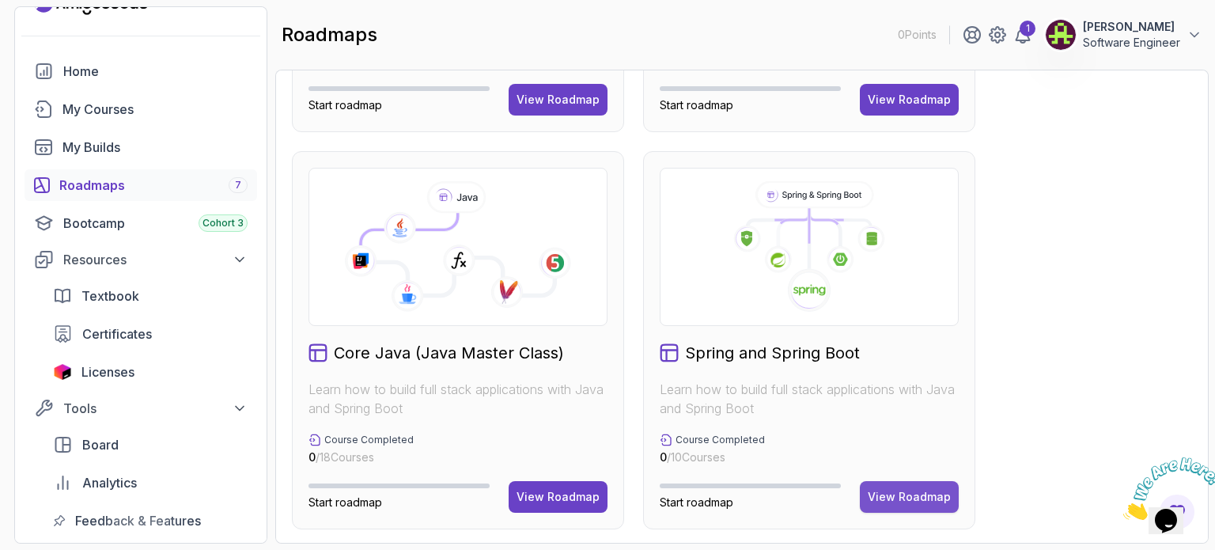
click at [915, 499] on div "View Roadmap" at bounding box center [909, 497] width 83 height 16
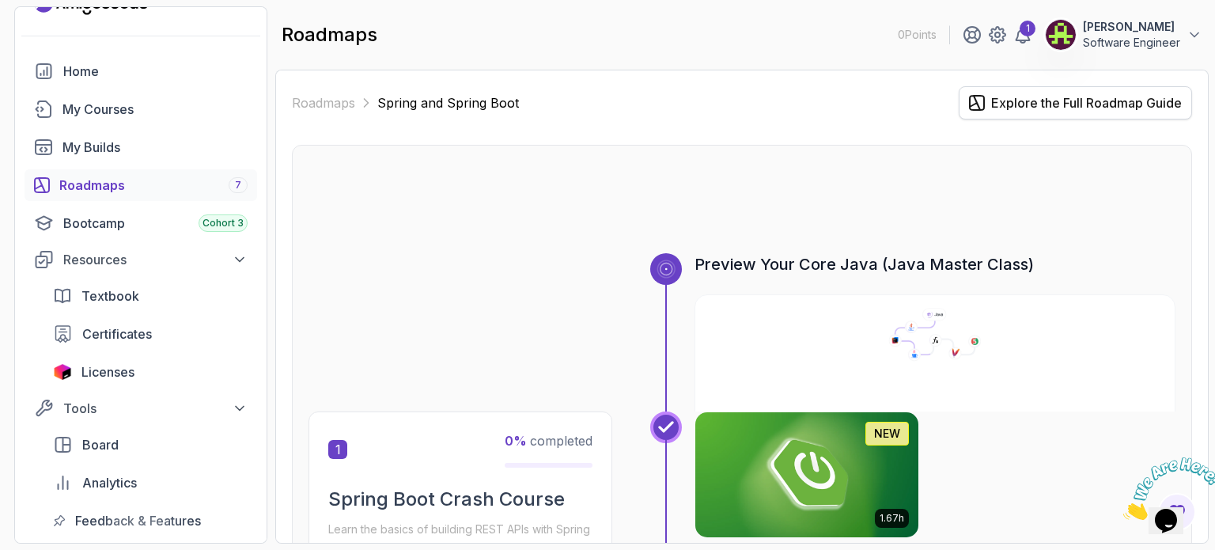
click at [1062, 105] on div "Explore the Full Roadmap Guide" at bounding box center [1086, 102] width 191 height 19
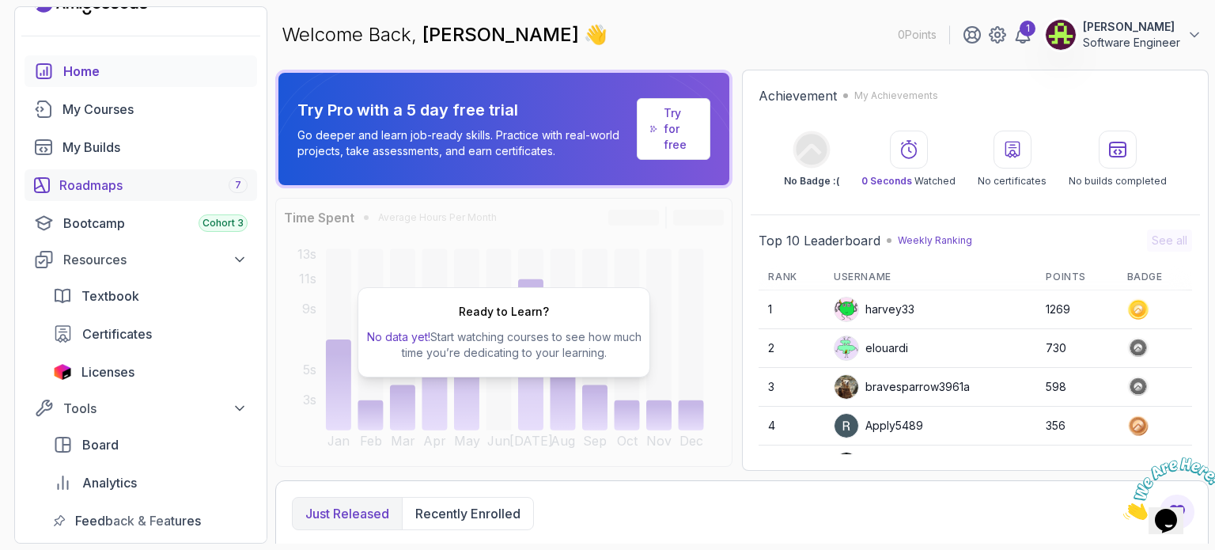
click at [104, 184] on div "Roadmaps 7" at bounding box center [153, 185] width 188 height 19
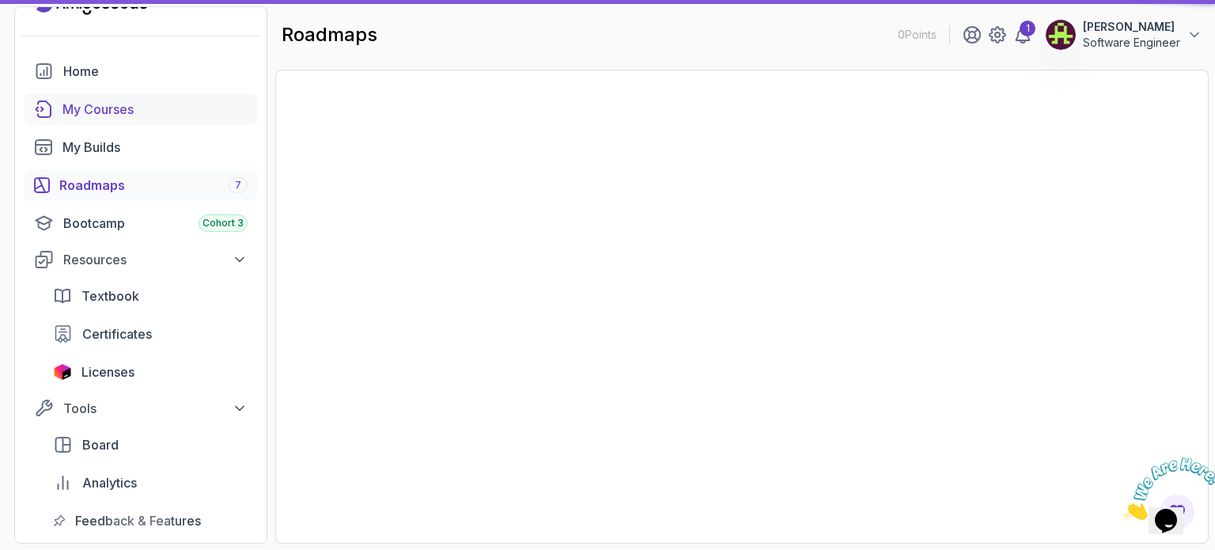
click at [95, 116] on div "My Courses" at bounding box center [155, 109] width 185 height 19
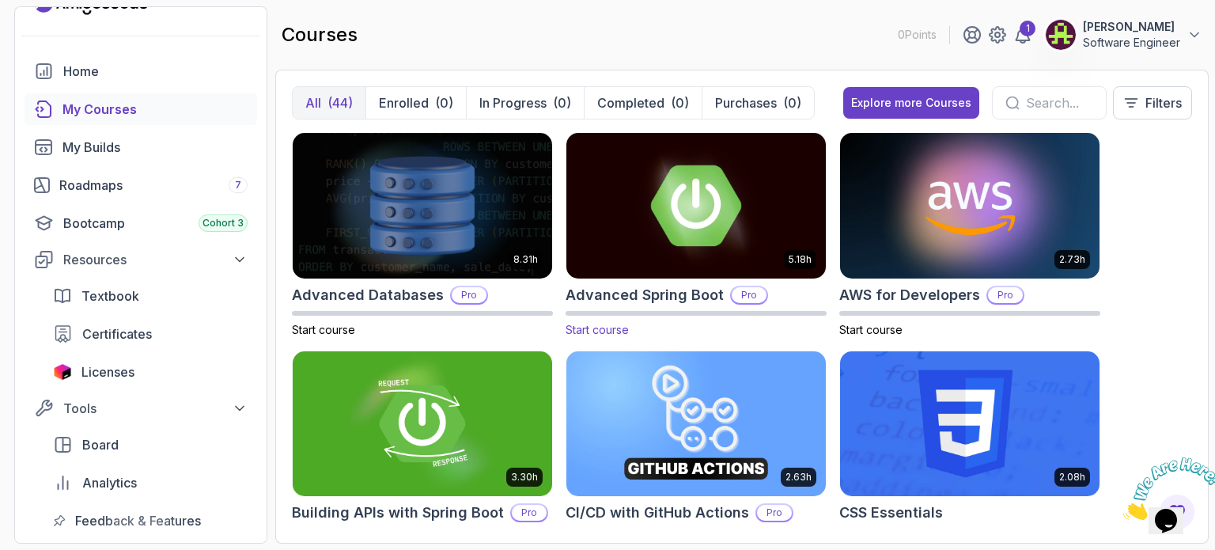
click at [629, 218] on img at bounding box center [696, 205] width 272 height 153
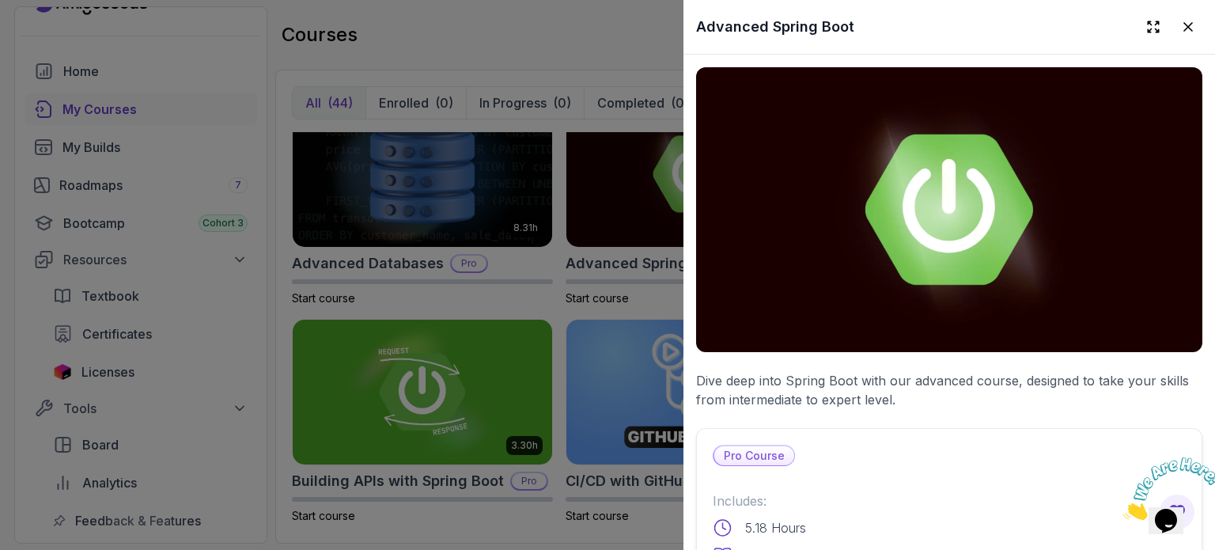
scroll to position [63, 0]
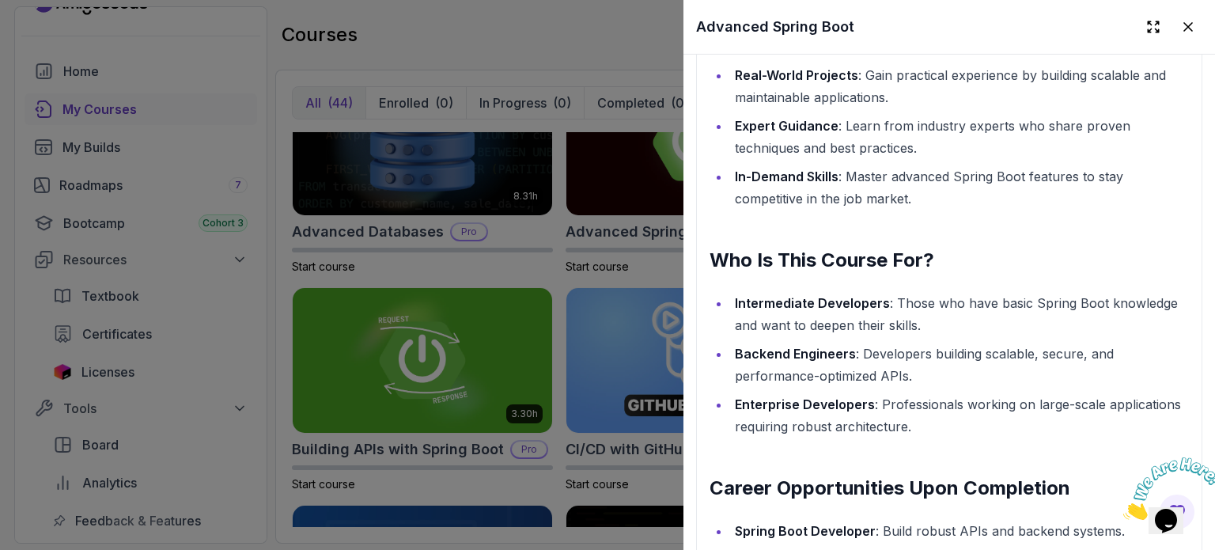
scroll to position [1983, 0]
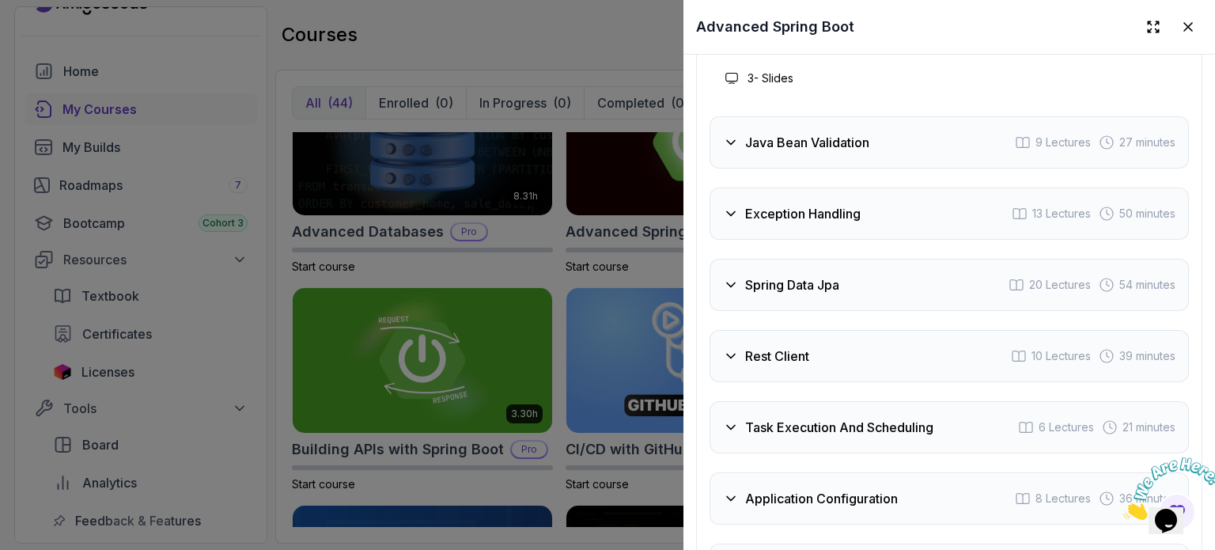
drag, startPoint x: 1214, startPoint y: 218, endPoint x: 44, endPoint y: 8, distance: 1188.9
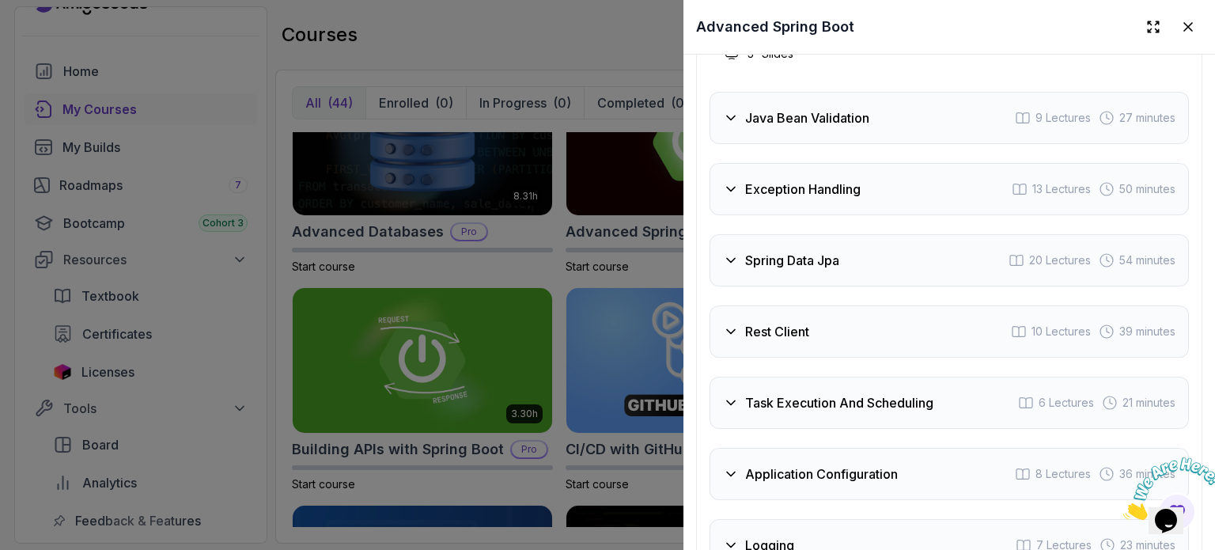
click at [365, 78] on div at bounding box center [607, 275] width 1215 height 550
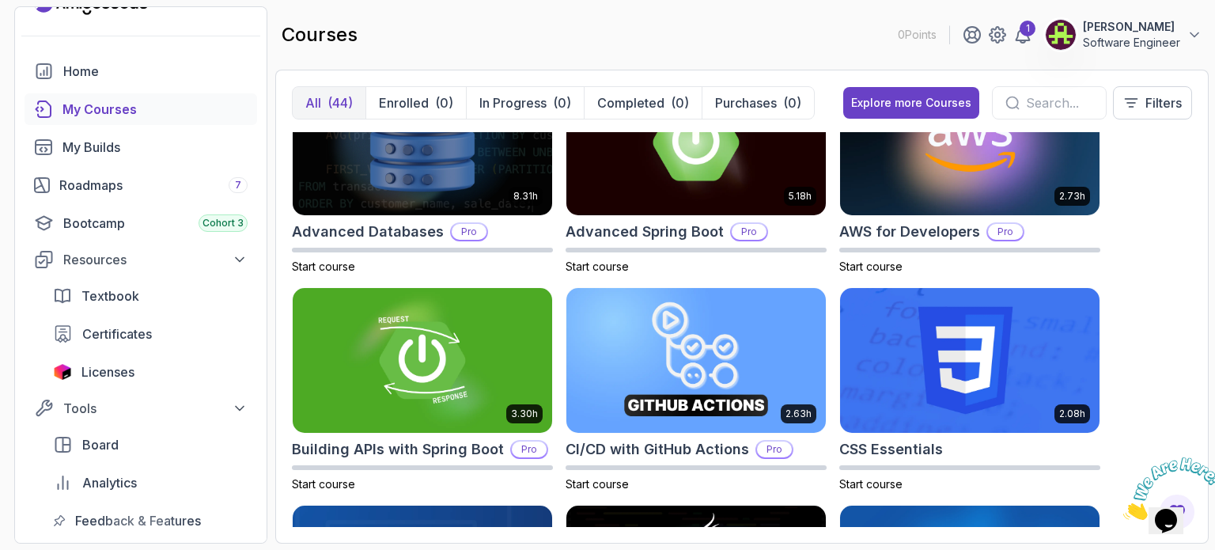
click at [107, 108] on div "My Courses" at bounding box center [155, 109] width 185 height 19
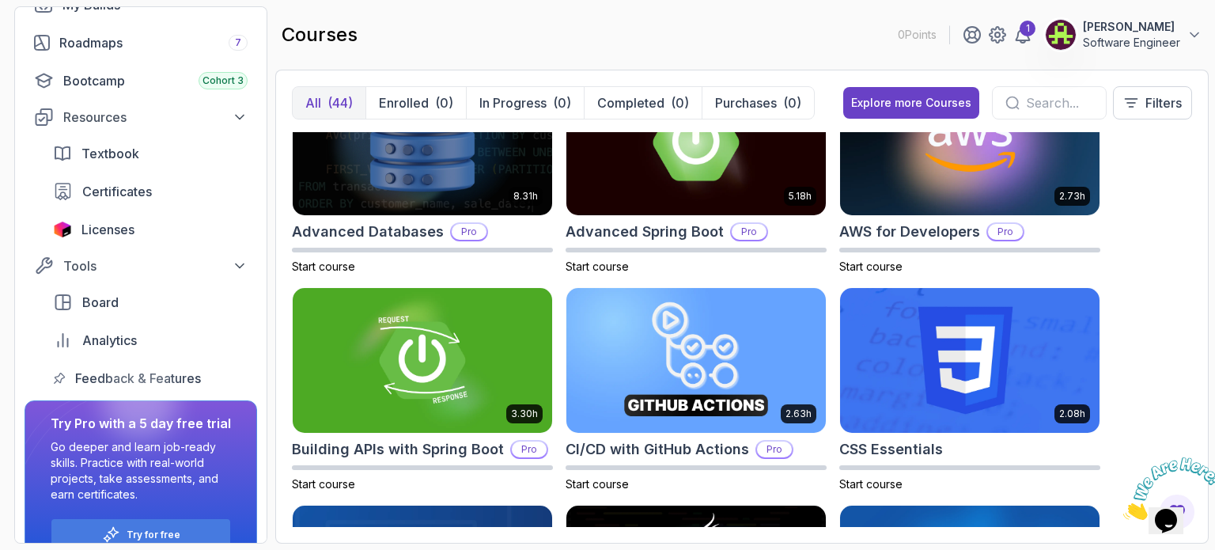
scroll to position [172, 0]
click at [114, 196] on span "Certificates" at bounding box center [117, 193] width 70 height 19
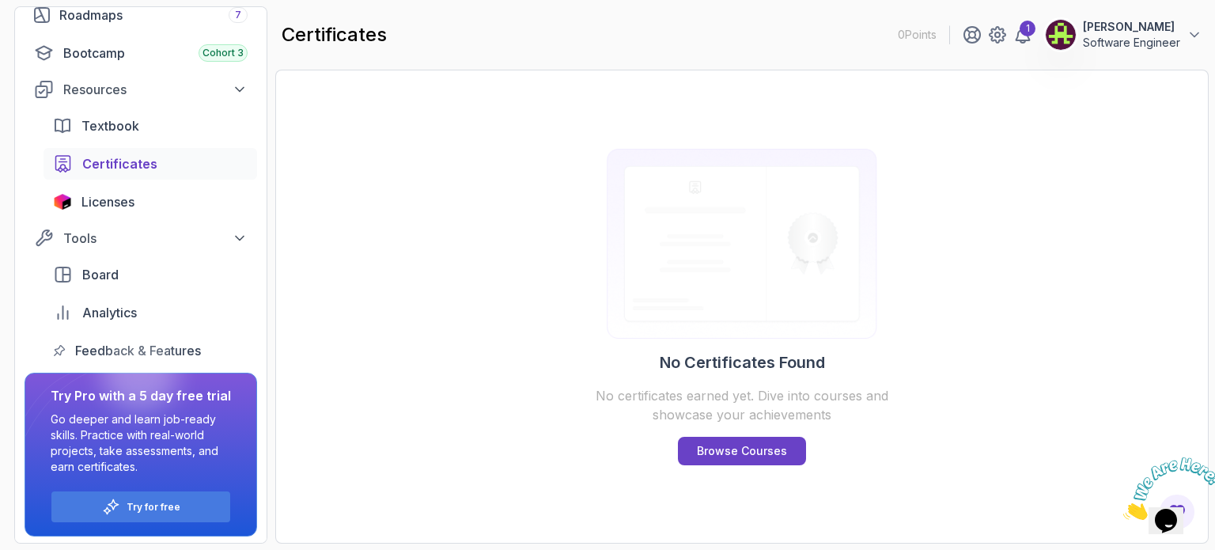
scroll to position [204, 0]
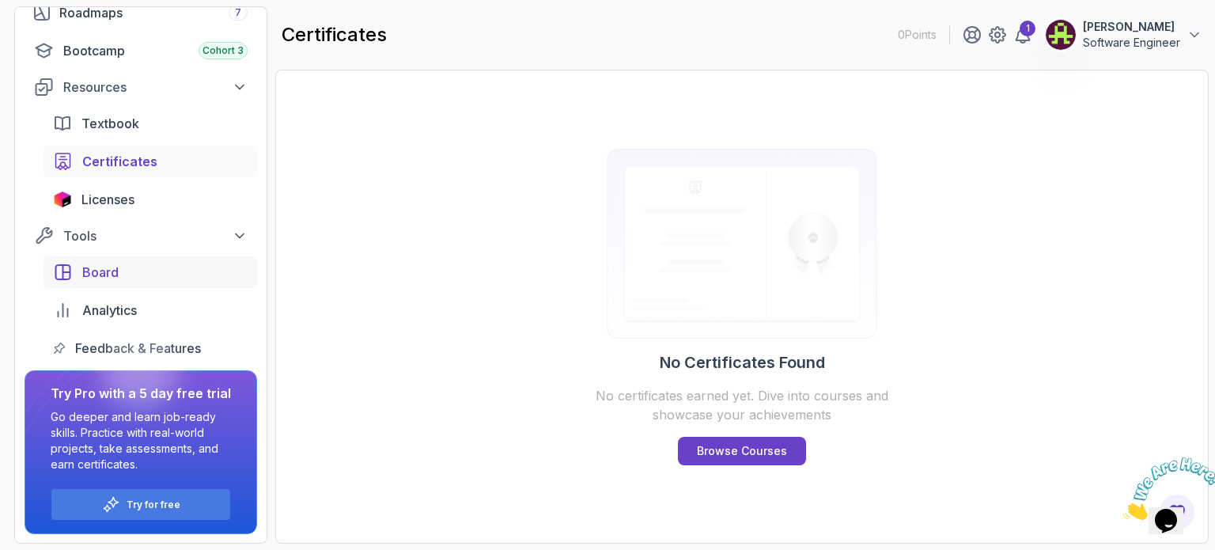
click at [98, 265] on span "Board" at bounding box center [100, 272] width 36 height 19
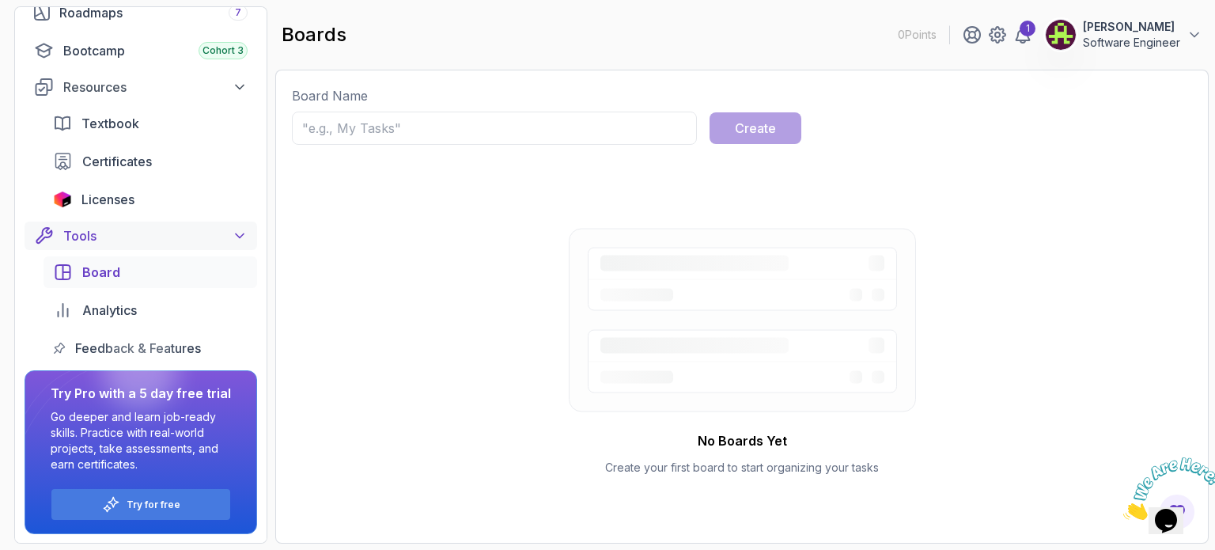
click at [92, 222] on button "Tools" at bounding box center [141, 236] width 233 height 28
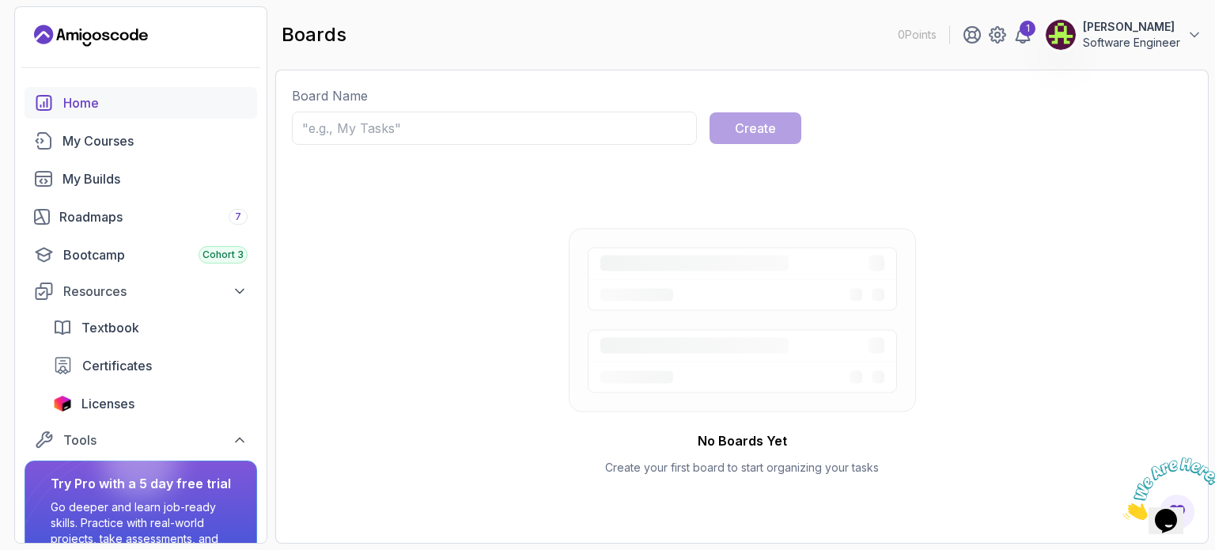
click at [72, 94] on div "Home" at bounding box center [155, 102] width 184 height 19
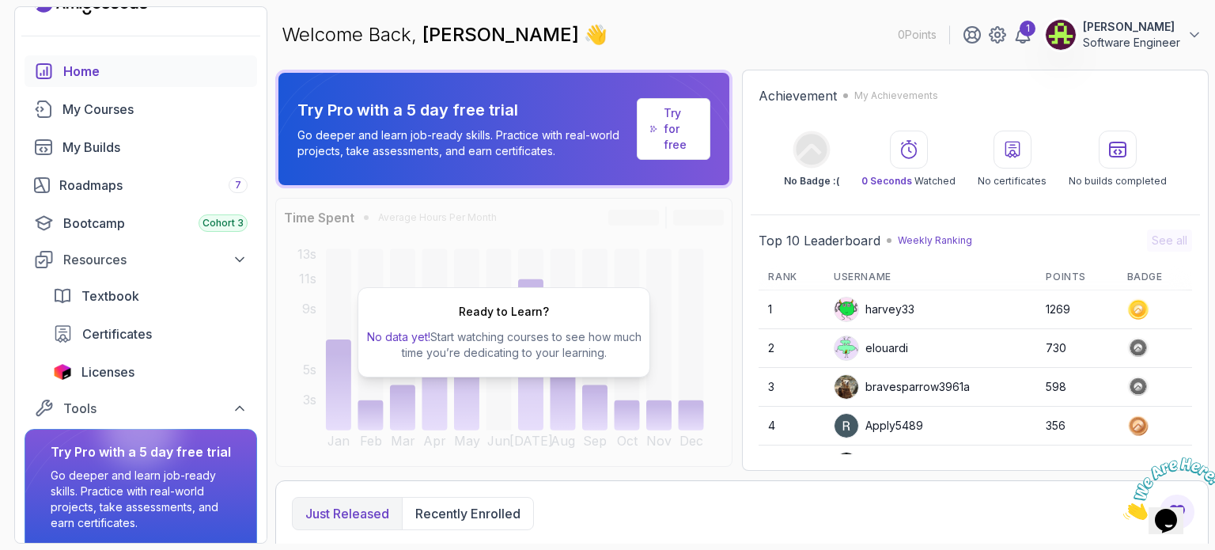
scroll to position [63, 0]
